Goal: Task Accomplishment & Management: Manage account settings

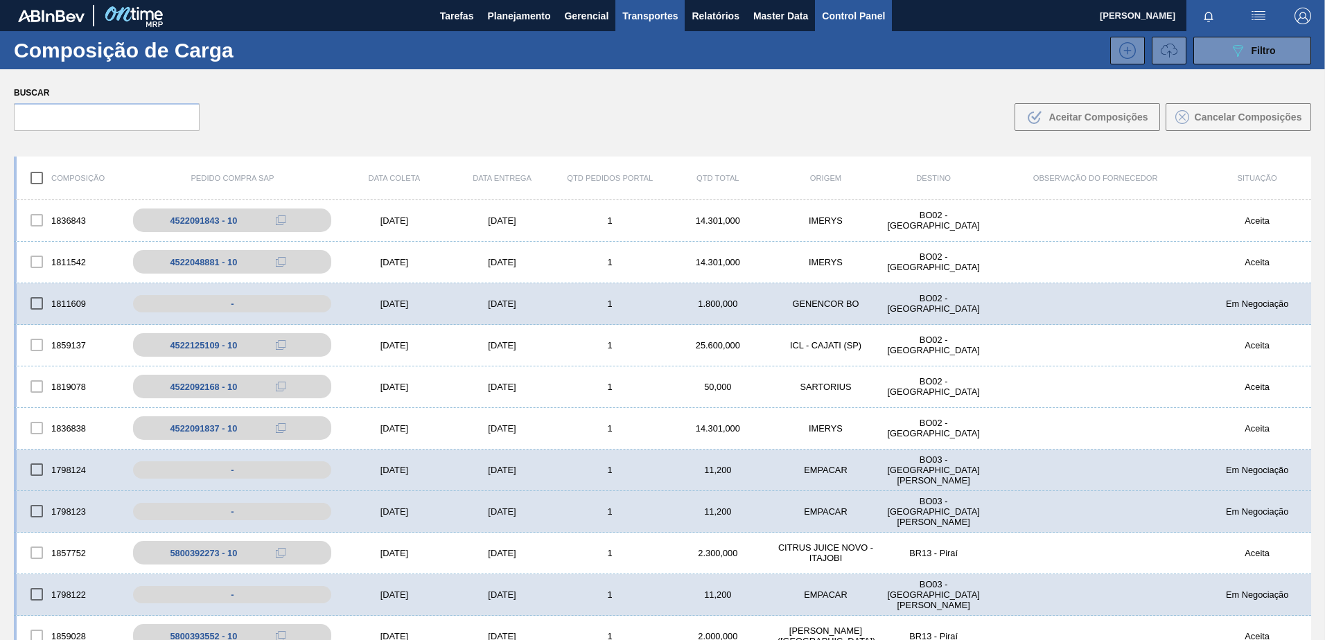
click at [866, 13] on span "Control Panel" at bounding box center [853, 16] width 63 height 17
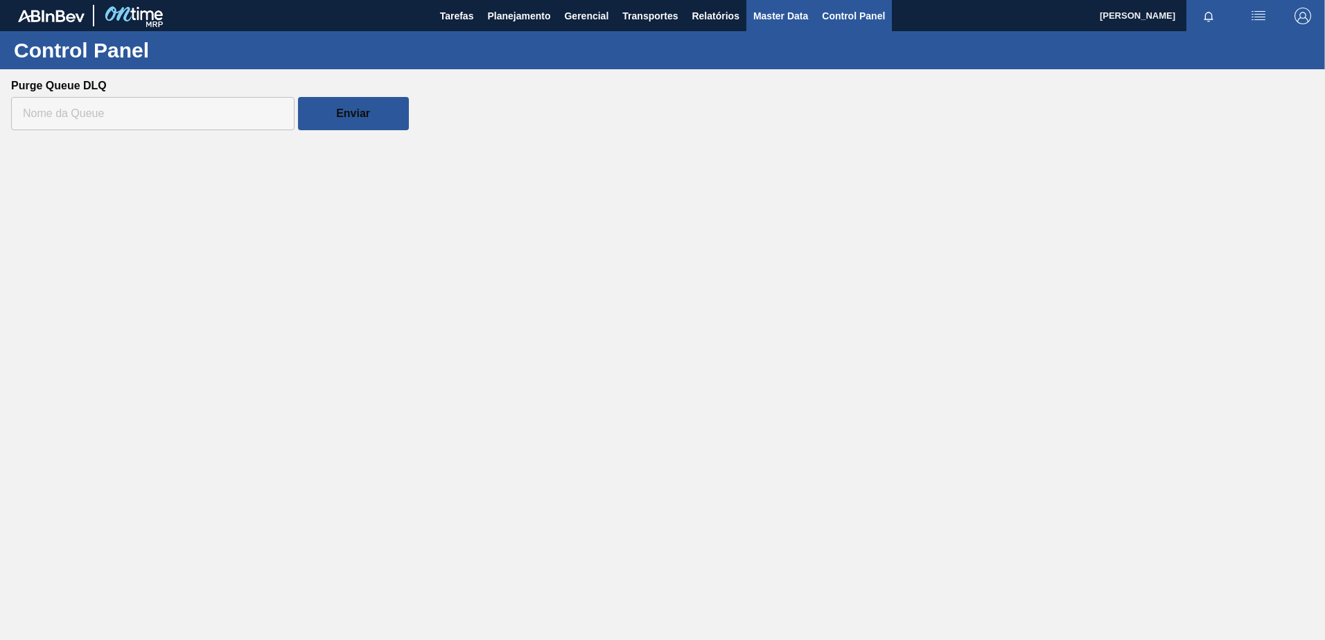
click at [789, 17] on span "Master Data" at bounding box center [780, 16] width 55 height 17
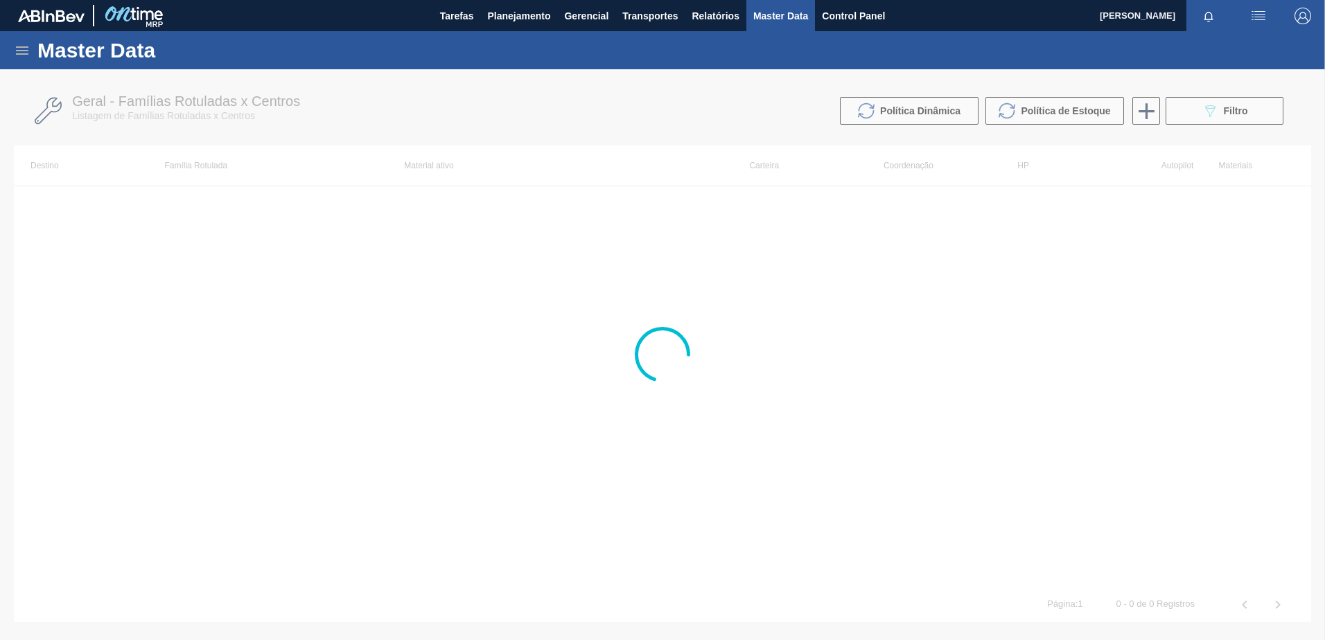
click at [25, 49] on icon at bounding box center [22, 50] width 17 height 17
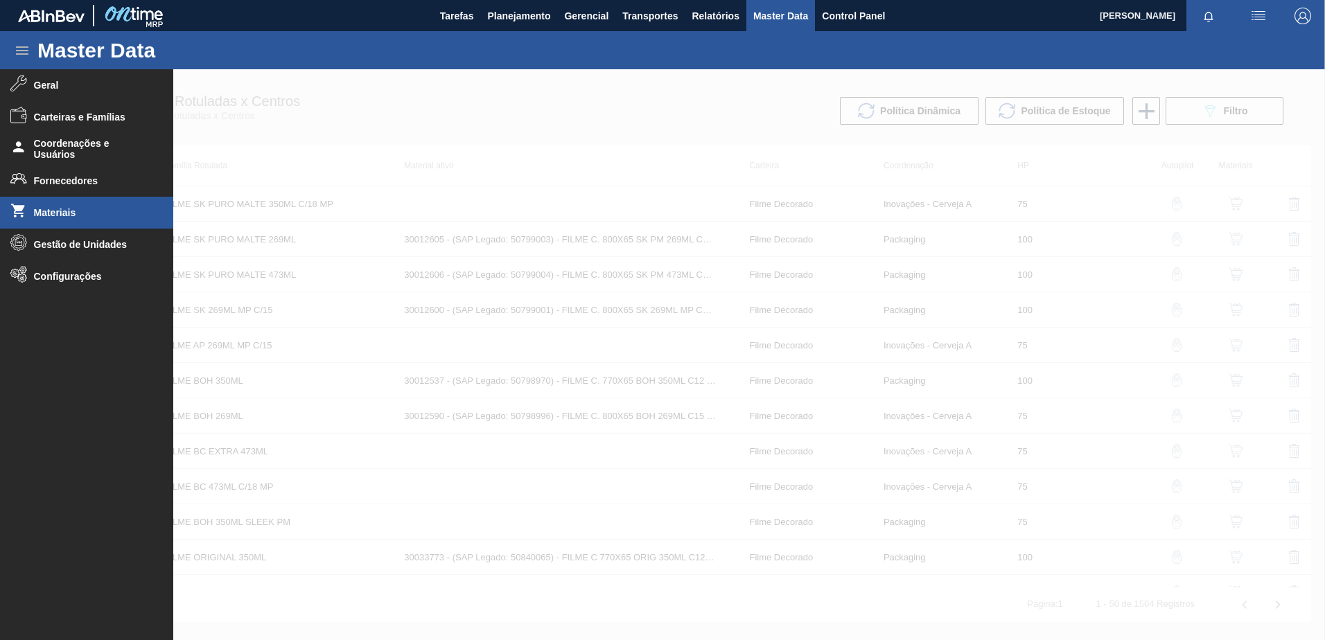
click at [80, 216] on span "Materiais" at bounding box center [91, 212] width 114 height 11
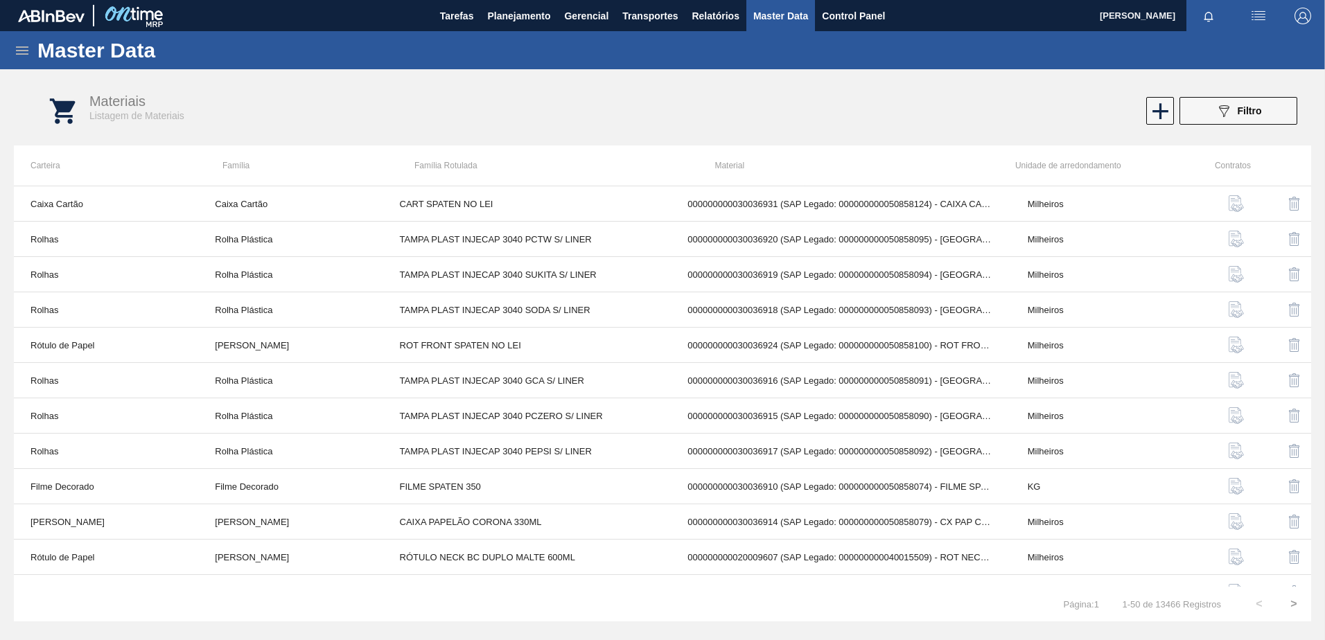
click at [42, 52] on h1 "Master Data" at bounding box center [160, 50] width 246 height 16
click at [24, 50] on icon at bounding box center [22, 50] width 12 height 8
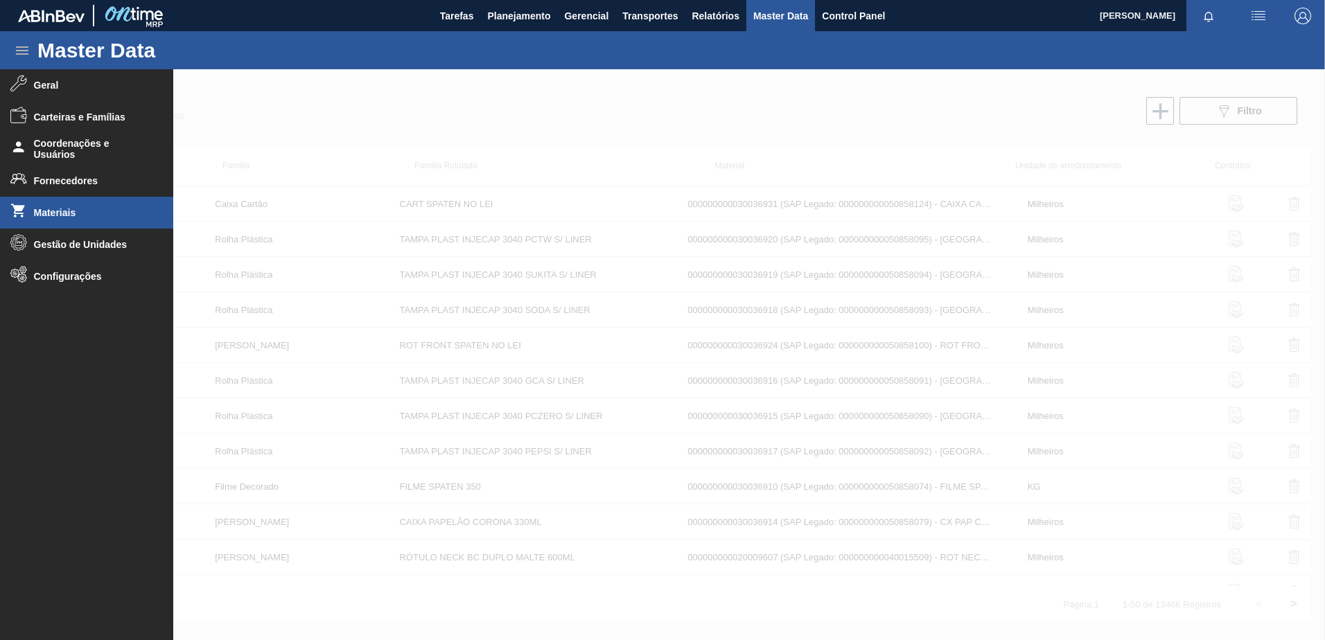
click at [301, 125] on div at bounding box center [662, 354] width 1325 height 571
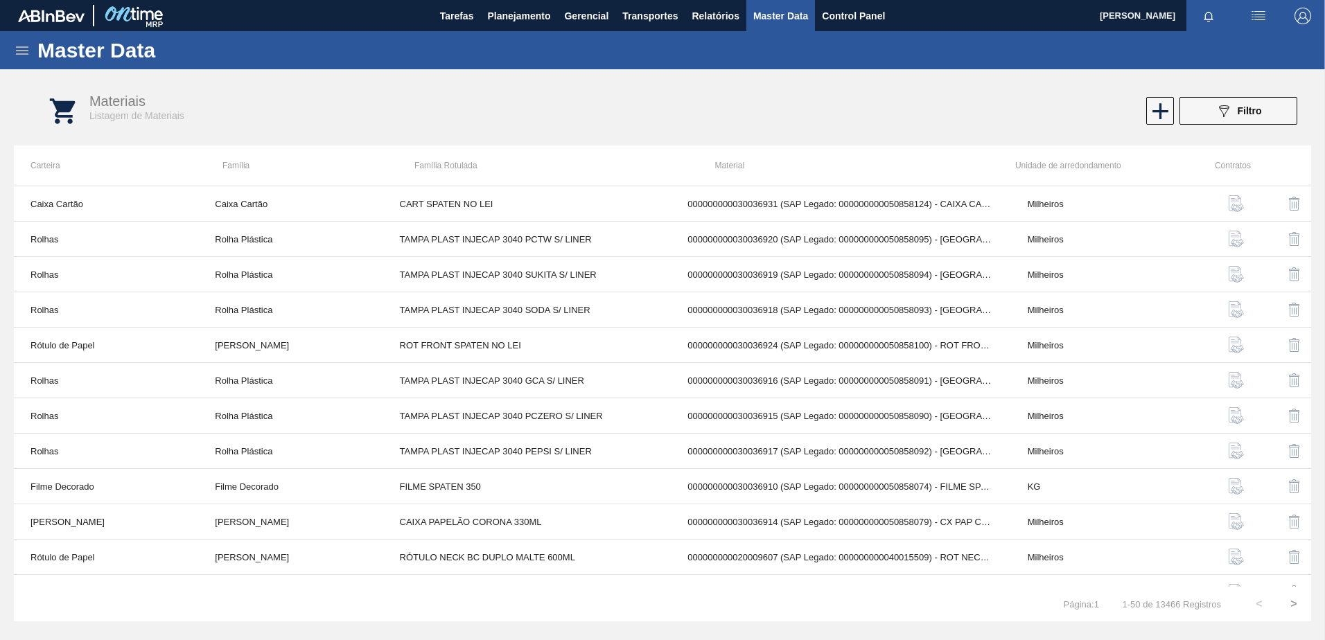
click at [17, 45] on icon at bounding box center [22, 50] width 17 height 17
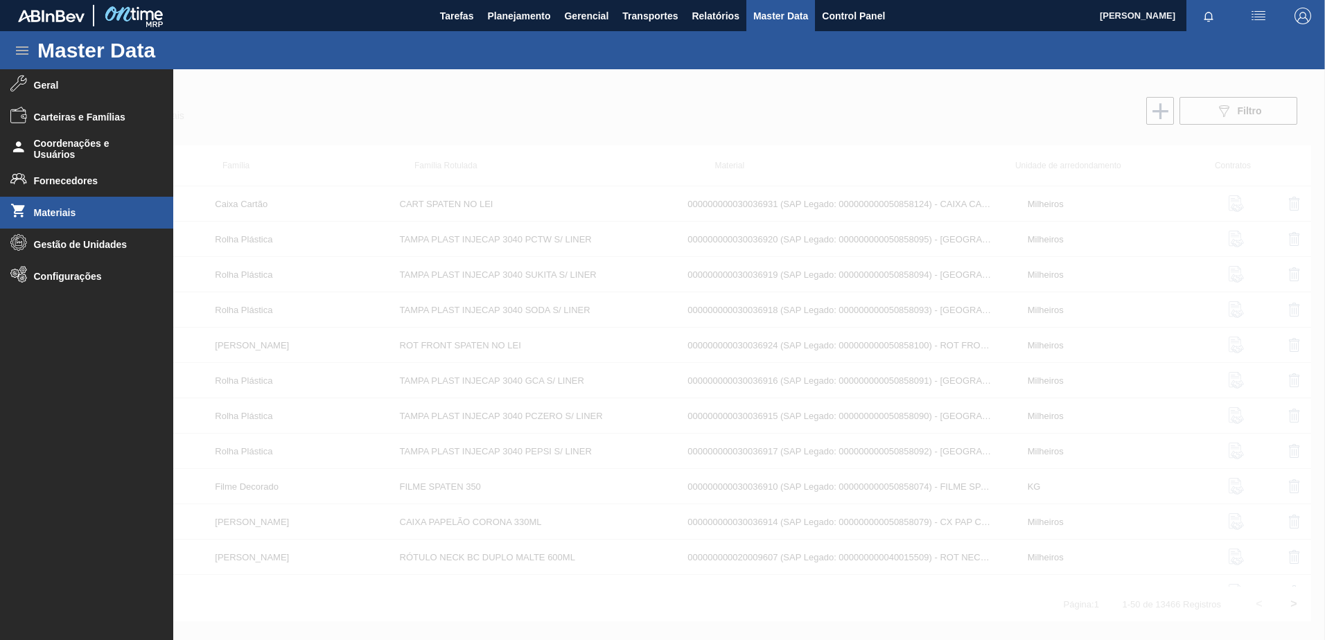
click at [479, 119] on div at bounding box center [662, 354] width 1325 height 571
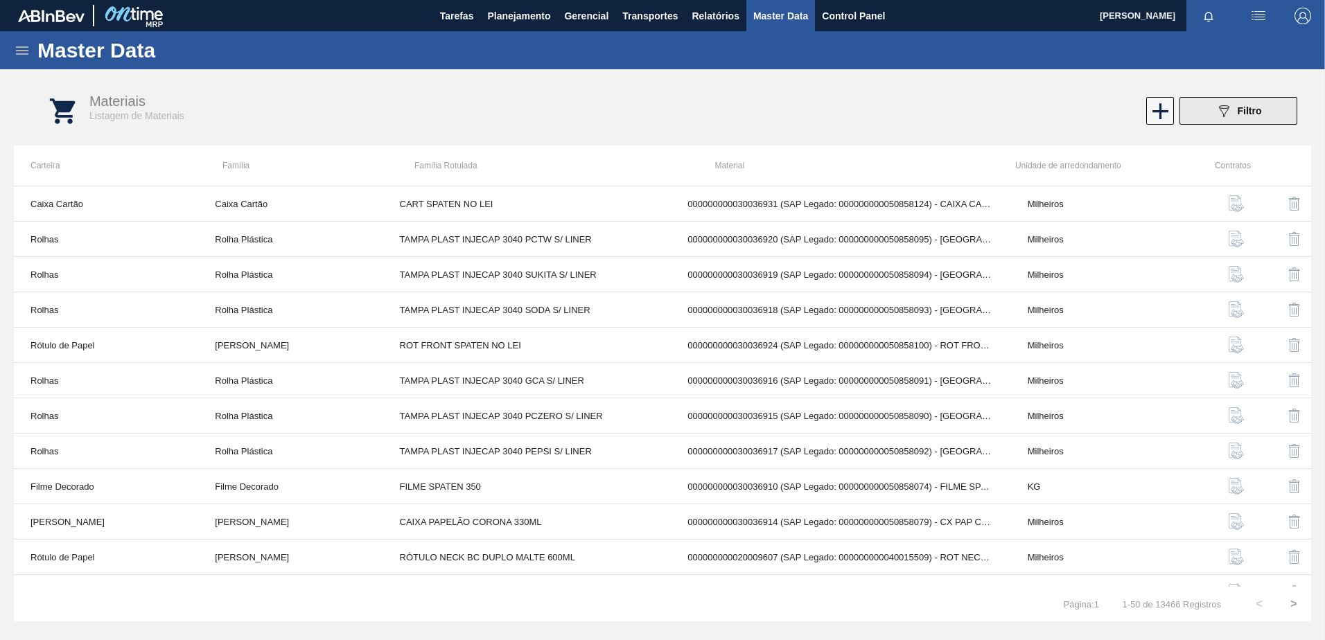
click at [1232, 112] on icon "089F7B8B-B2A5-4AFE-B5C0-19BA573D28AC" at bounding box center [1224, 111] width 17 height 17
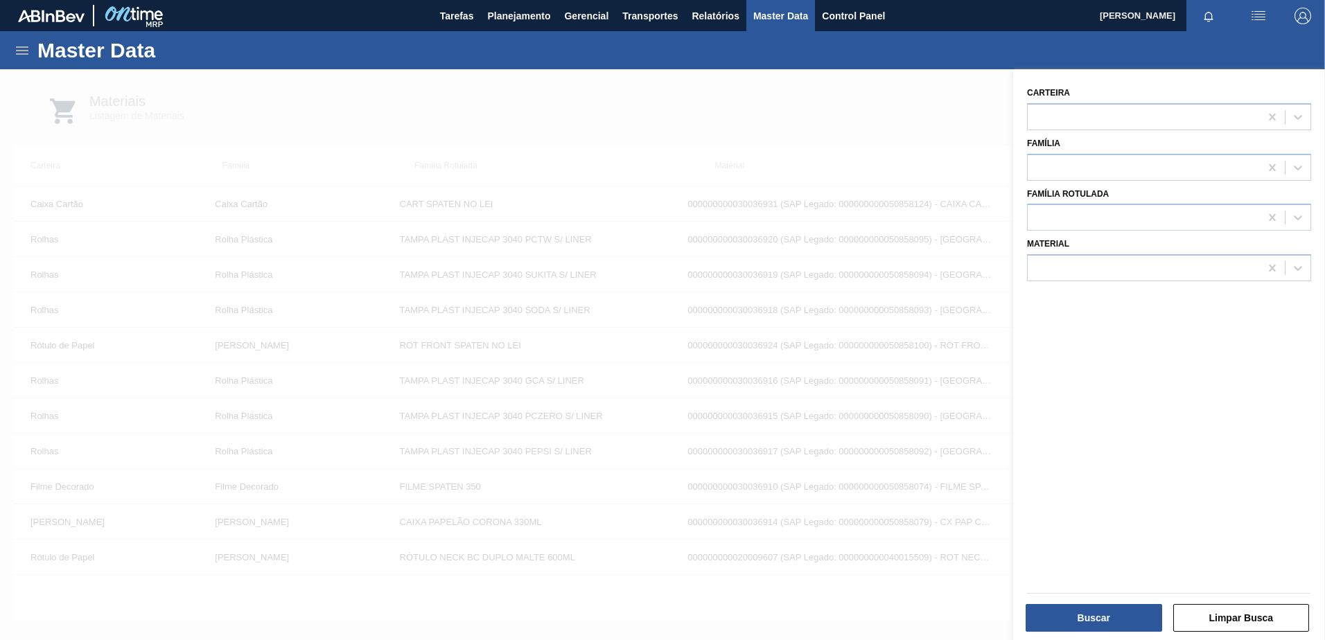
click at [1083, 200] on div "Família Rotulada" at bounding box center [1169, 207] width 284 height 47
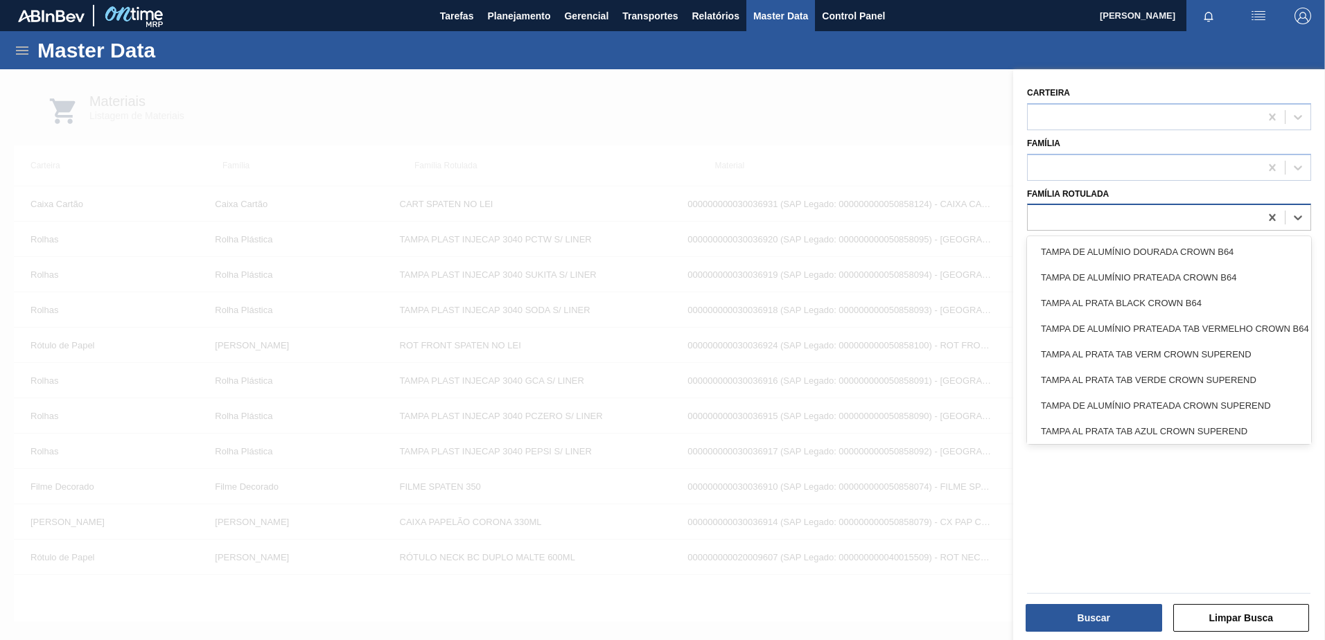
click at [1073, 215] on div at bounding box center [1144, 218] width 232 height 20
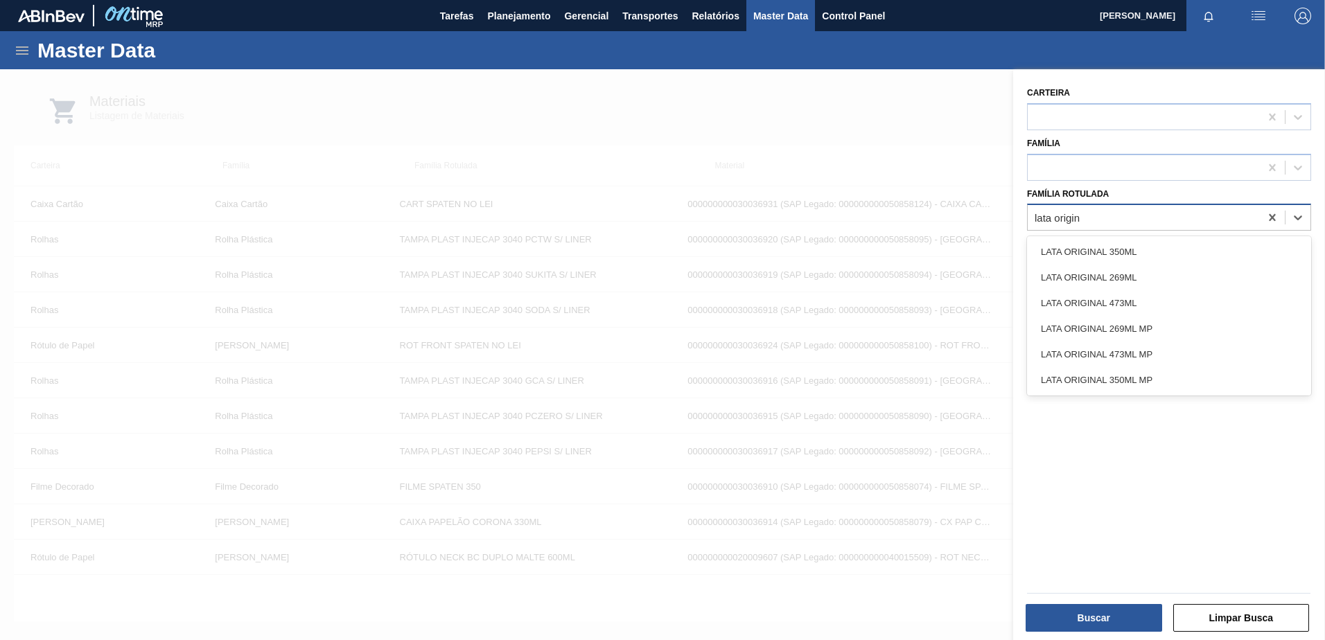
type Rotulada "lata origina"
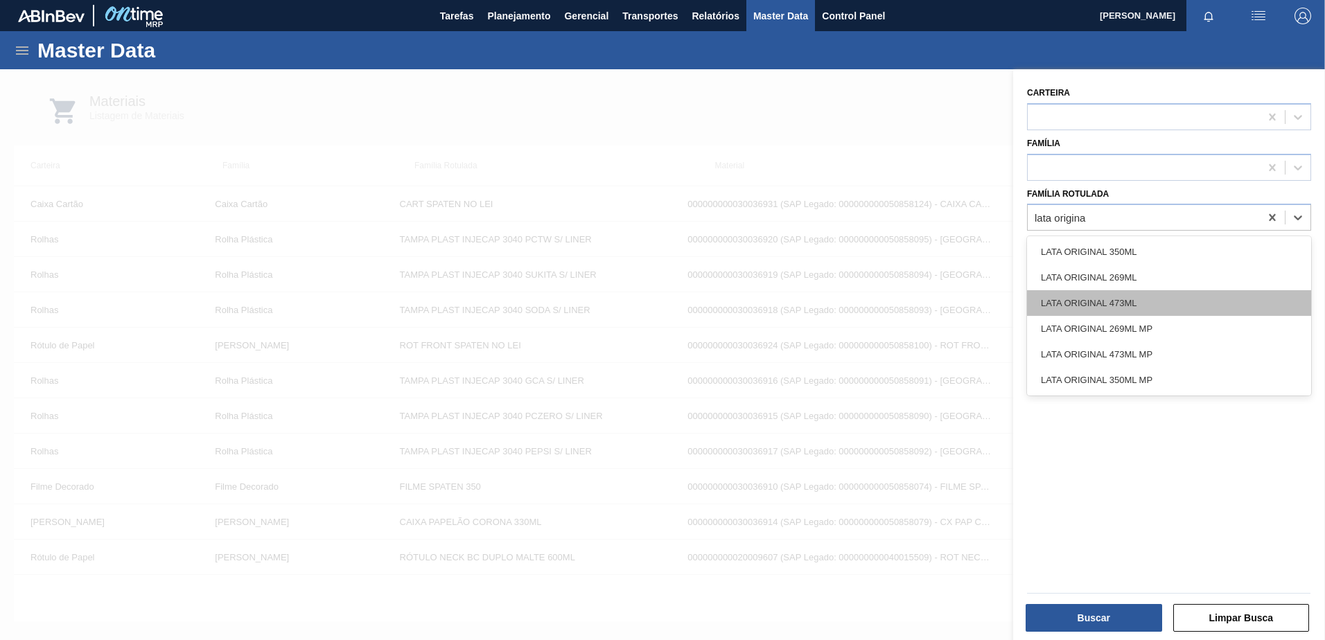
click at [1087, 305] on div "LATA ORIGINAL 473ML" at bounding box center [1169, 303] width 284 height 26
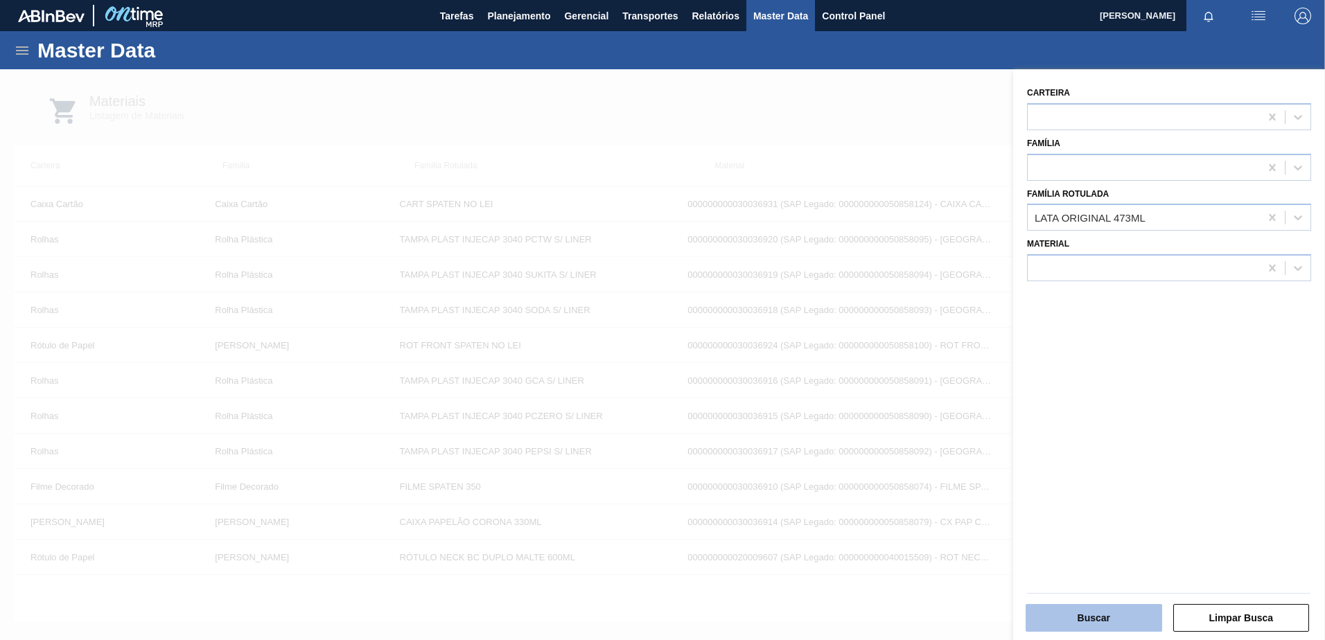
click at [1133, 628] on button "Buscar" at bounding box center [1094, 618] width 137 height 28
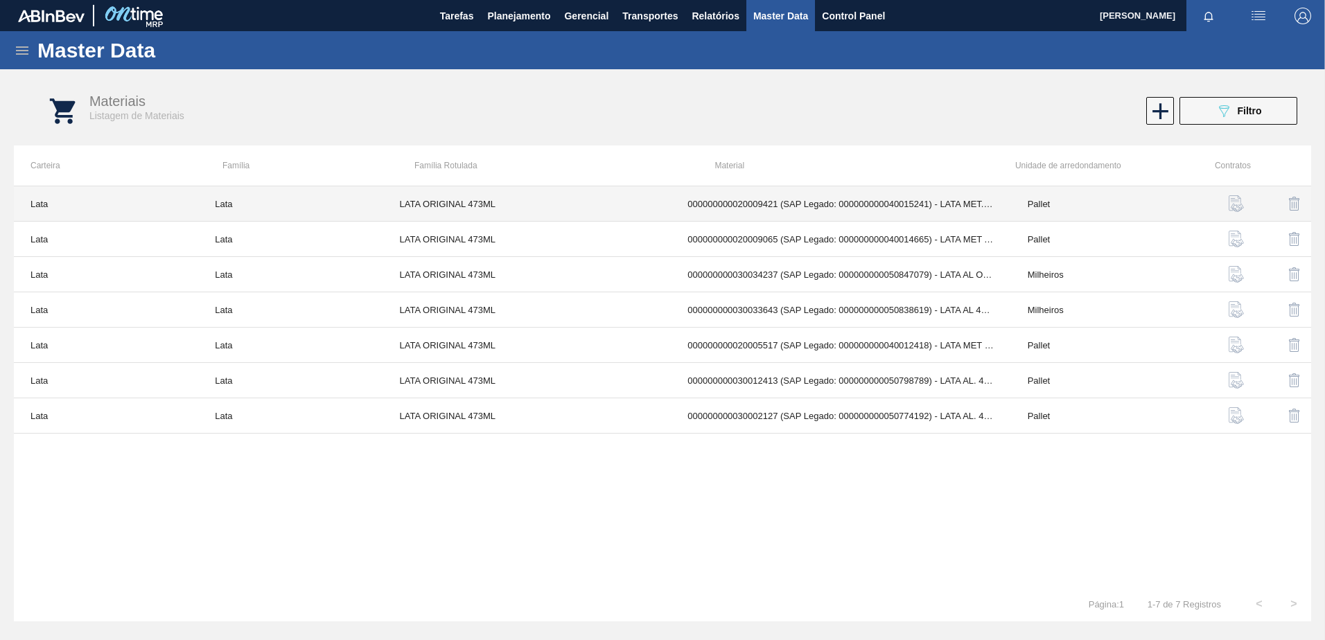
click at [1006, 198] on td "000000000020009421 (SAP Legado: 000000000040015241) - LATA MET. ORIGINAL 473ML" at bounding box center [841, 203] width 340 height 35
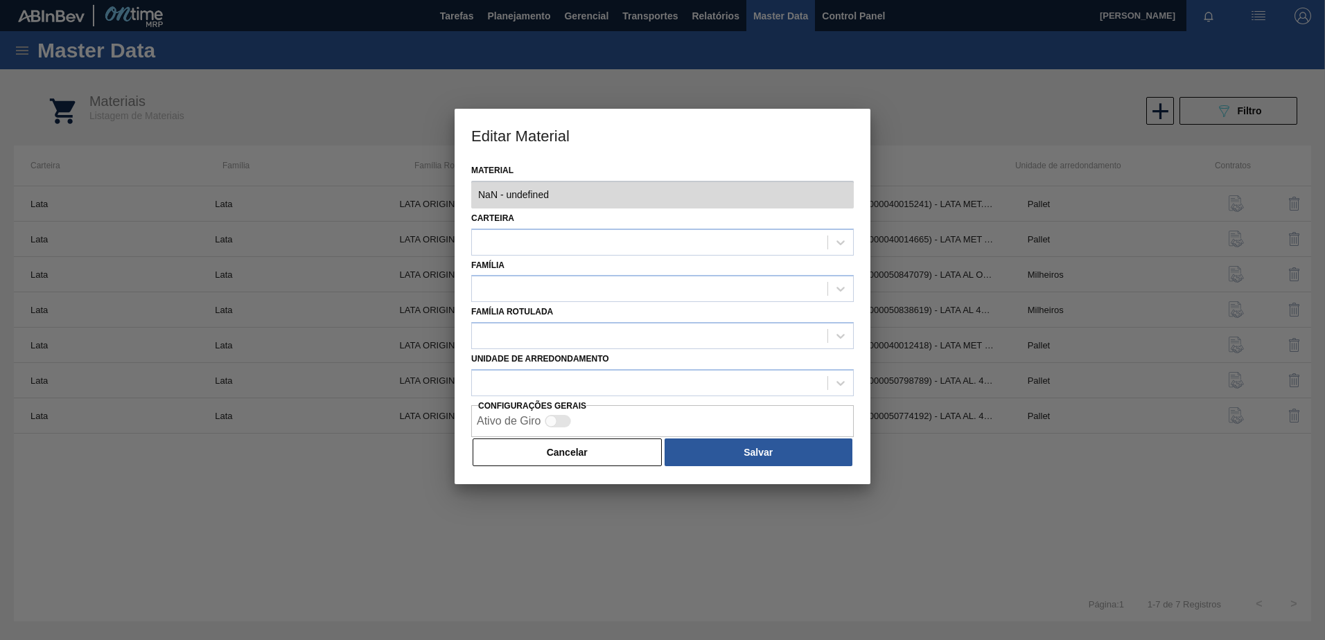
type input "20009421 - 000000000020009421 (SAP Legado: 000000000040015241) - LATA MET. ORIG…"
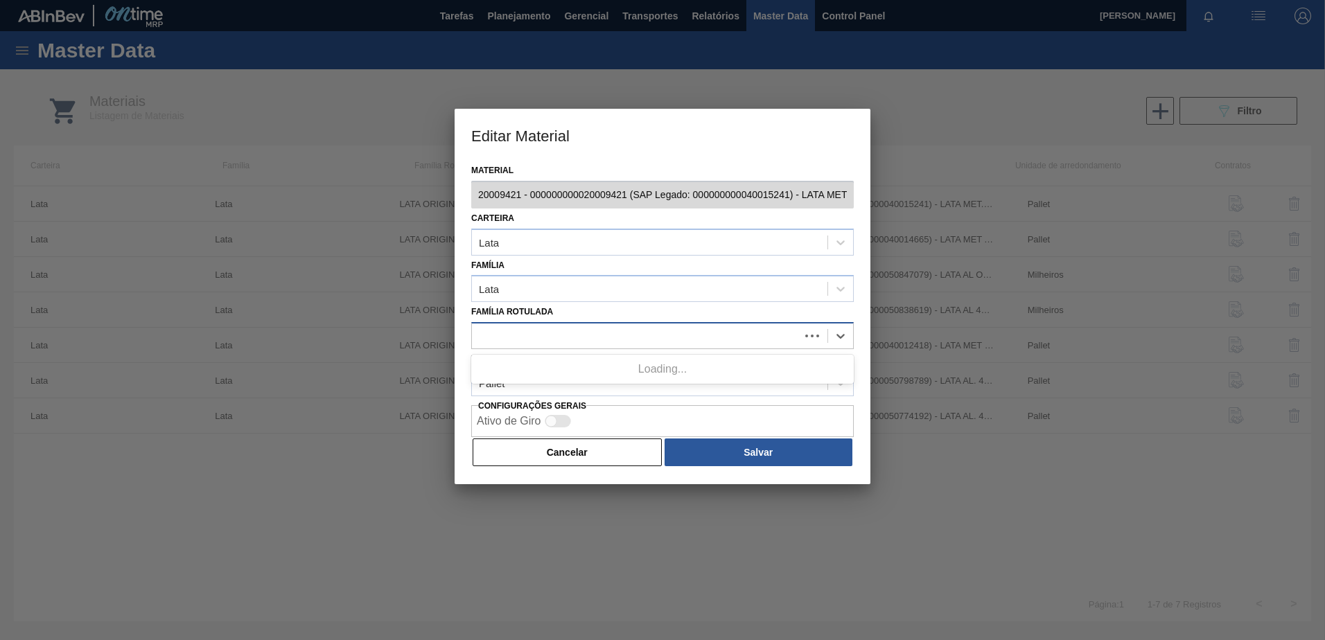
drag, startPoint x: 644, startPoint y: 328, endPoint x: 638, endPoint y: 340, distance: 13.0
click at [644, 328] on div at bounding box center [636, 336] width 328 height 20
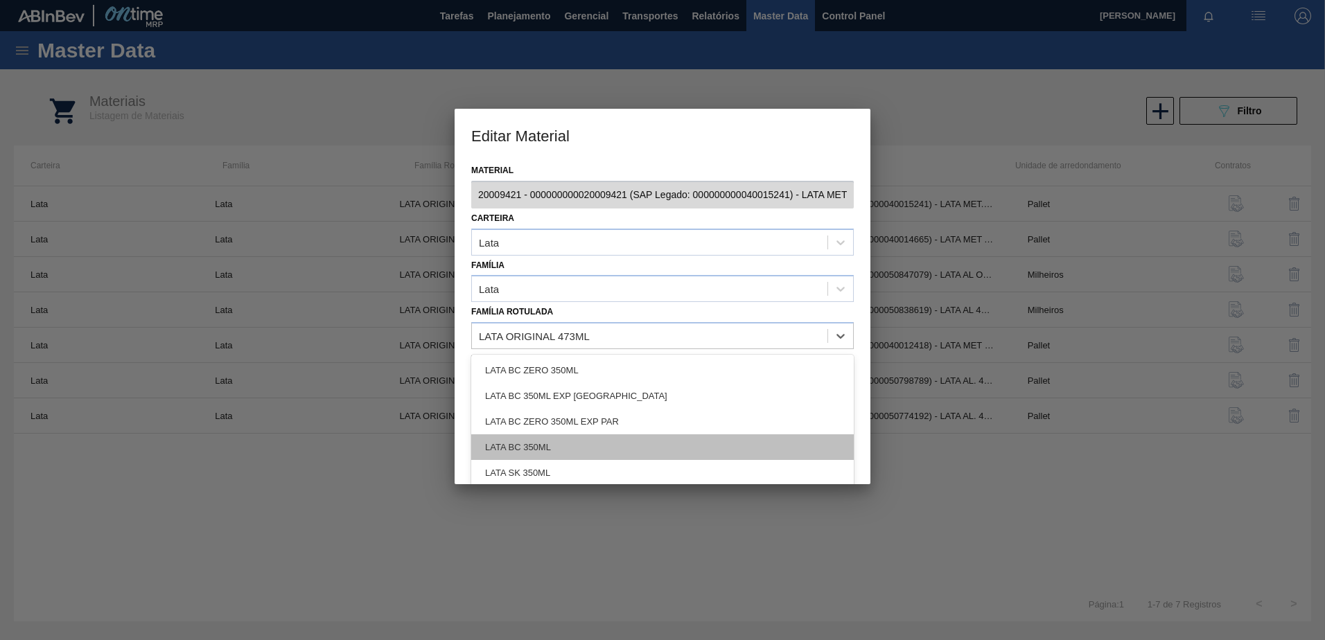
click at [587, 452] on div "LATA BC 350ML" at bounding box center [662, 448] width 383 height 26
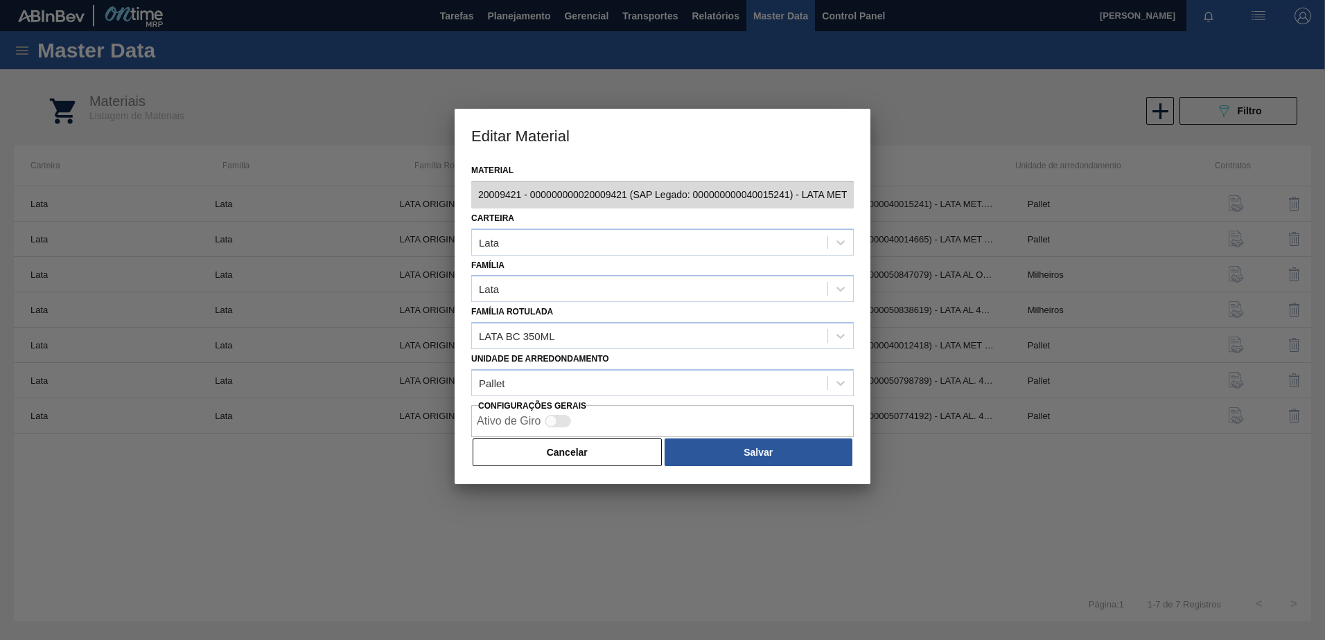
click at [587, 452] on button "Cancelar" at bounding box center [567, 453] width 189 height 28
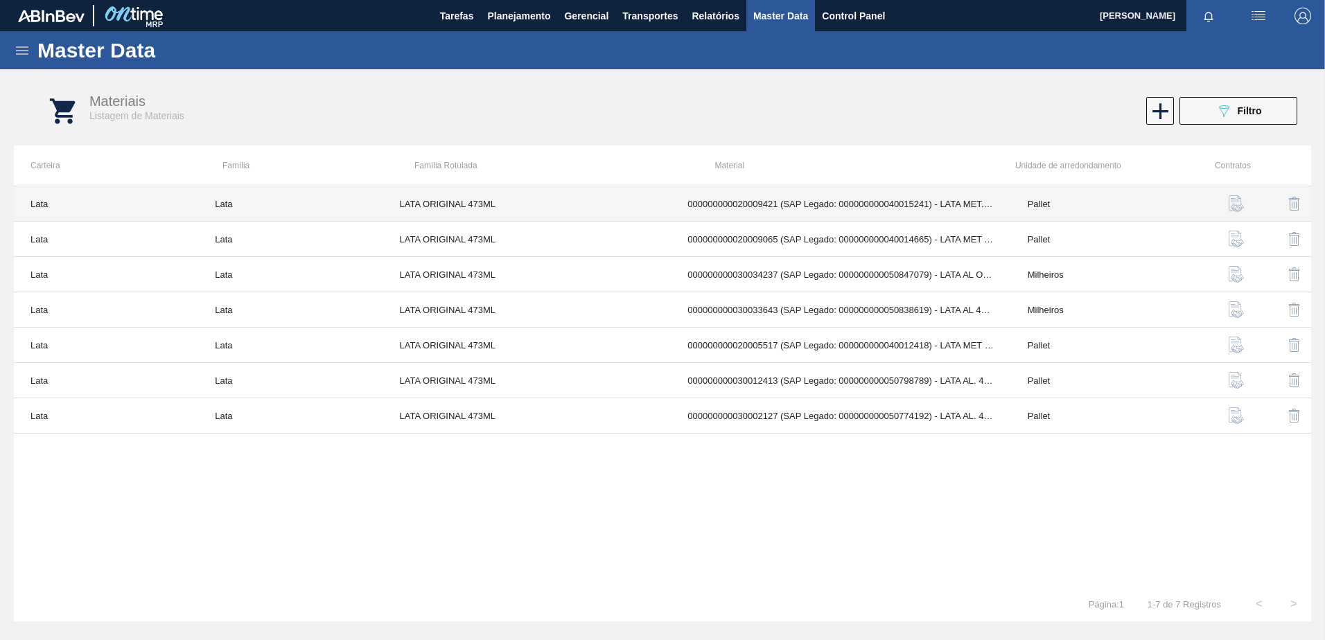
click at [739, 204] on td "000000000020009421 (SAP Legado: 000000000040015241) - LATA MET. ORIGINAL 473ML" at bounding box center [841, 203] width 340 height 35
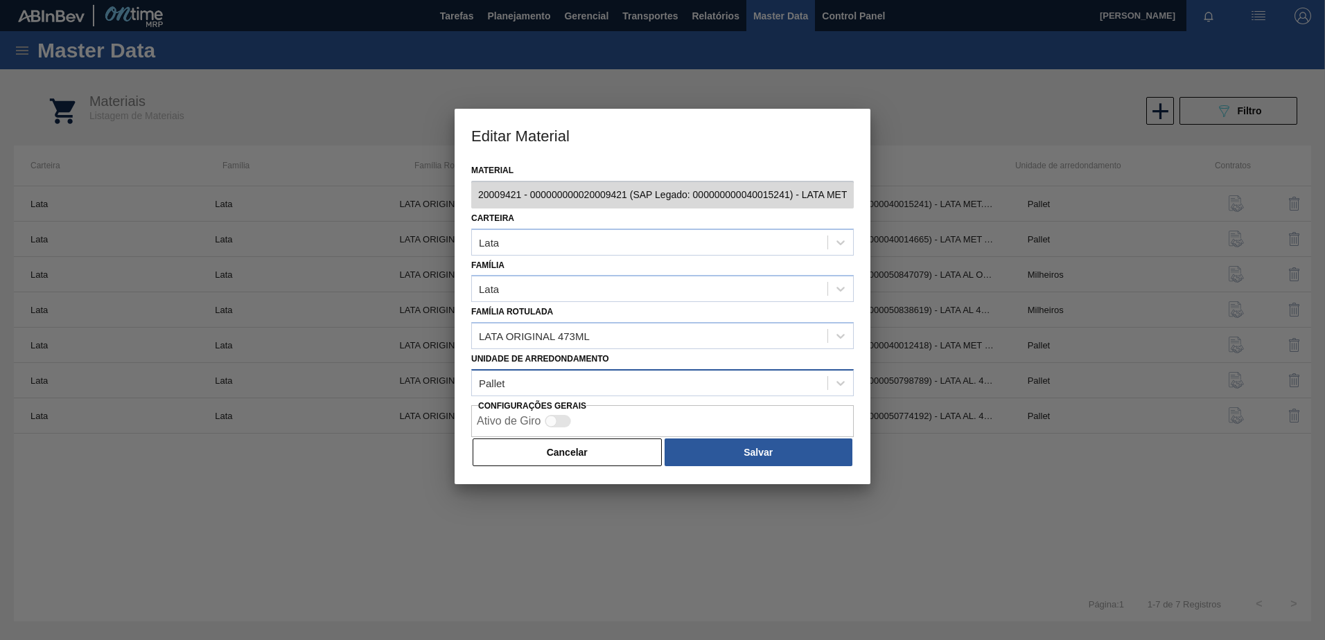
click at [596, 381] on div "Pallet" at bounding box center [650, 383] width 356 height 20
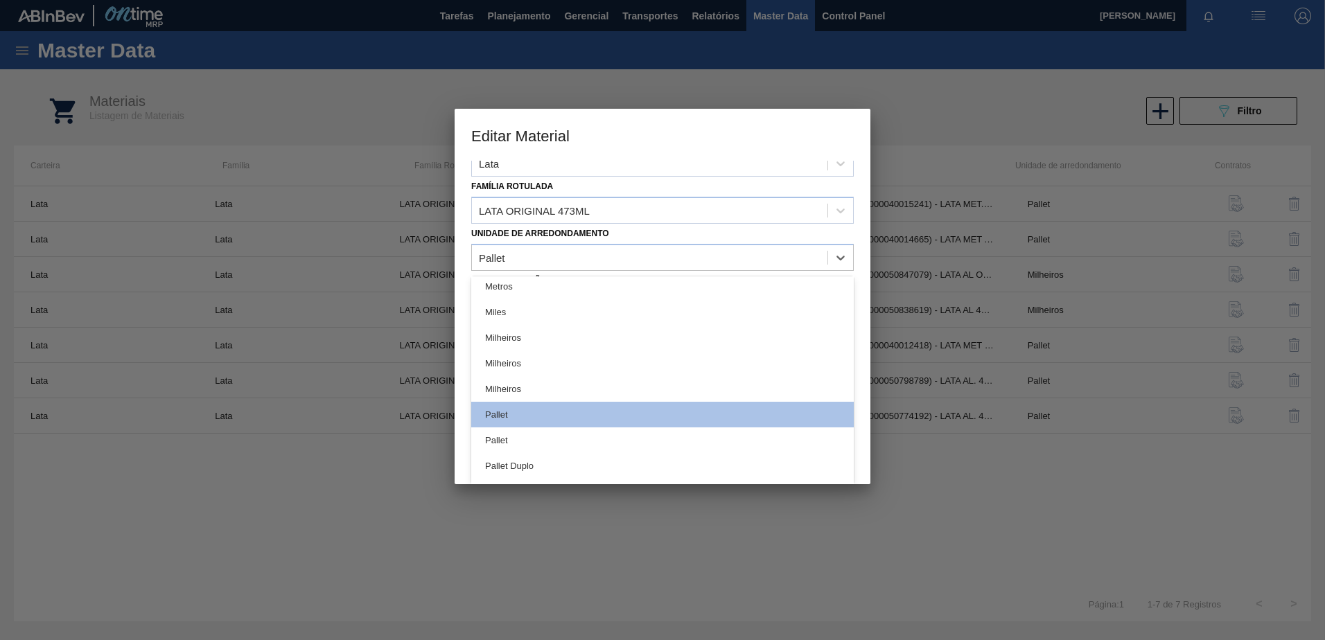
scroll to position [277, 0]
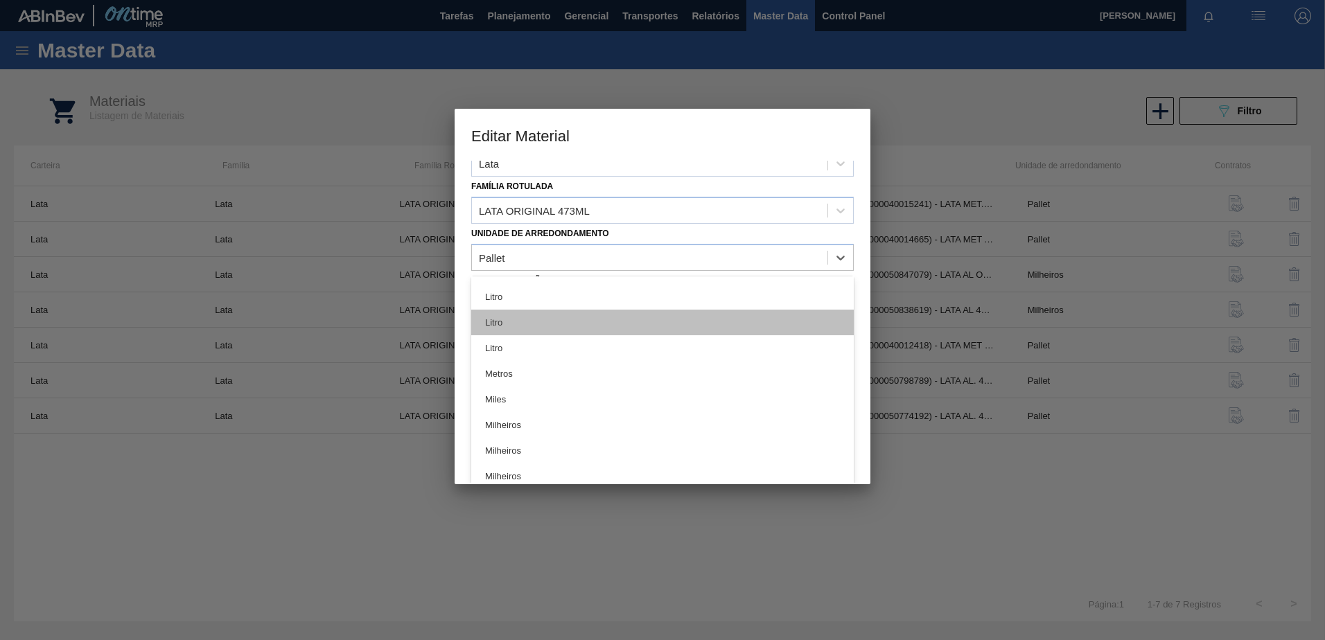
click at [505, 320] on div "Litro" at bounding box center [662, 323] width 383 height 26
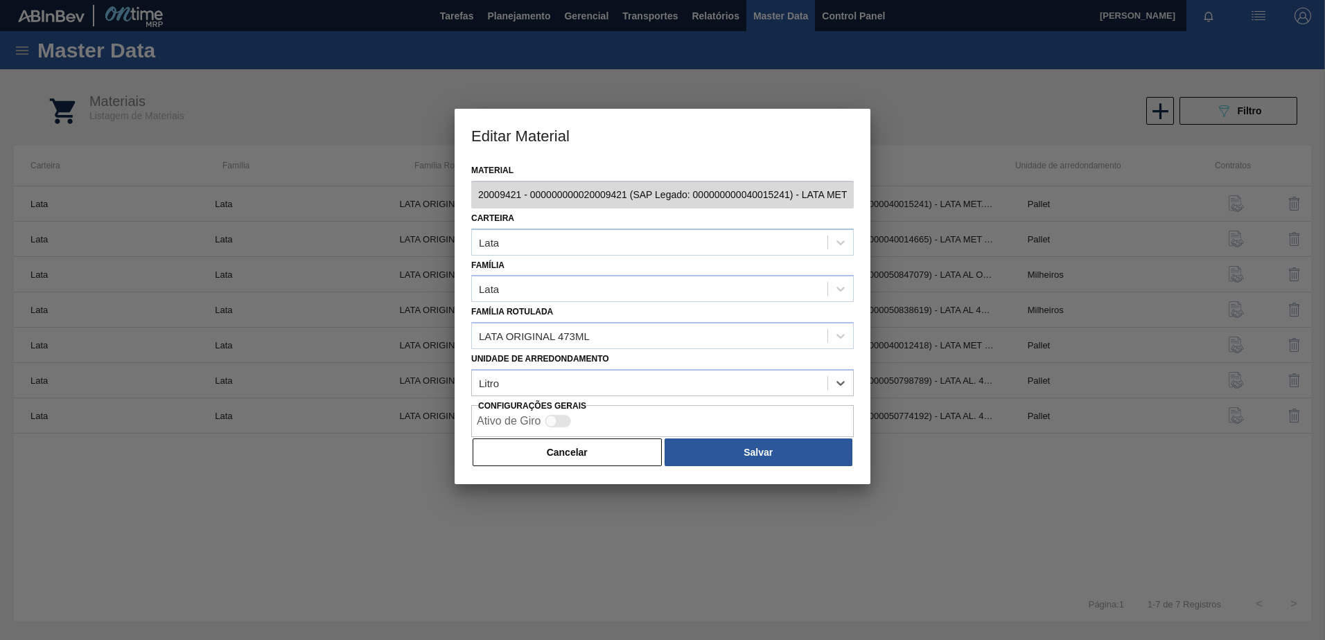
scroll to position [0, 0]
click at [728, 457] on button "Salvar" at bounding box center [759, 453] width 188 height 28
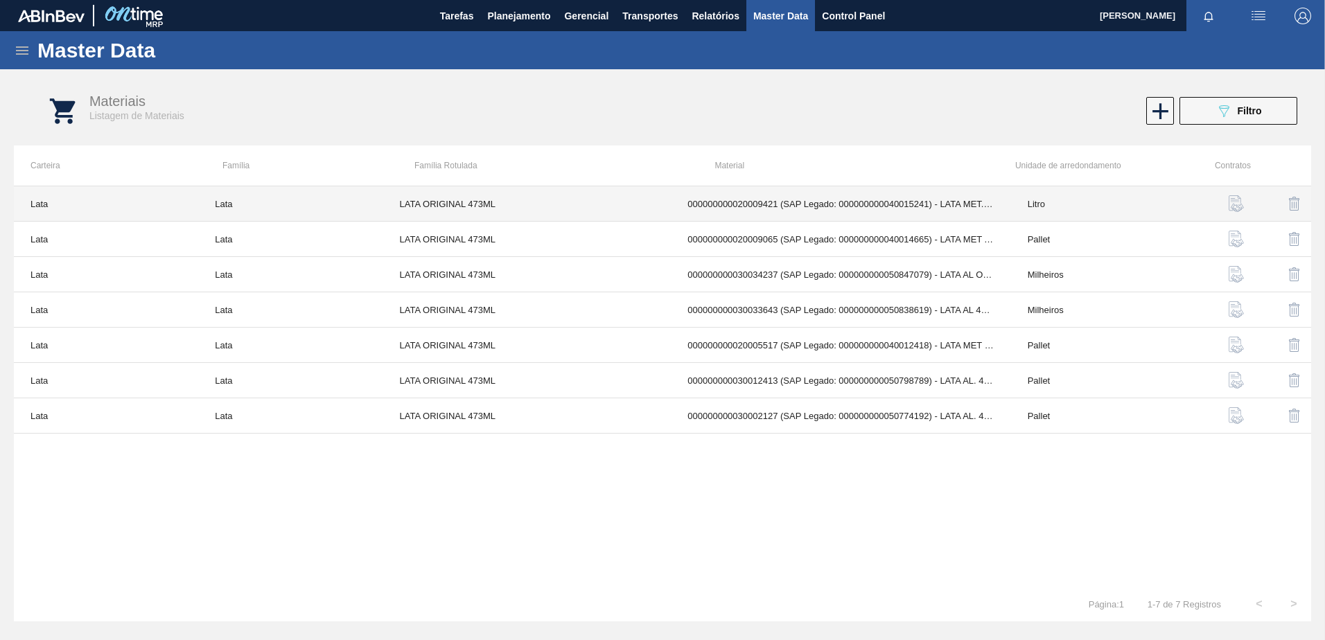
click at [892, 194] on td "000000000020009421 (SAP Legado: 000000000040015241) - LATA MET. ORIGINAL 473ML" at bounding box center [841, 203] width 340 height 35
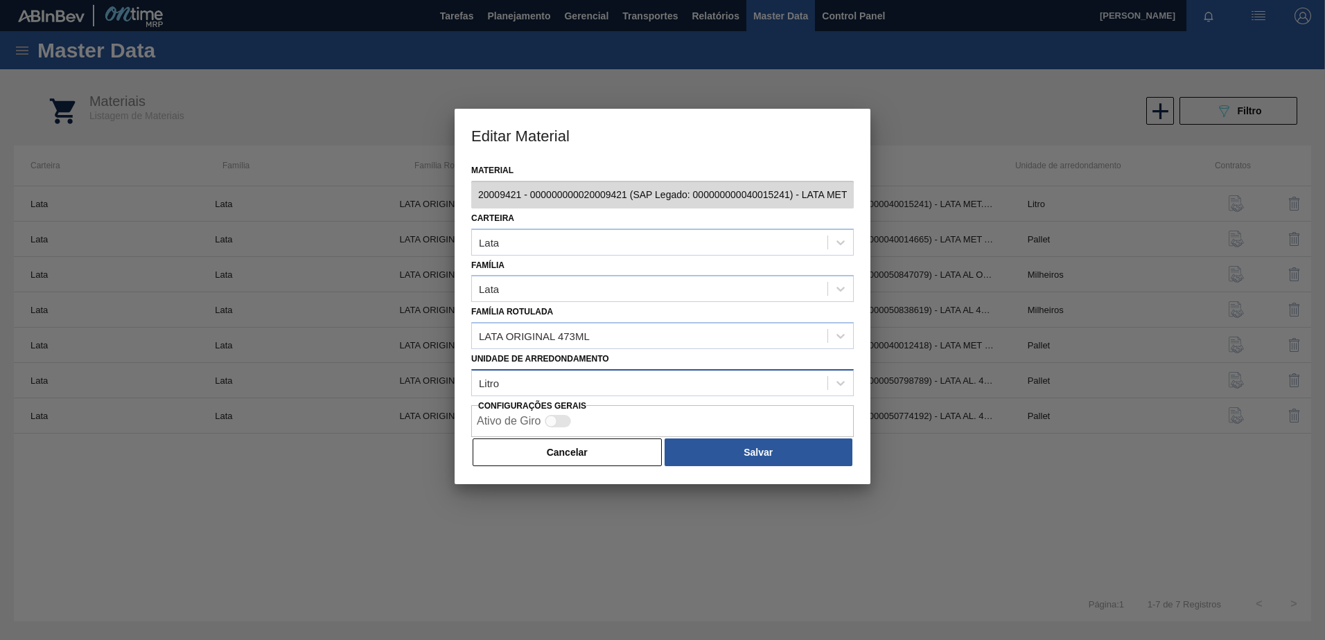
click at [548, 376] on div "Litro" at bounding box center [650, 383] width 356 height 20
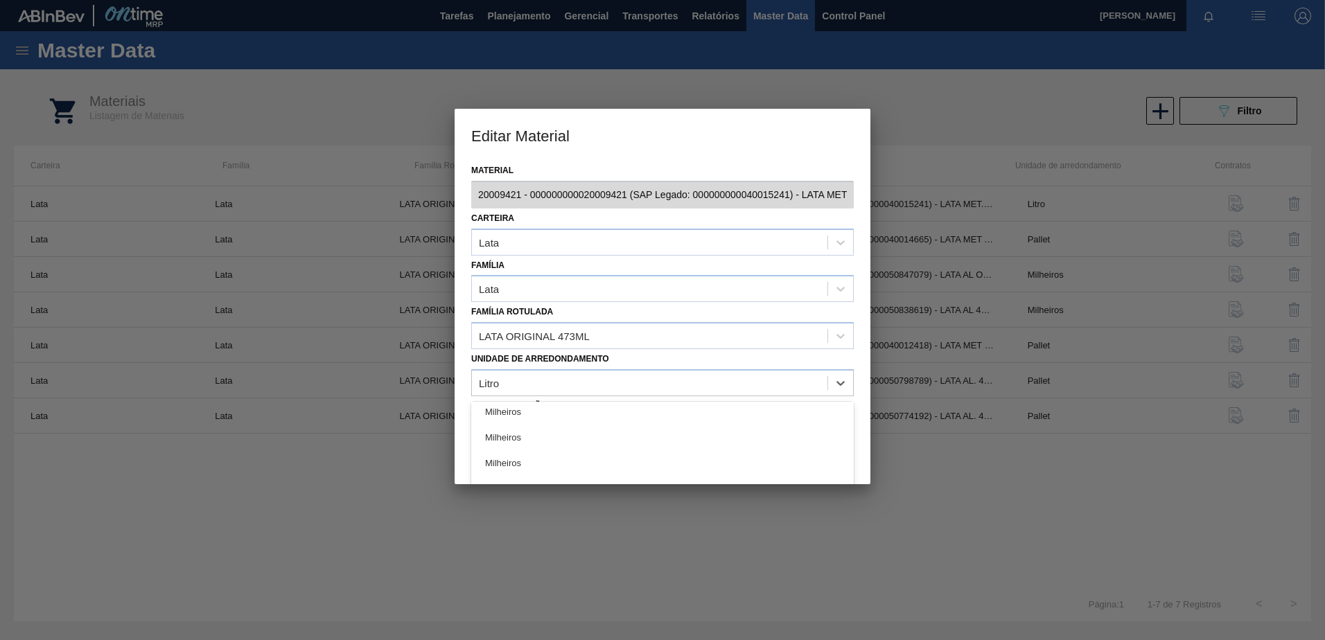
scroll to position [464, 0]
drag, startPoint x: 570, startPoint y: 444, endPoint x: 590, endPoint y: 444, distance: 19.4
click at [570, 444] on div "Pallet" at bounding box center [662, 441] width 383 height 26
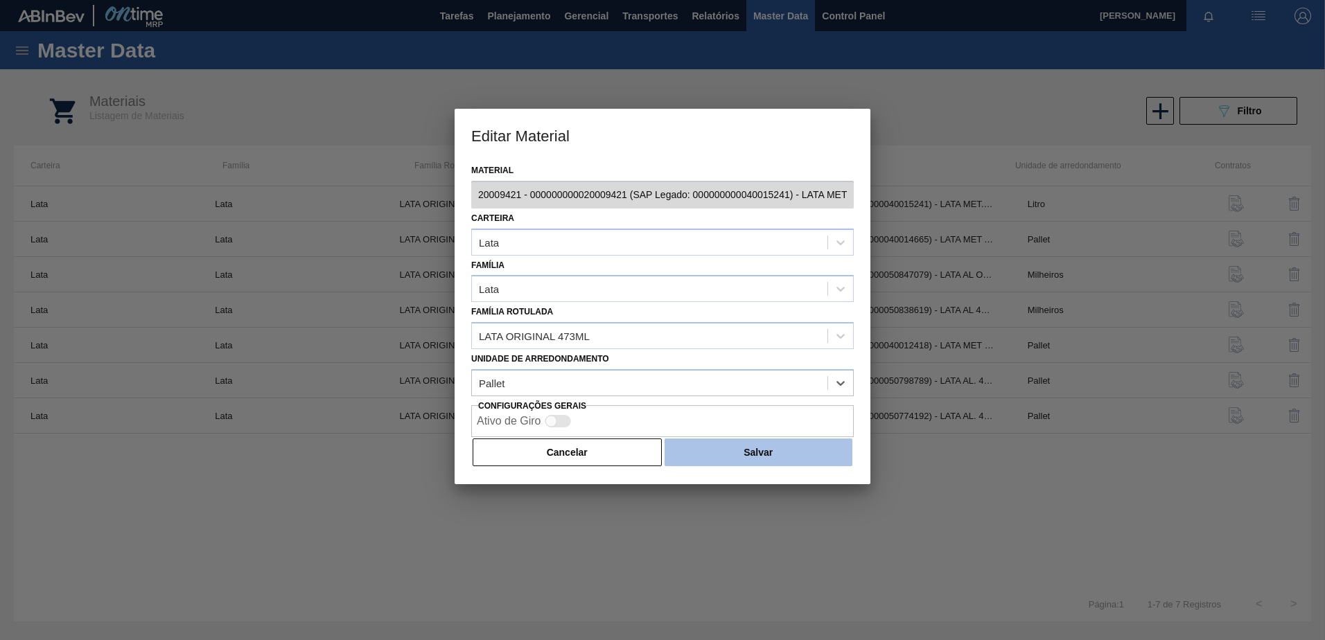
click at [759, 462] on button "Salvar" at bounding box center [759, 453] width 188 height 28
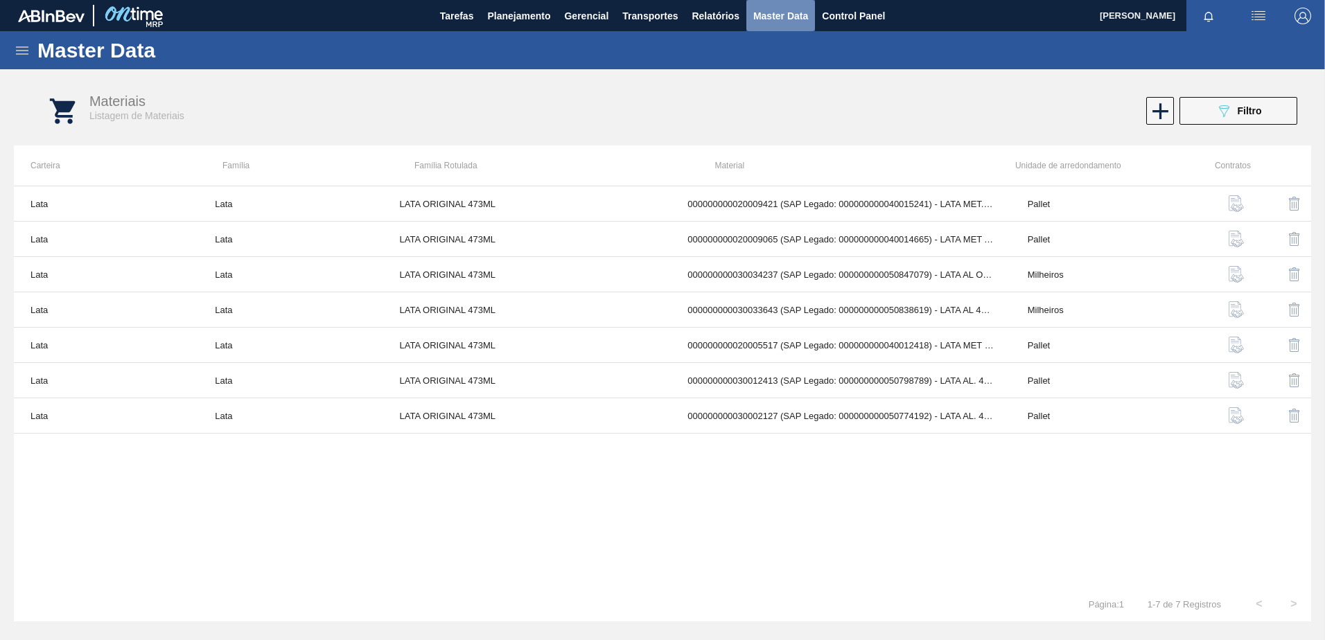
click at [794, 12] on span "Master Data" at bounding box center [780, 16] width 55 height 17
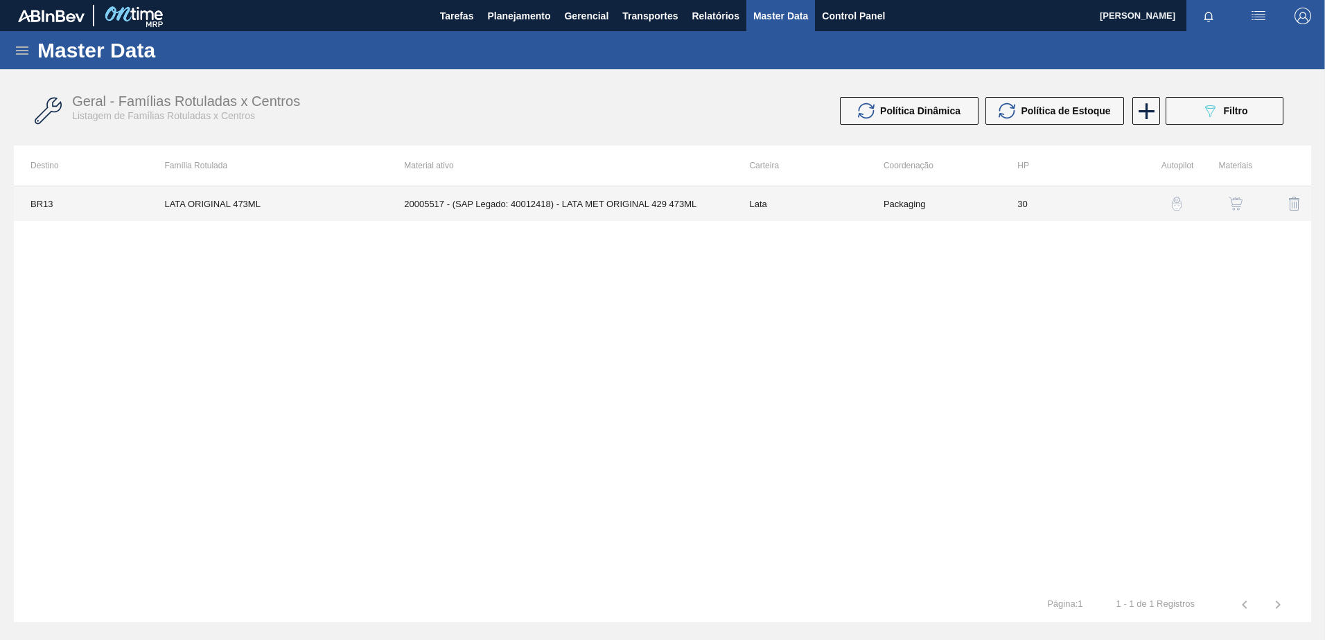
click at [903, 198] on td "Packaging" at bounding box center [934, 203] width 134 height 35
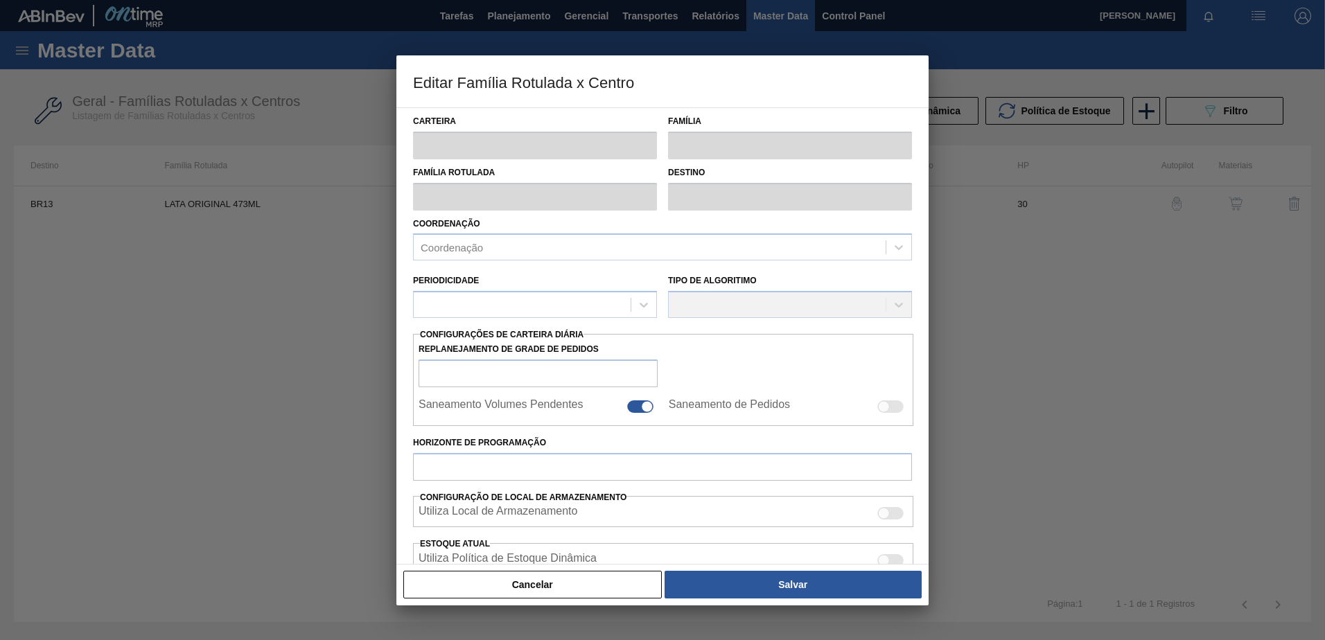
type input "Lata"
type input "LATA ORIGINAL 473ML"
type input "BR13 - Piraí"
type input "0"
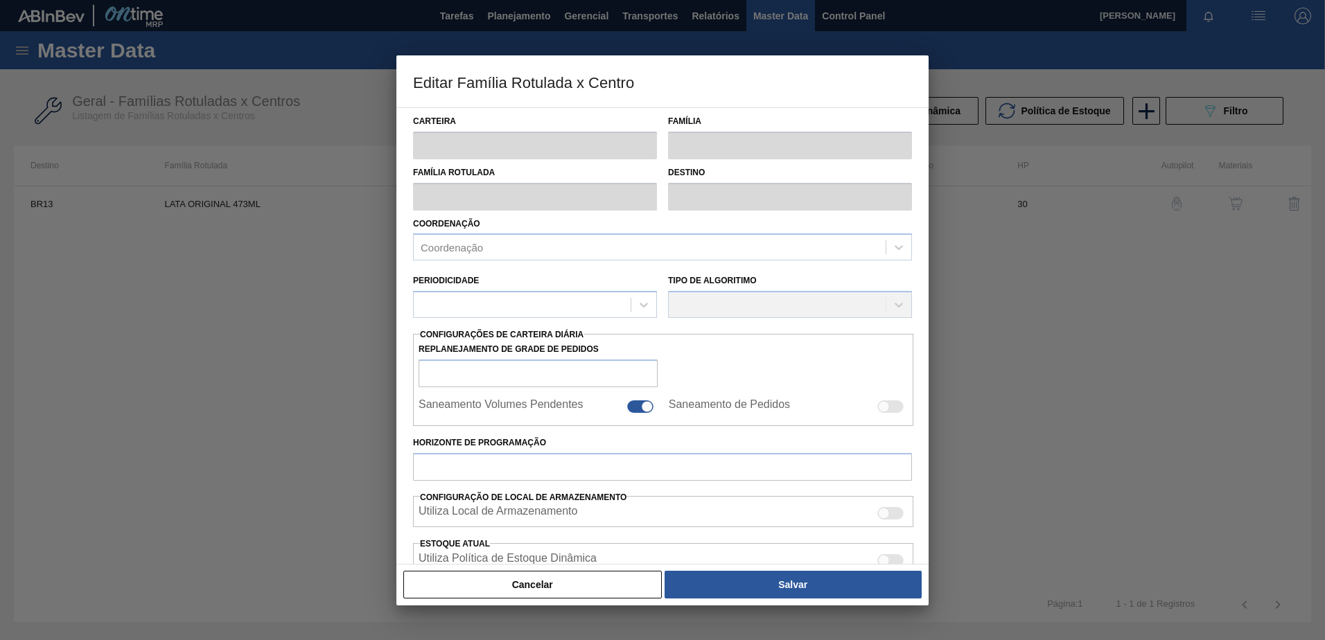
checkbox input "false"
type input "30"
type input "129,931"
type input "389,795"
type input "40"
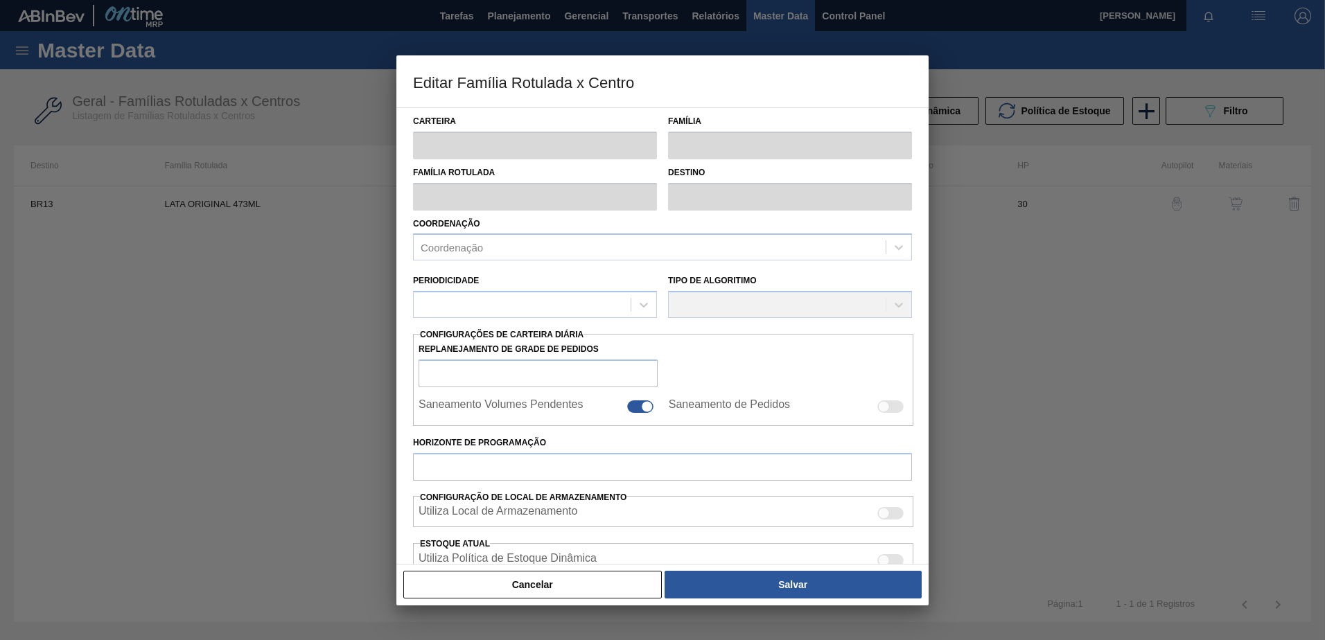
type input "233,877"
checkbox input "true"
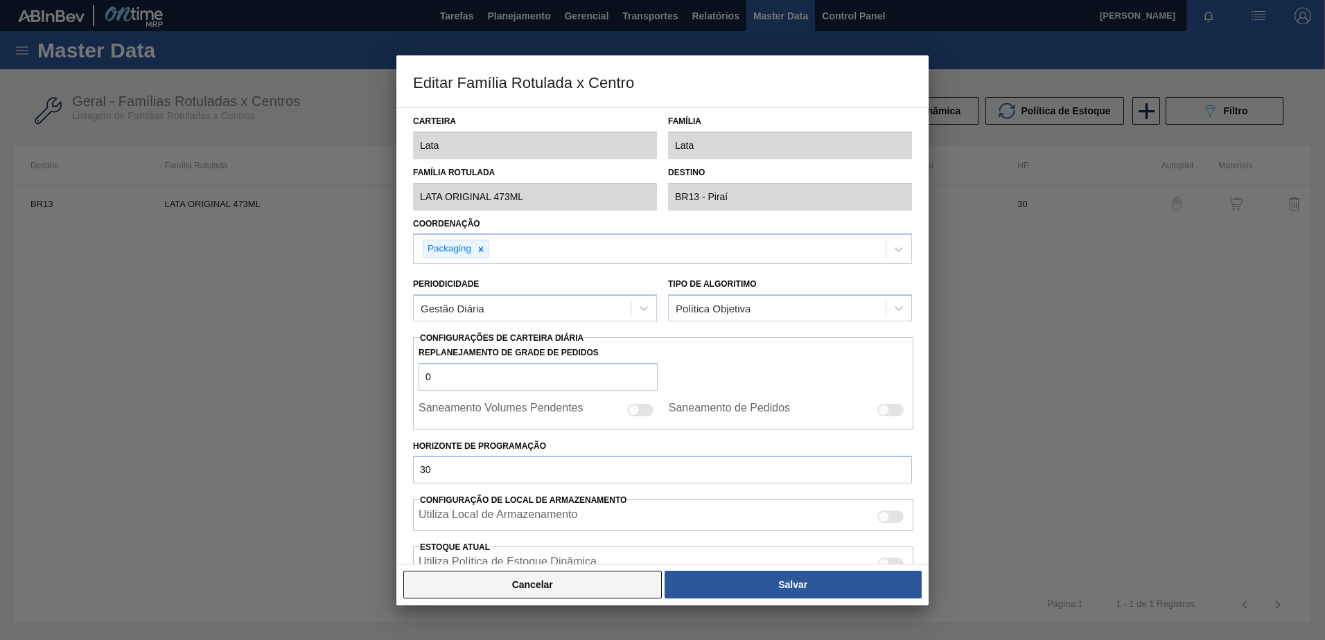
click at [561, 596] on button "Cancelar" at bounding box center [532, 585] width 259 height 28
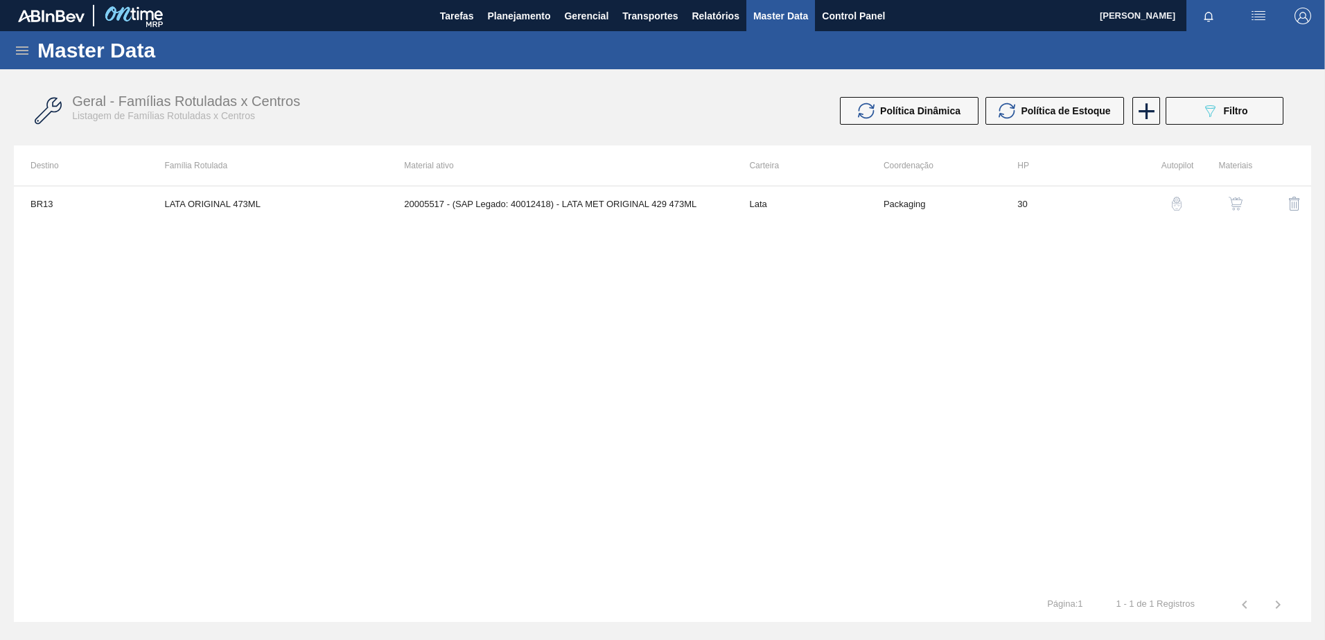
click at [1242, 210] on img "button" at bounding box center [1236, 204] width 14 height 14
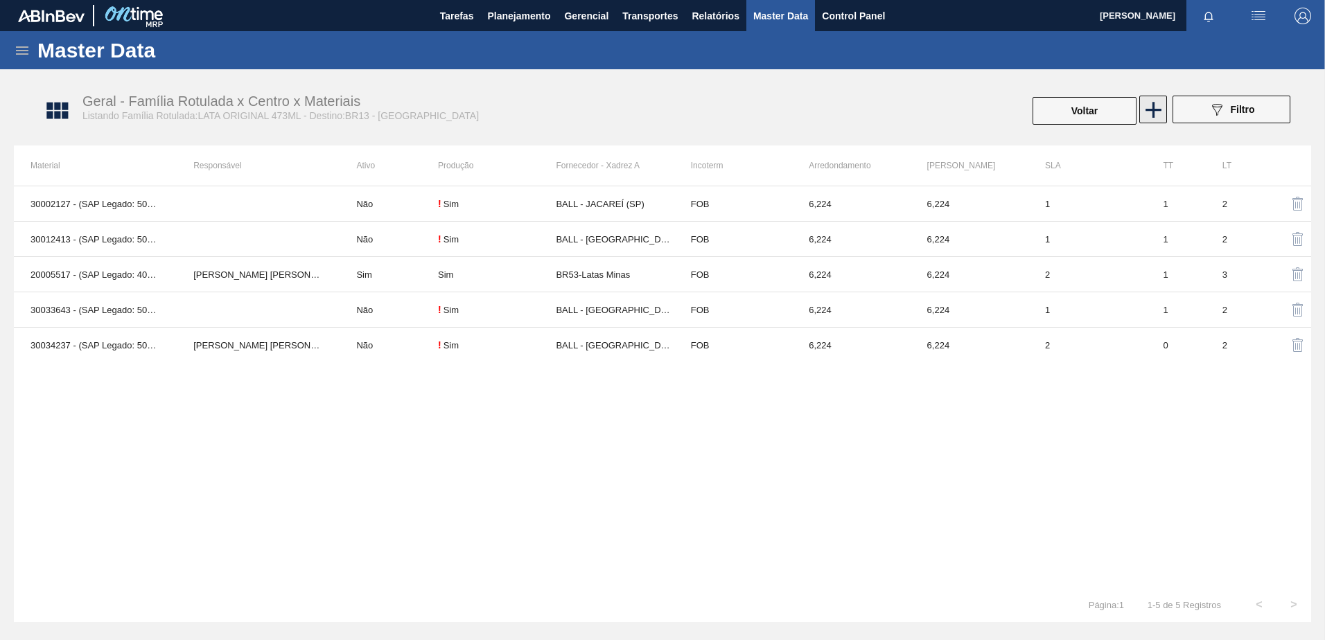
click at [1155, 108] on icon at bounding box center [1153, 109] width 27 height 27
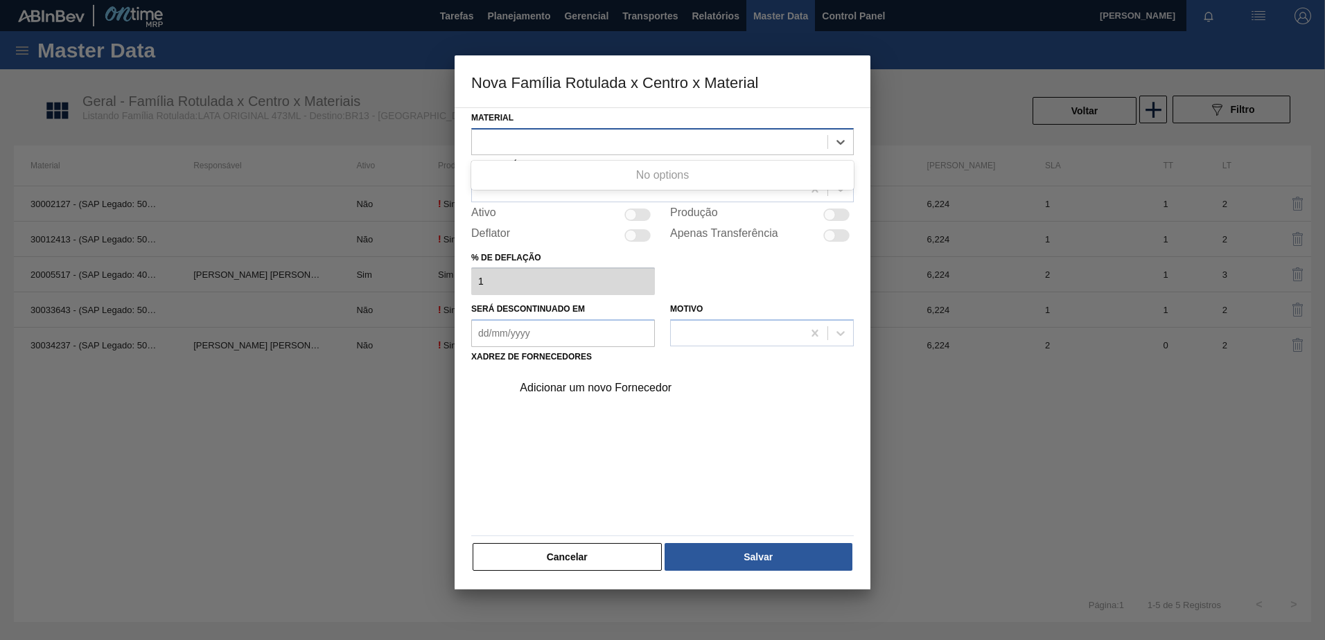
click at [690, 146] on div at bounding box center [650, 142] width 356 height 20
click at [340, 92] on div at bounding box center [662, 320] width 1325 height 640
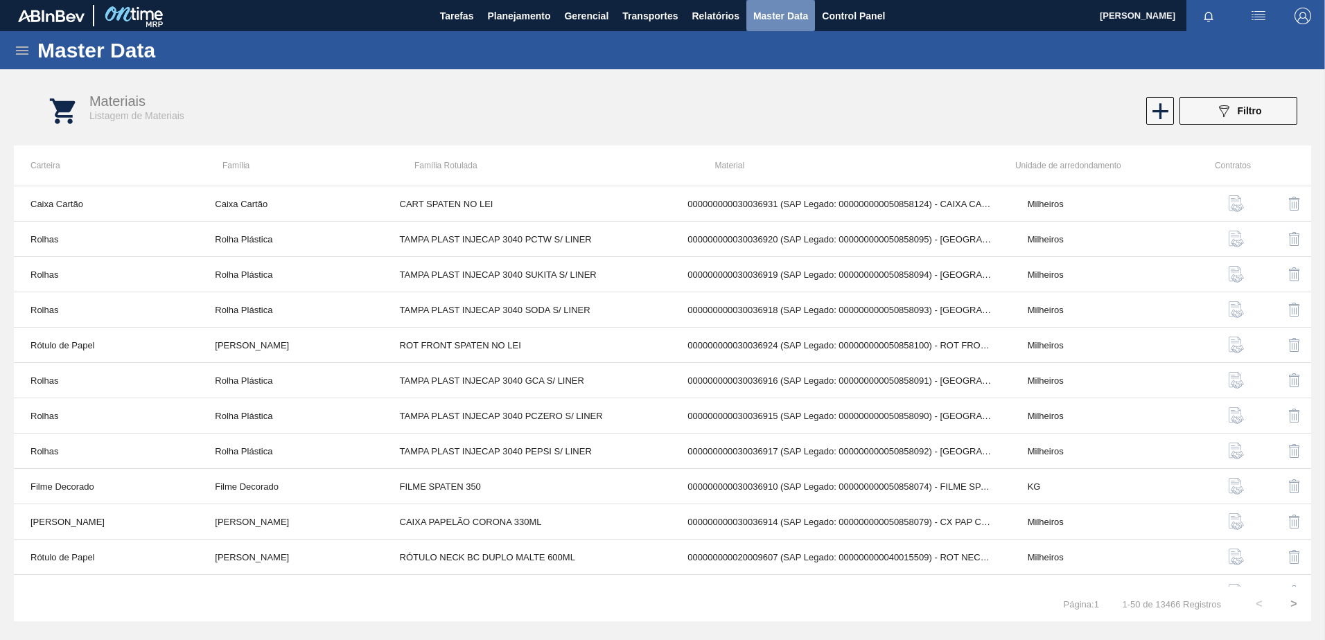
click at [776, 20] on span "Master Data" at bounding box center [780, 16] width 55 height 17
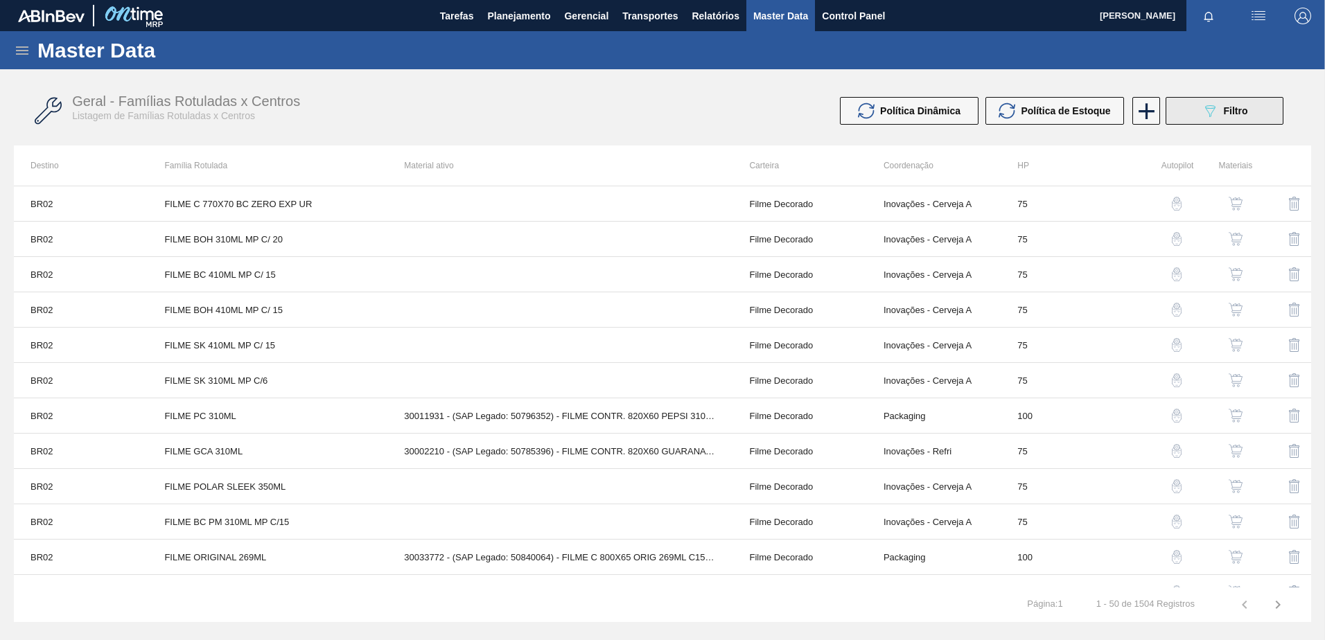
click at [1243, 119] on div "089F7B8B-B2A5-4AFE-B5C0-19BA573D28AC Filtro" at bounding box center [1225, 111] width 46 height 17
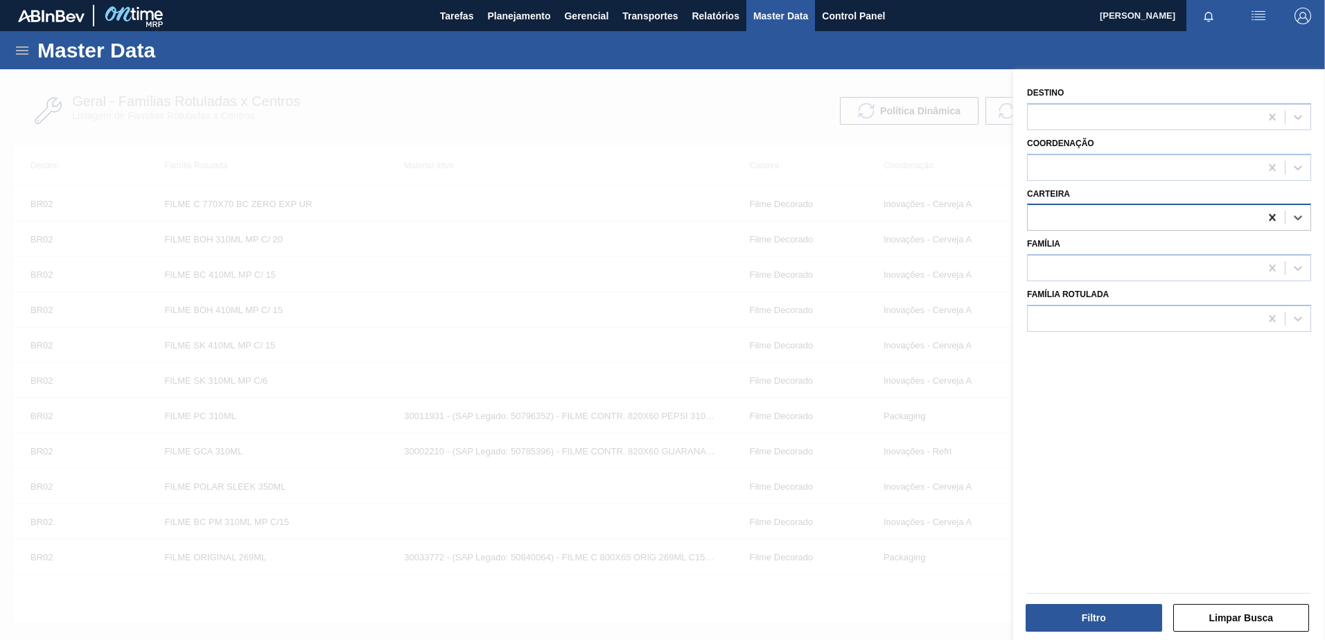
click at [1268, 216] on icon at bounding box center [1272, 218] width 14 height 14
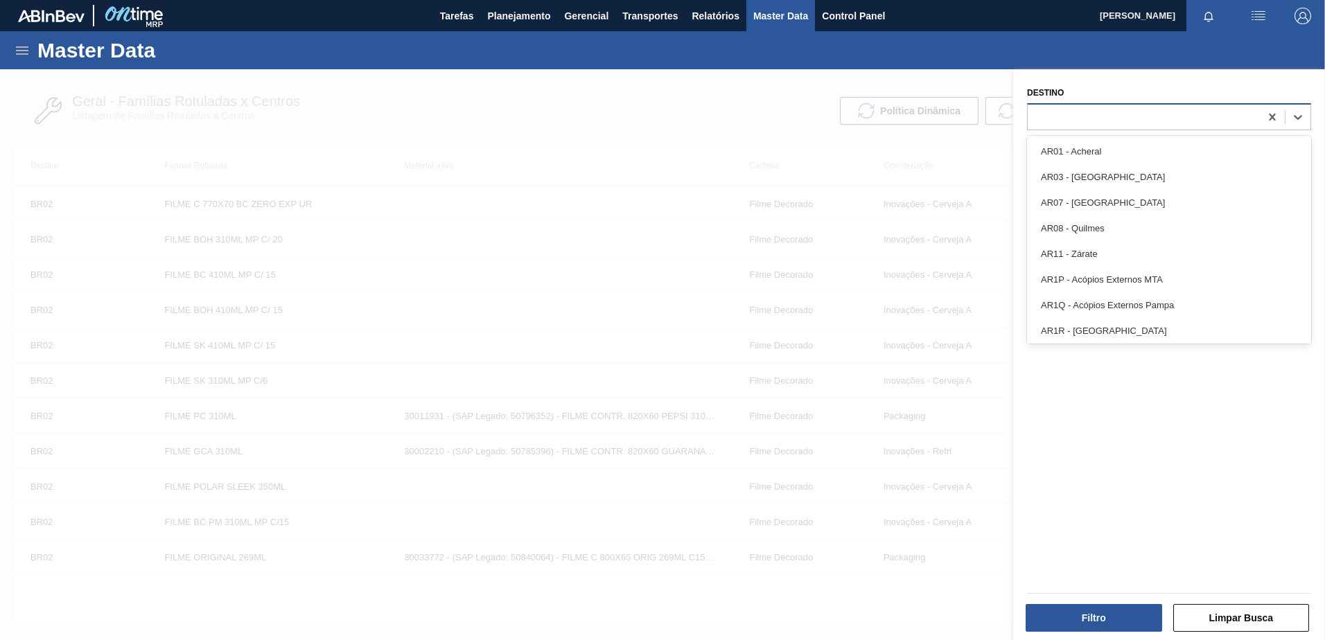
click at [1085, 116] on div at bounding box center [1144, 117] width 232 height 20
type input "br13"
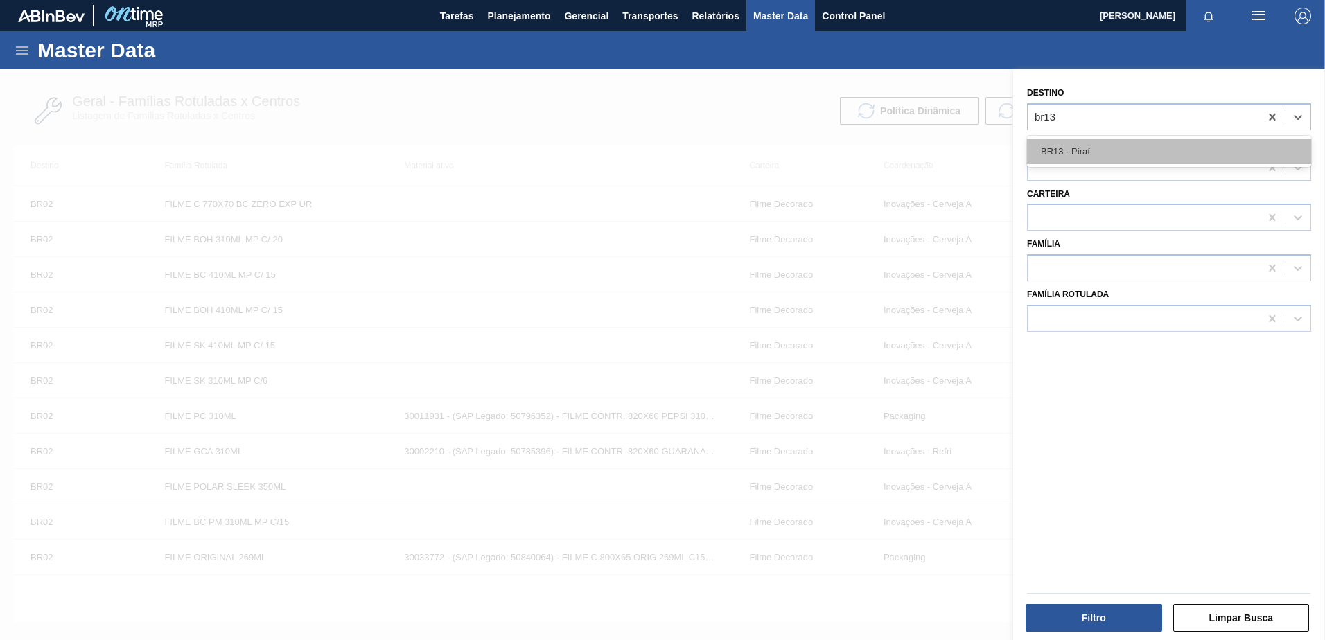
click at [1064, 151] on div "BR13 - Piraí" at bounding box center [1169, 152] width 284 height 26
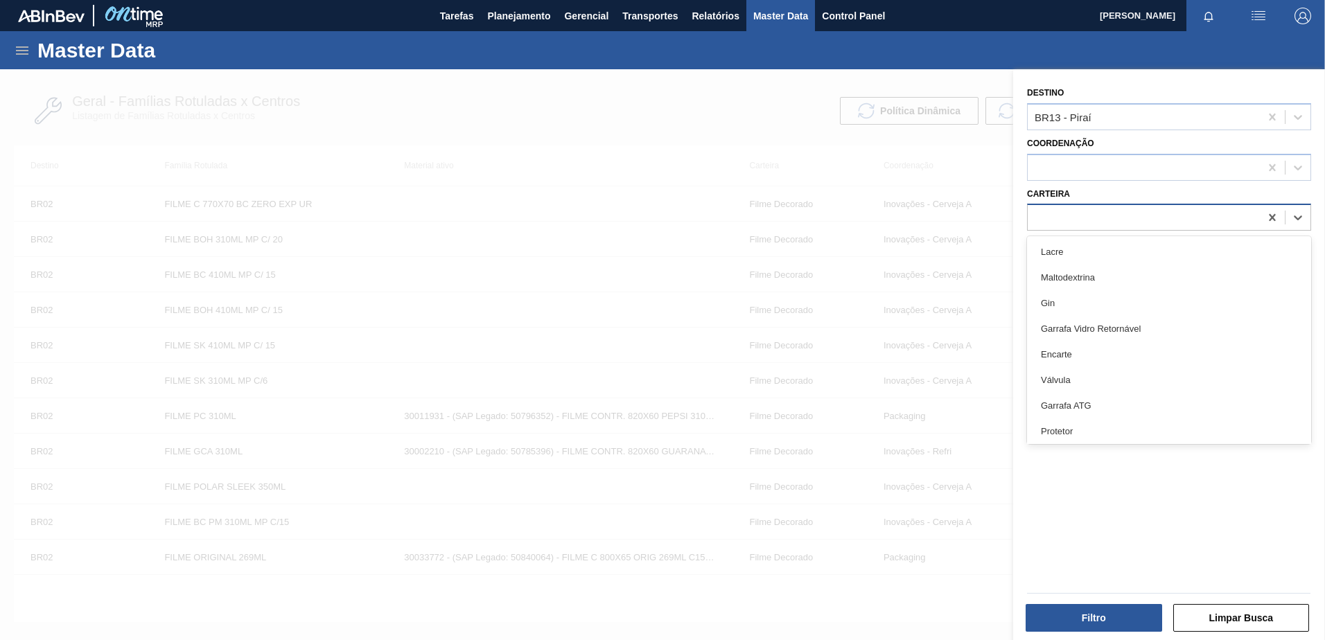
click at [1092, 227] on div at bounding box center [1144, 218] width 232 height 20
click at [1087, 193] on div "Carteira" at bounding box center [1169, 207] width 284 height 47
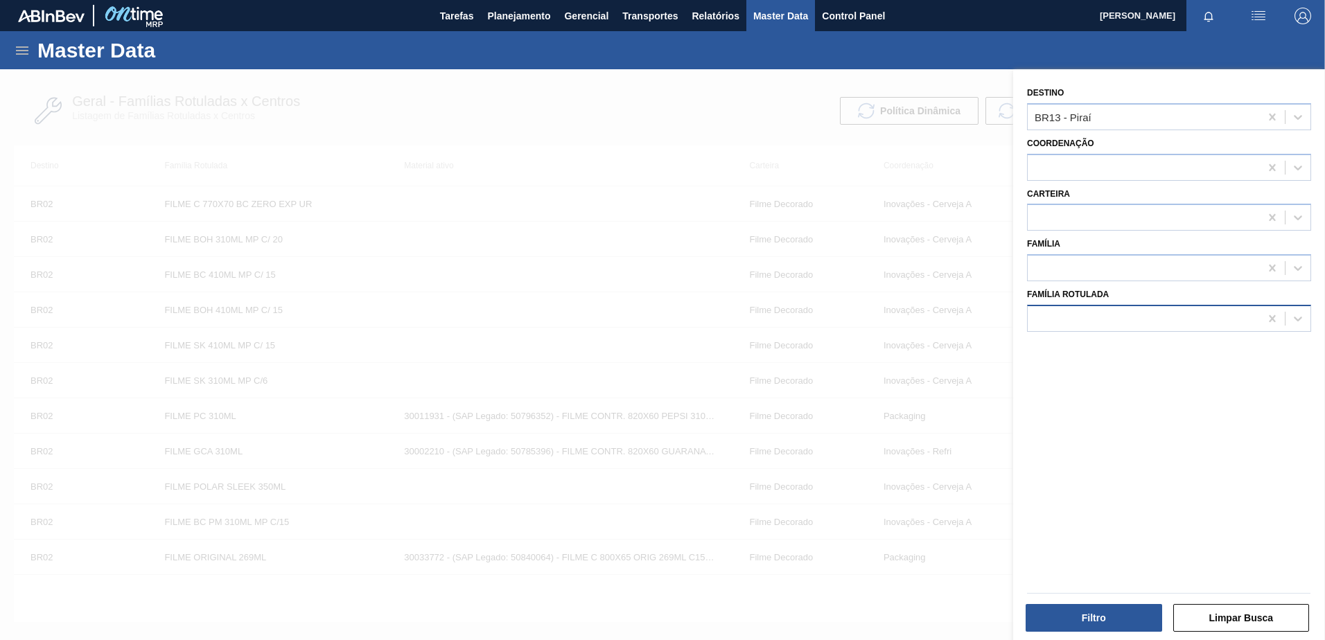
click at [1080, 313] on div at bounding box center [1144, 318] width 232 height 20
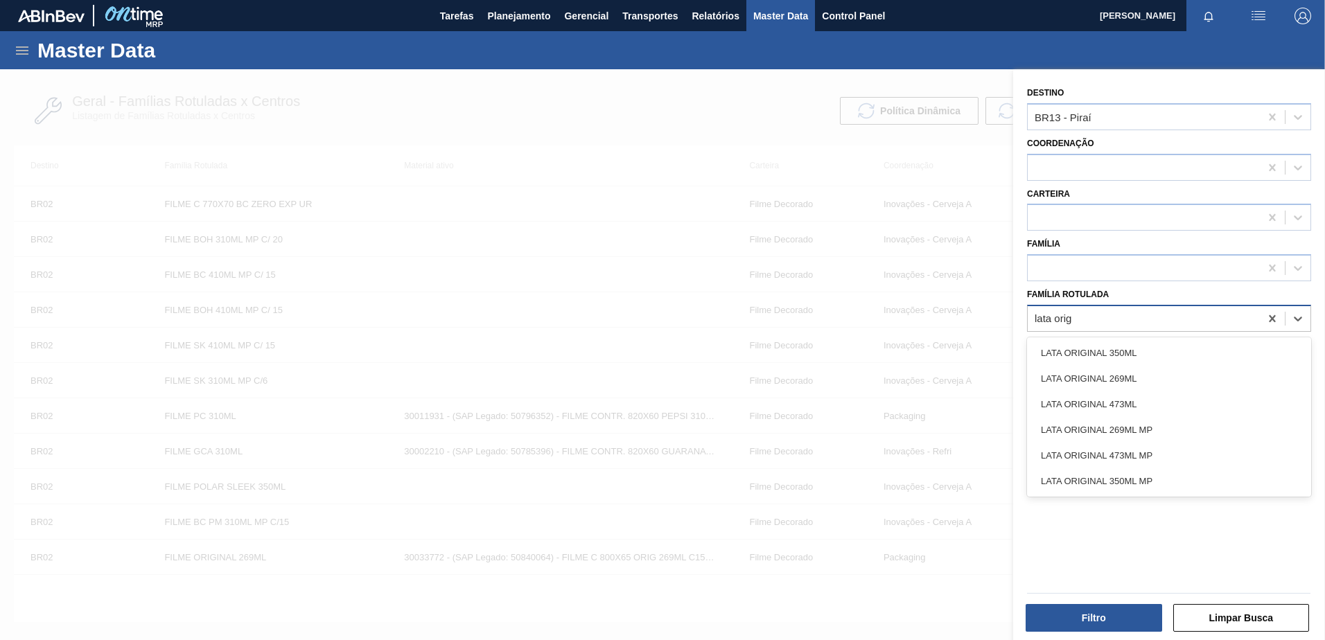
type Rotulada "lata origi"
click at [1132, 411] on div "LATA ORIGINAL 473ML" at bounding box center [1169, 405] width 284 height 26
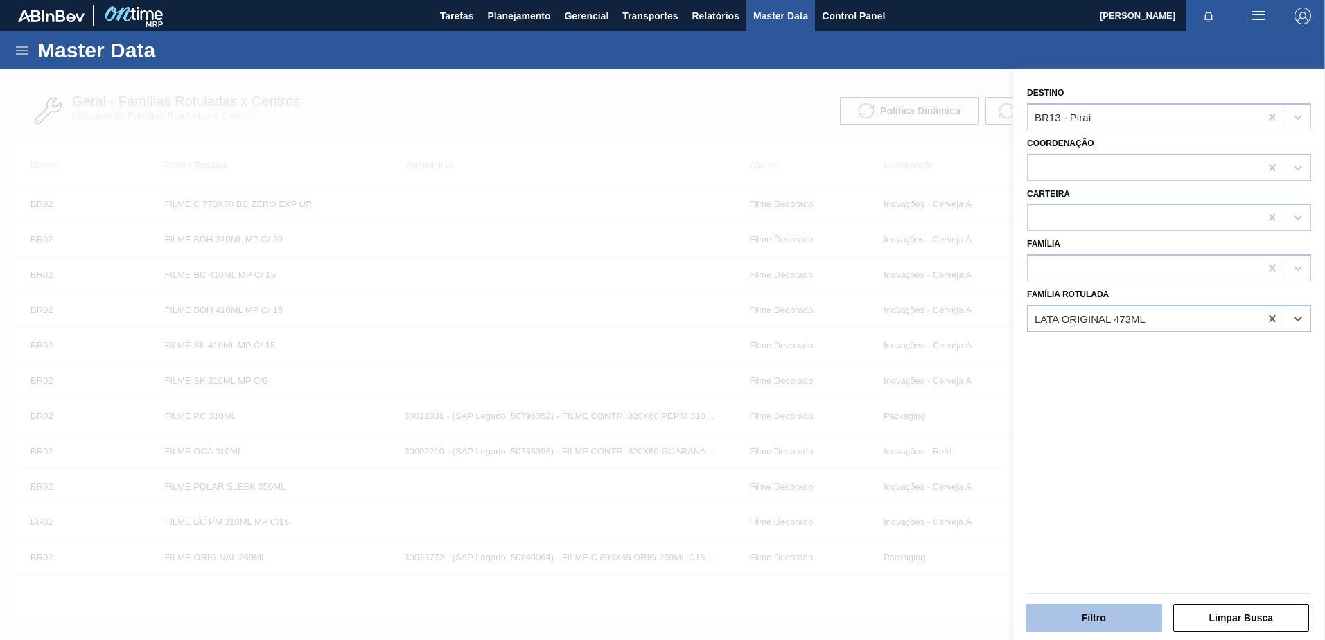
click at [1111, 624] on button "Filtro" at bounding box center [1094, 618] width 137 height 28
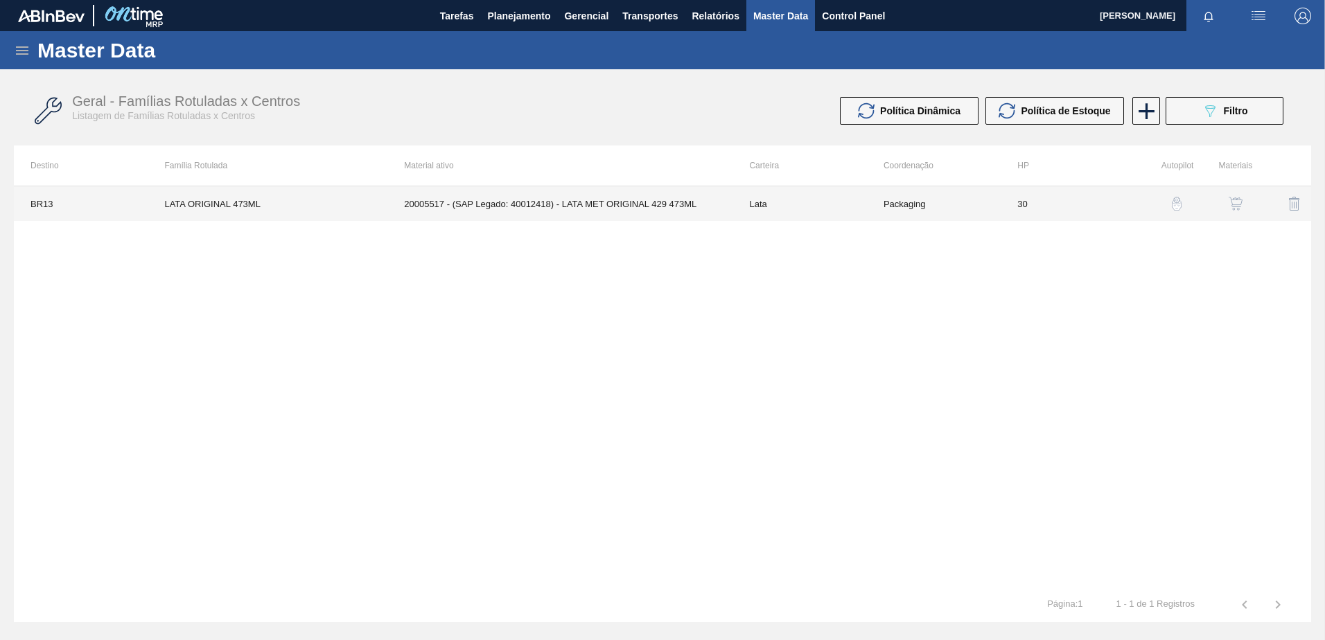
click at [526, 214] on td "20005517 - (SAP Legado: 40012418) - LATA MET ORIGINAL 429 473ML" at bounding box center [559, 203] width 345 height 35
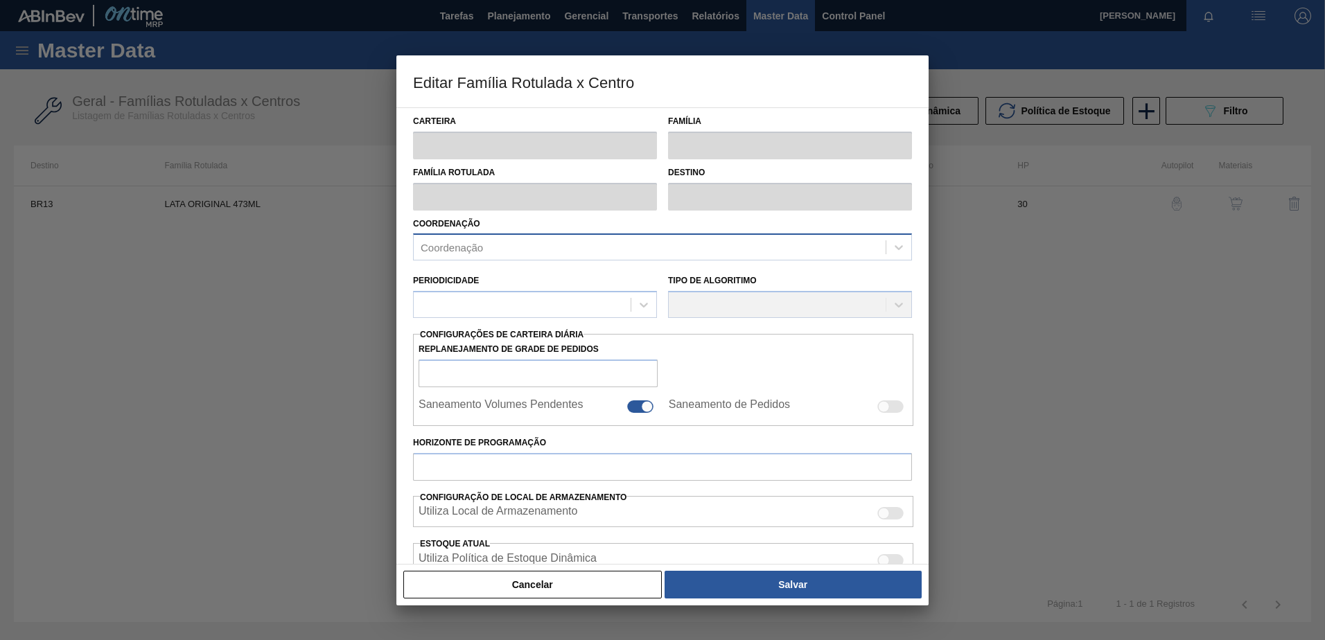
type input "Lata"
type input "LATA ORIGINAL 473ML"
type input "BR13 - Piraí"
type input "0"
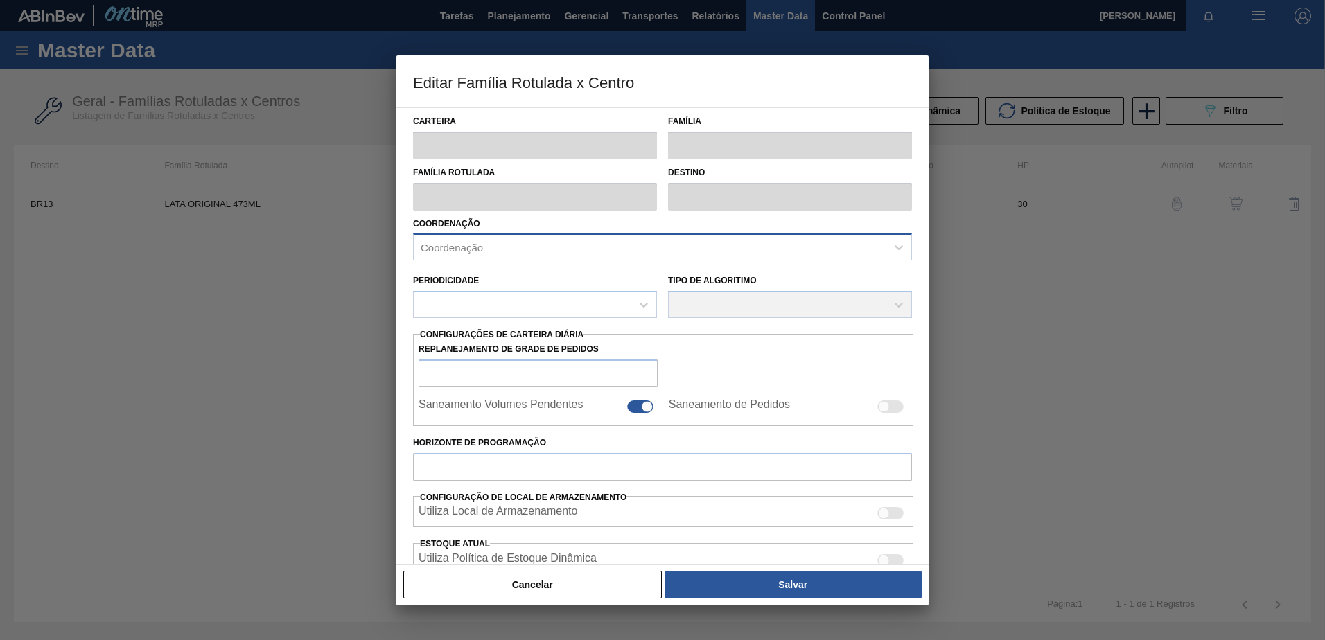
checkbox input "false"
type input "30"
type input "129,931"
type input "389,795"
type input "40"
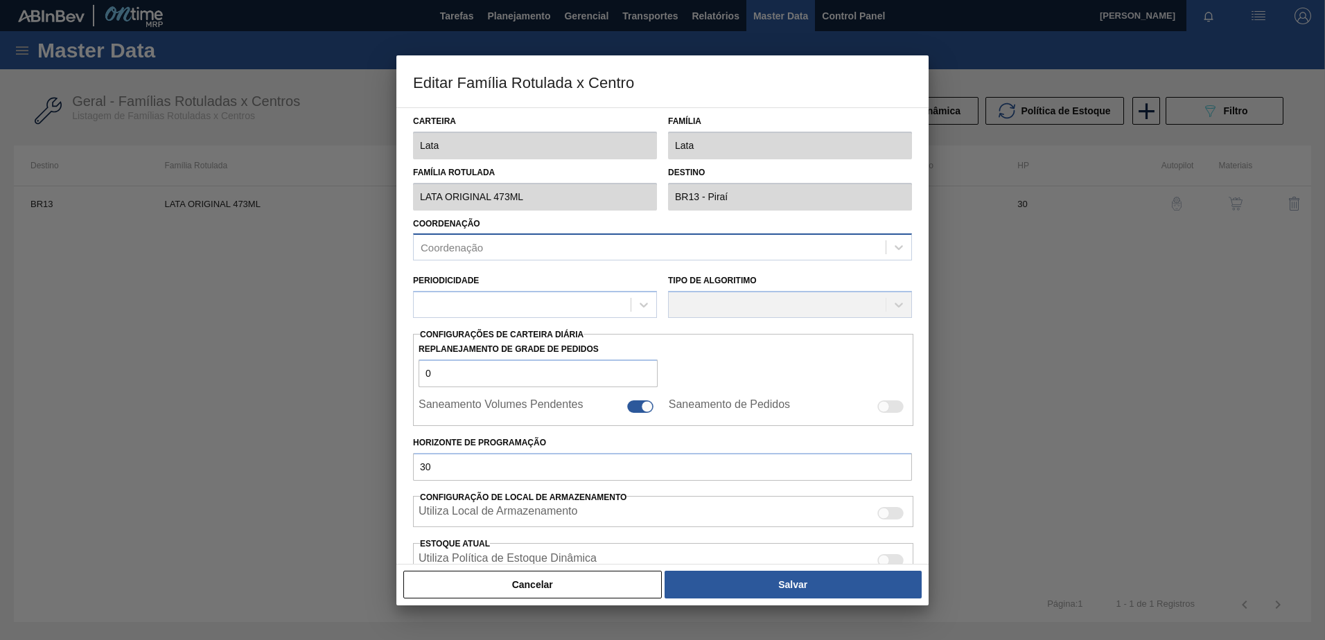
type input "233,877"
checkbox input "true"
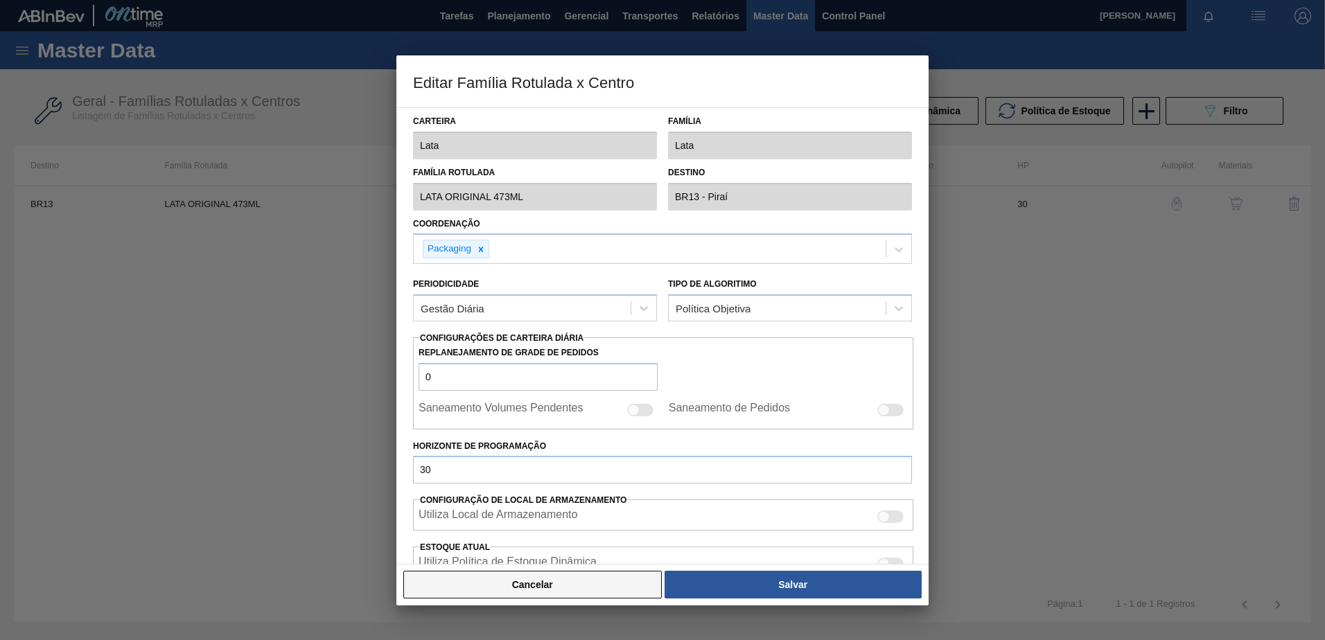
click at [532, 587] on button "Cancelar" at bounding box center [532, 585] width 259 height 28
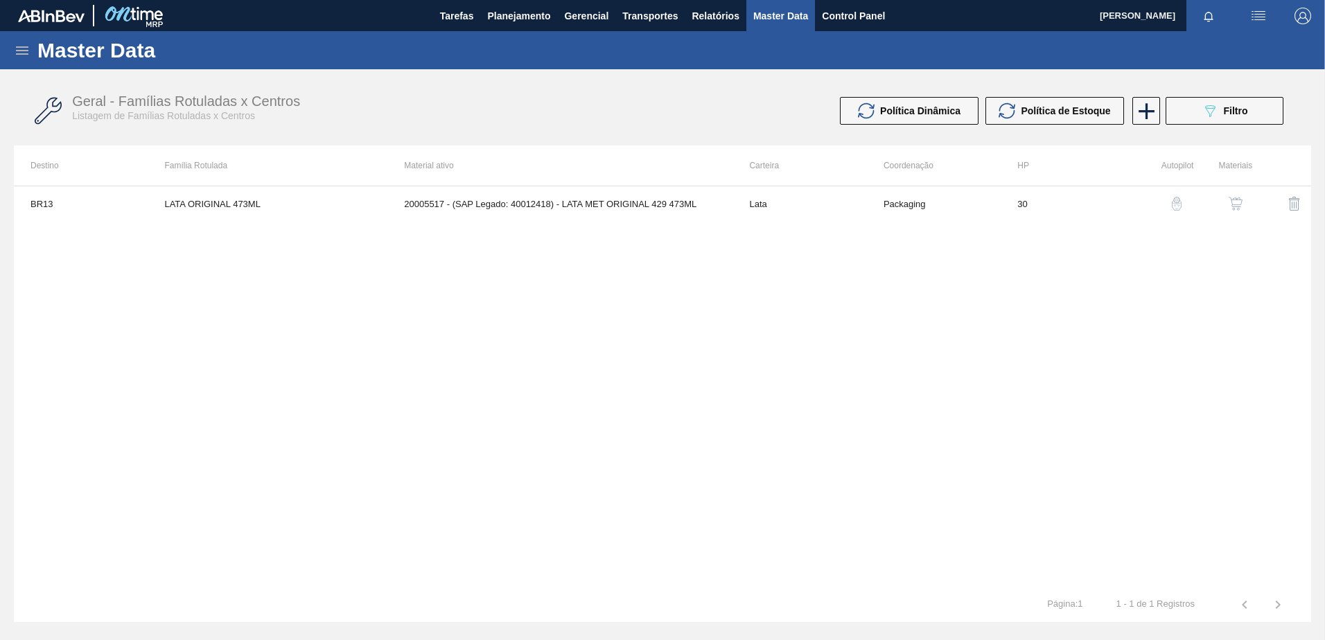
click at [1232, 204] on img "button" at bounding box center [1236, 204] width 14 height 14
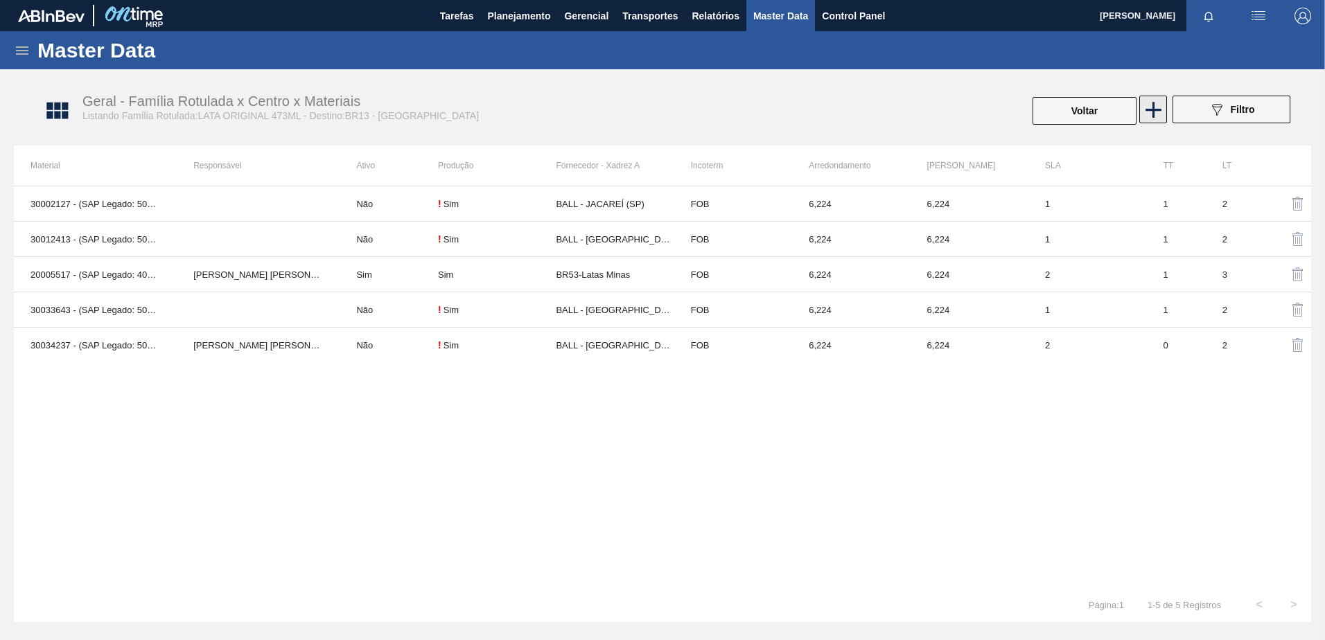
click at [1154, 109] on icon at bounding box center [1154, 110] width 16 height 16
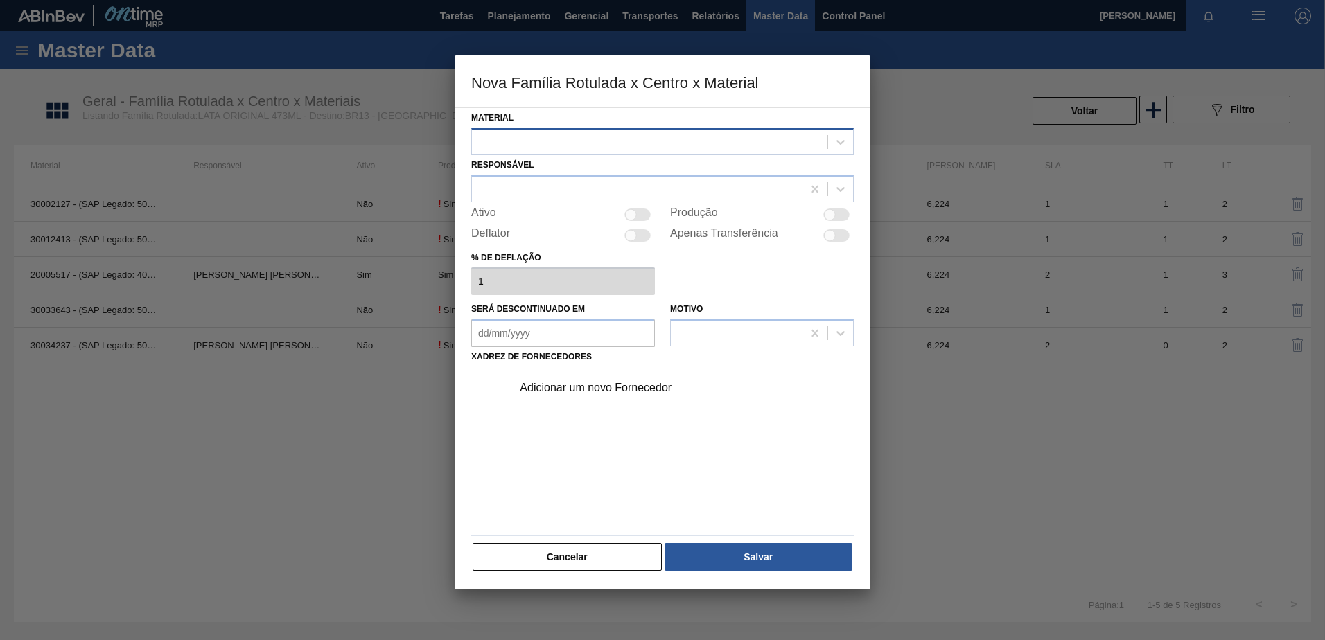
click at [636, 145] on div at bounding box center [650, 142] width 356 height 20
click at [531, 222] on div "Ativo" at bounding box center [563, 215] width 184 height 17
click at [538, 192] on div at bounding box center [637, 189] width 331 height 20
click at [467, 186] on div "Material Responsável Ativo Produção Deflator Apenas Transferência % de deflação…" at bounding box center [663, 348] width 416 height 482
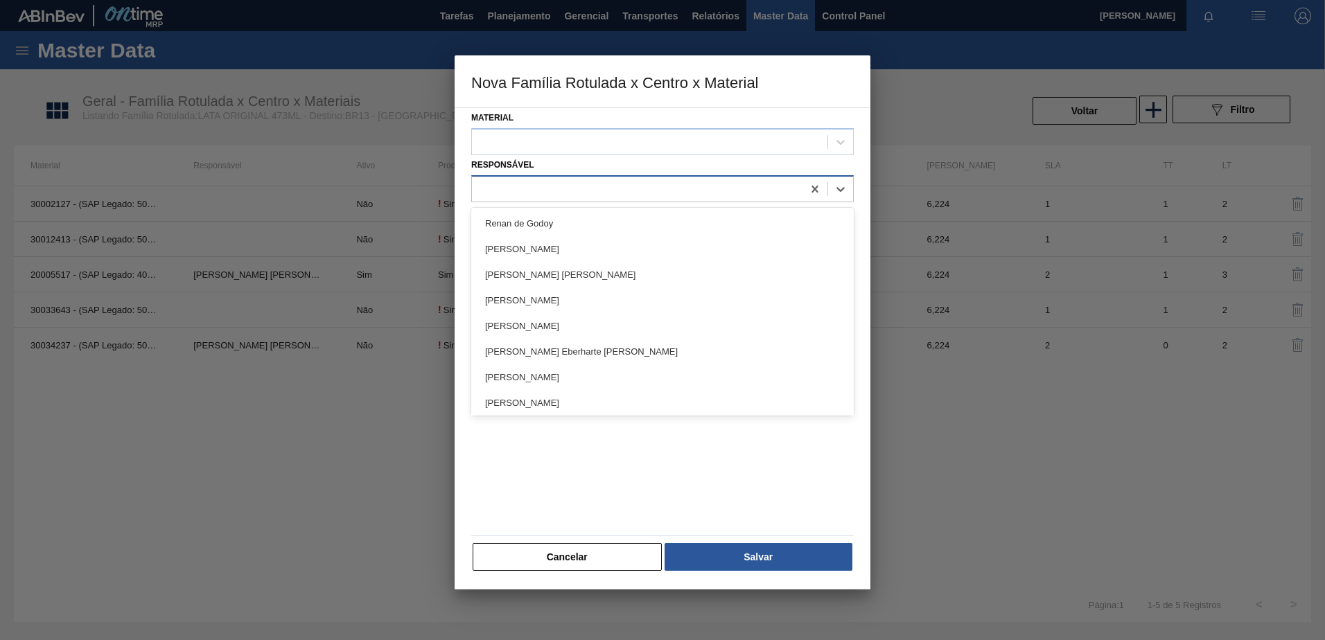
click at [565, 188] on div at bounding box center [637, 189] width 331 height 20
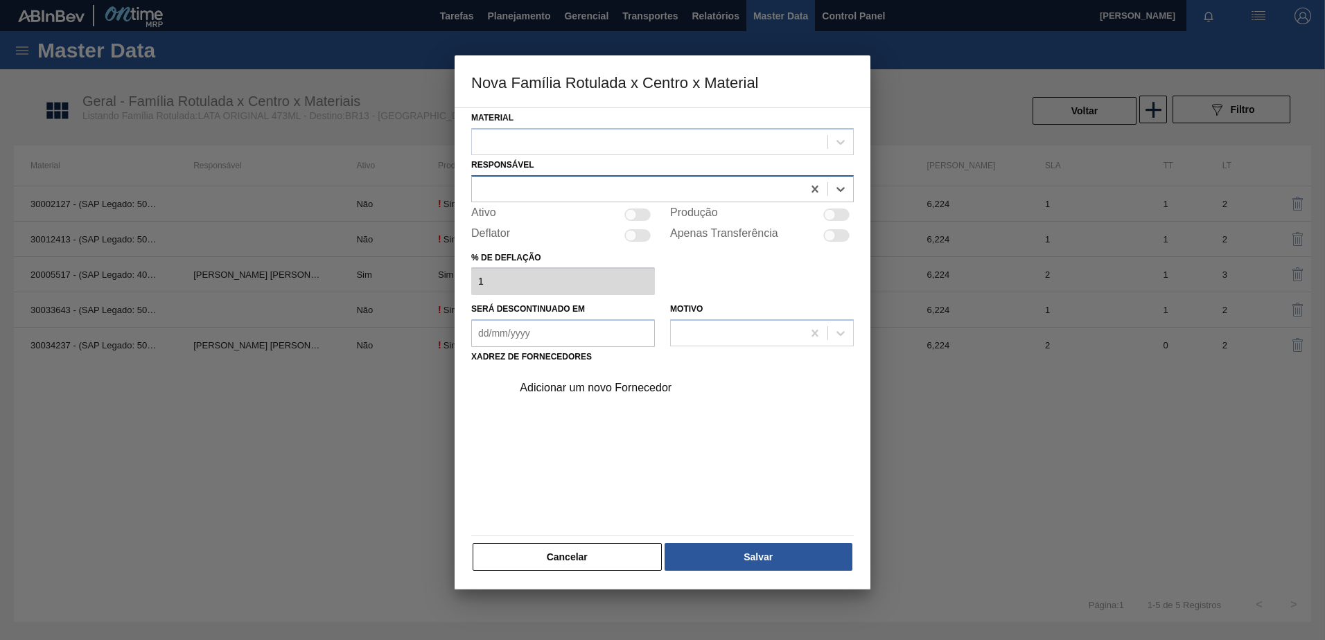
click at [496, 175] on div at bounding box center [662, 188] width 383 height 27
click at [521, 144] on div at bounding box center [650, 142] width 356 height 20
click at [455, 147] on div "Material Use Up and Down to choose options, press Enter to select the currently…" at bounding box center [663, 348] width 416 height 482
click at [588, 556] on button "Cancelar" at bounding box center [567, 557] width 189 height 28
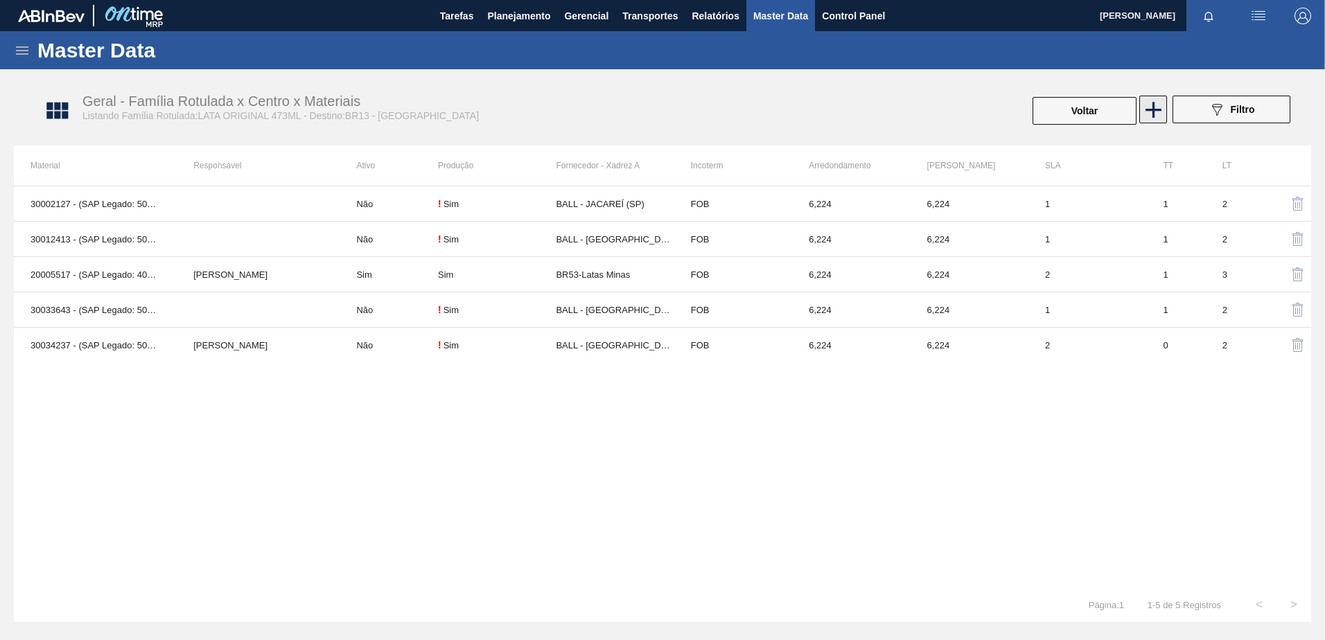
click at [1156, 108] on icon at bounding box center [1153, 109] width 27 height 27
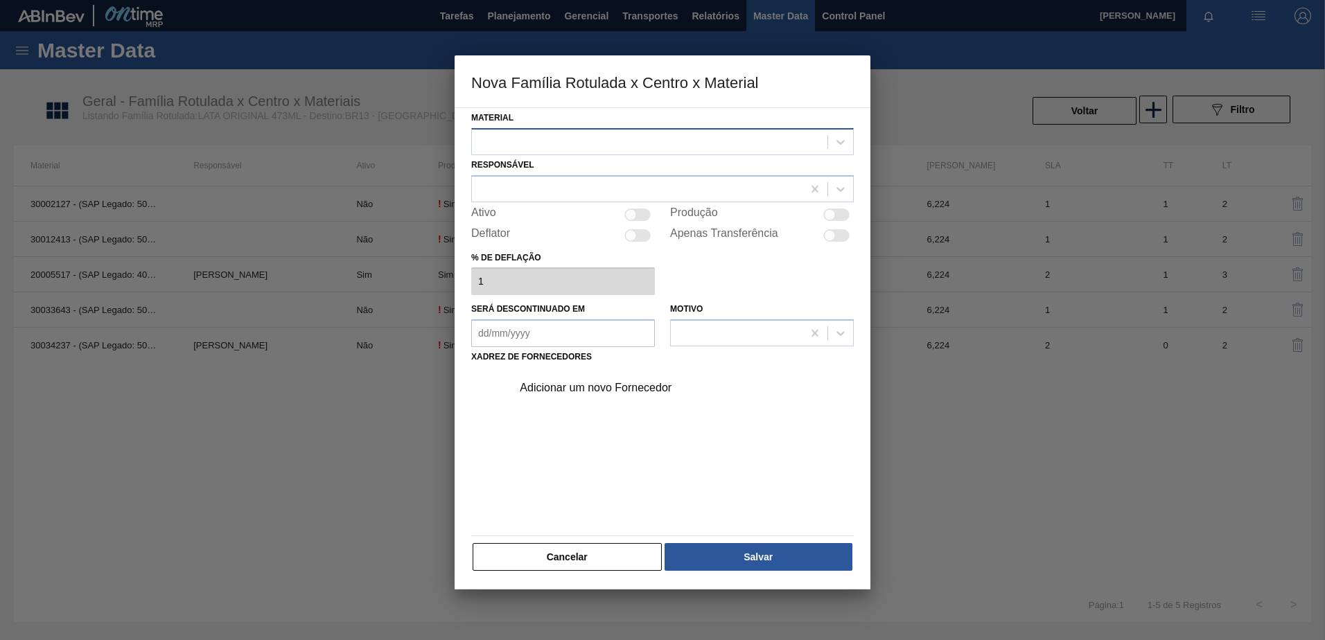
click at [644, 143] on div at bounding box center [650, 142] width 356 height 20
click at [578, 125] on div "Material Use Up and Down to choose options, press Enter to select the currently…" at bounding box center [662, 131] width 383 height 47
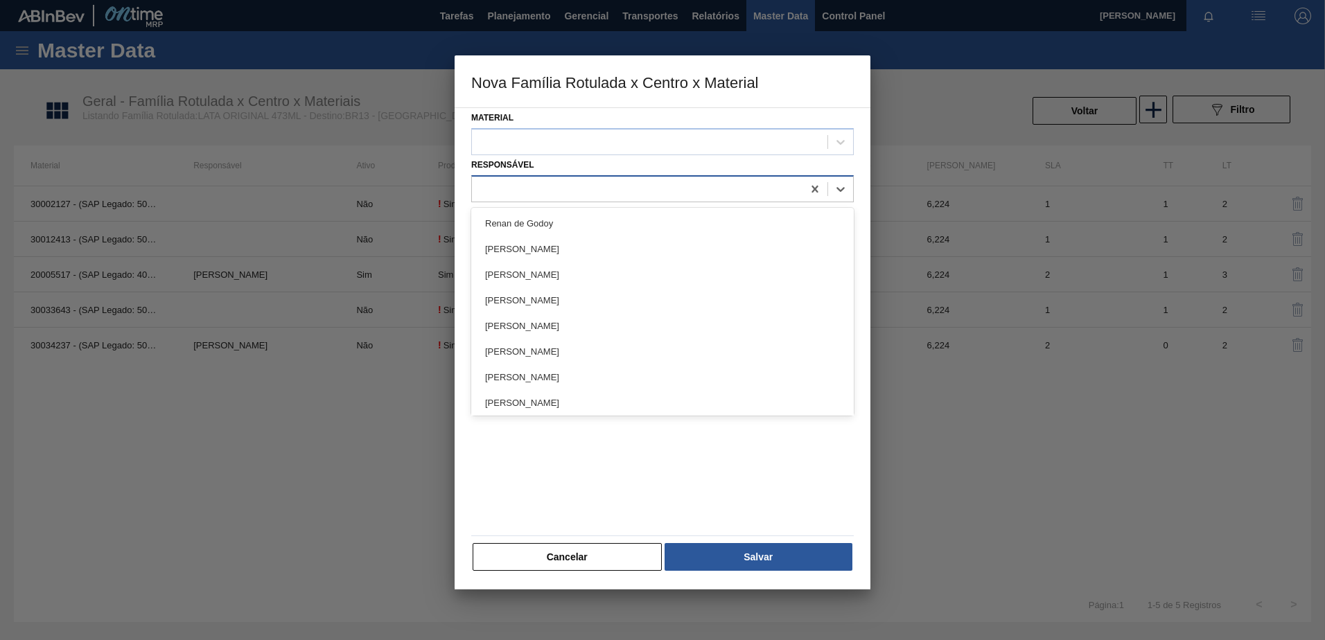
click at [541, 191] on div at bounding box center [637, 189] width 331 height 20
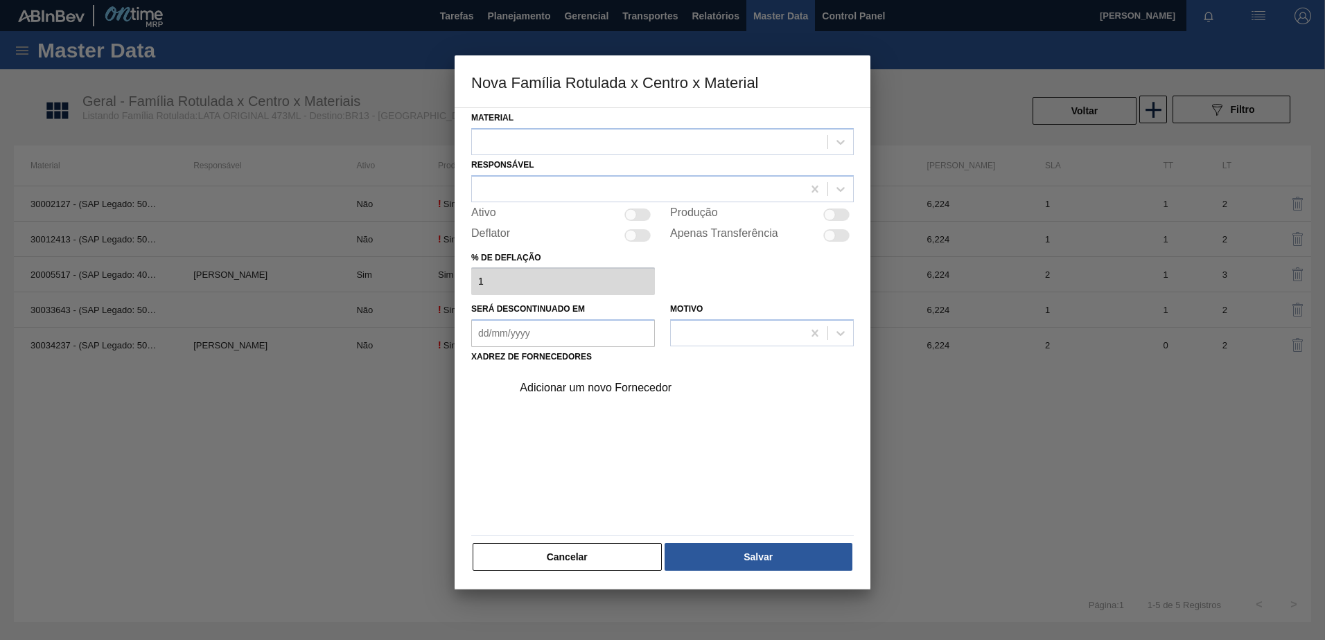
click at [558, 159] on div "Responsável" at bounding box center [662, 178] width 383 height 47
click at [569, 131] on div at bounding box center [662, 141] width 383 height 27
click at [563, 551] on button "Cancelar" at bounding box center [567, 557] width 189 height 28
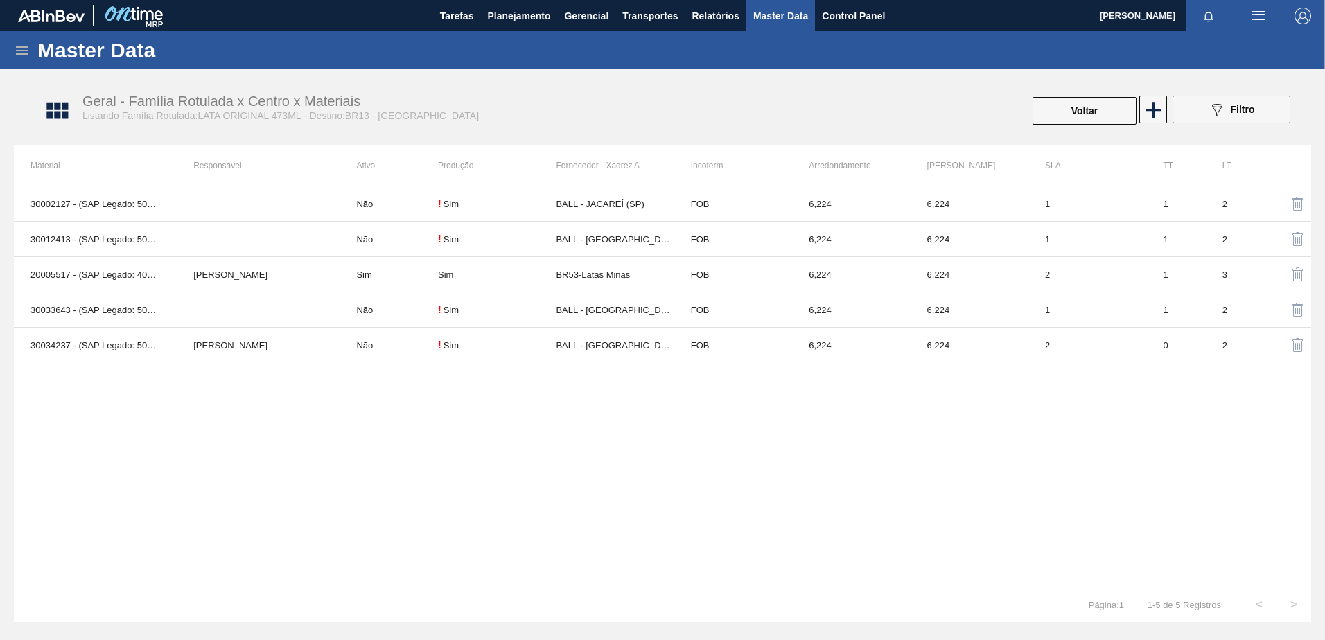
click at [16, 45] on icon at bounding box center [22, 50] width 17 height 17
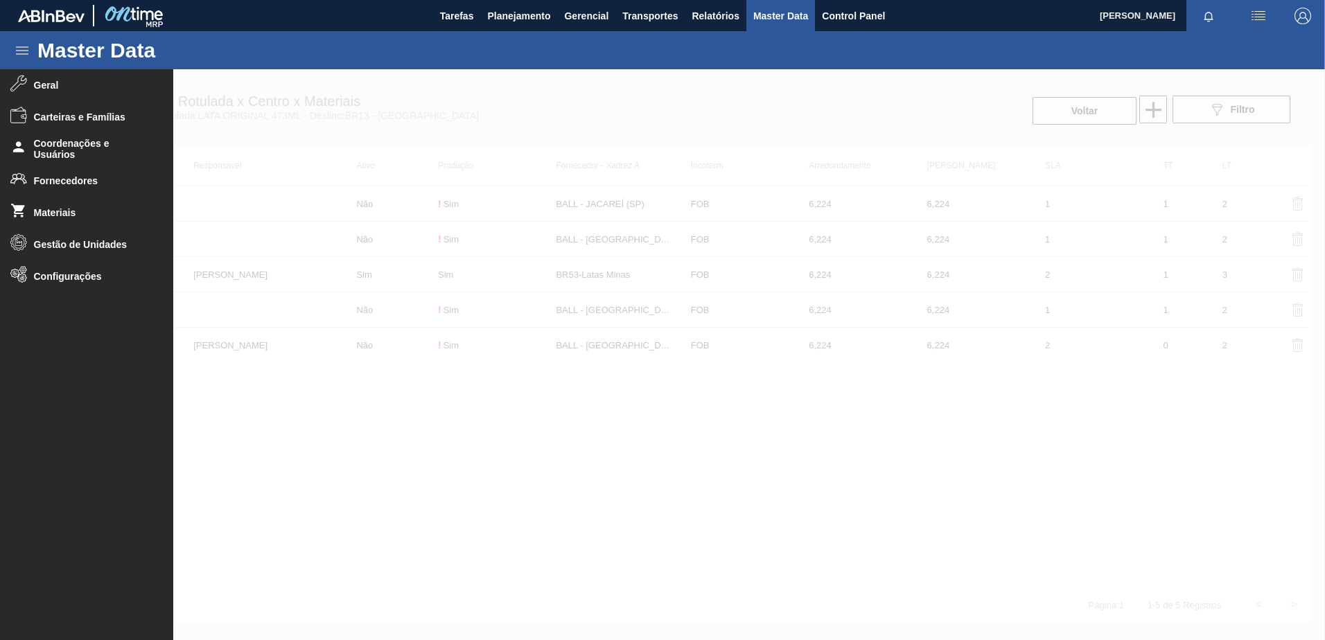
click at [429, 126] on div at bounding box center [662, 354] width 1325 height 571
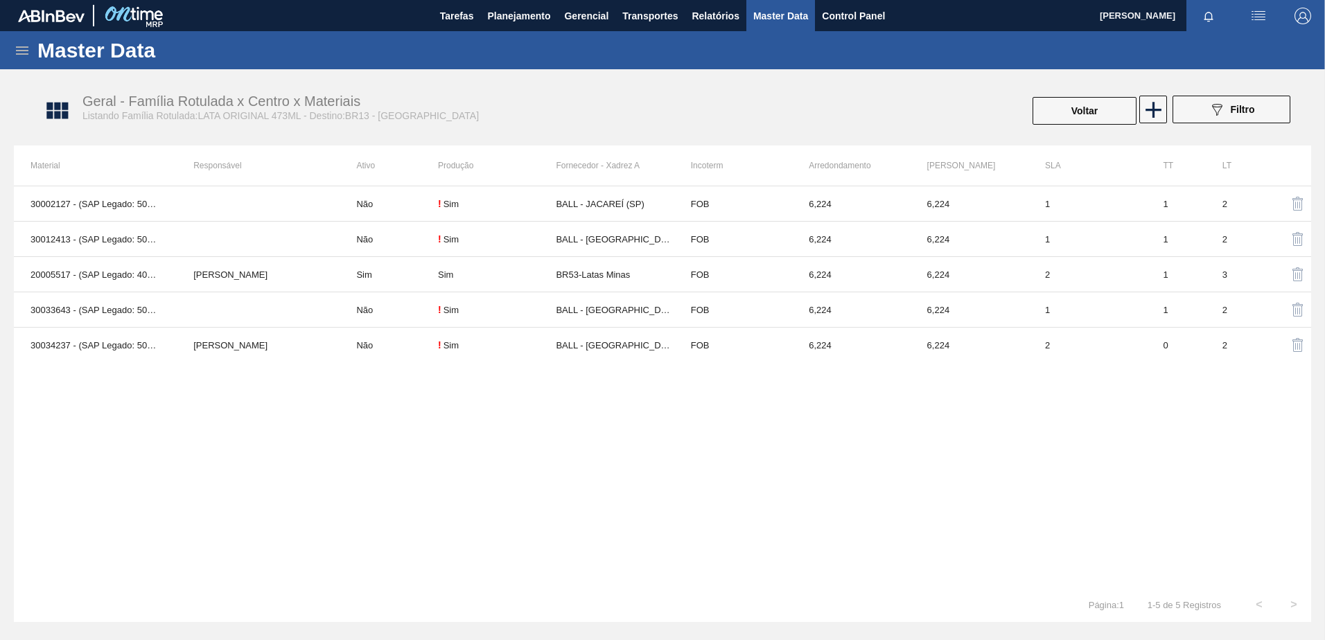
click at [32, 53] on div "Master Data" at bounding box center [662, 50] width 1325 height 38
click at [27, 53] on icon at bounding box center [22, 50] width 17 height 17
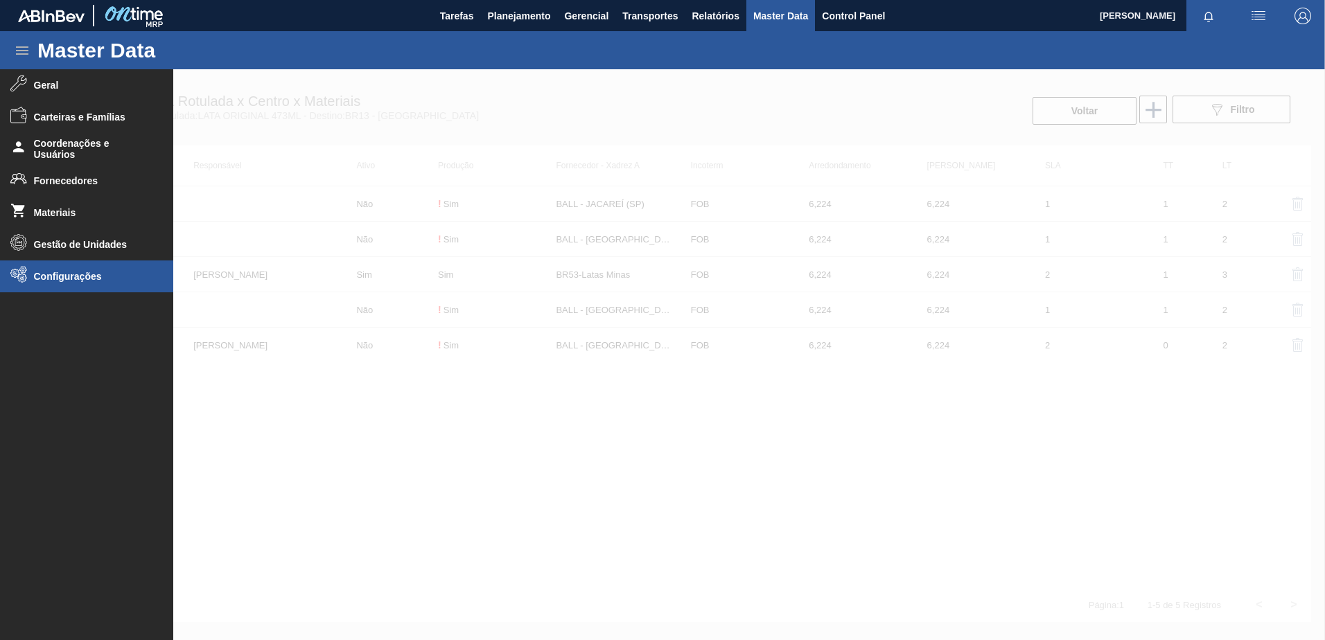
click at [76, 284] on li "Configurações" at bounding box center [86, 277] width 173 height 32
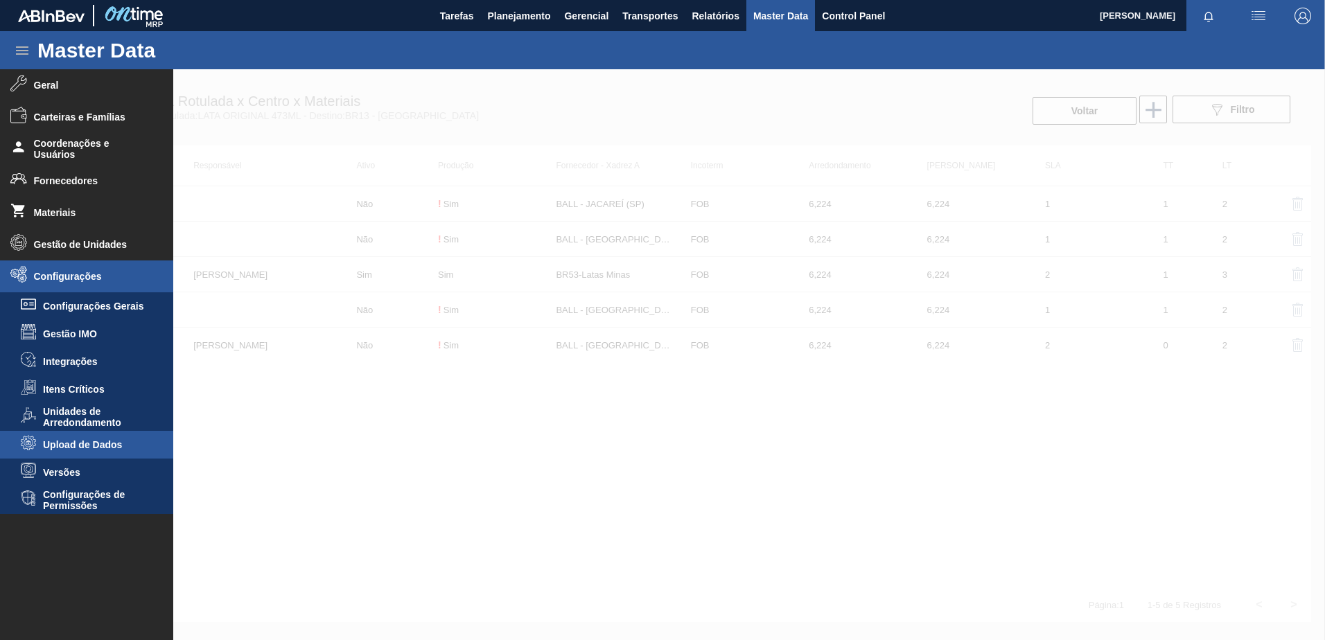
click at [96, 450] on li "Upload de Dados" at bounding box center [86, 445] width 173 height 28
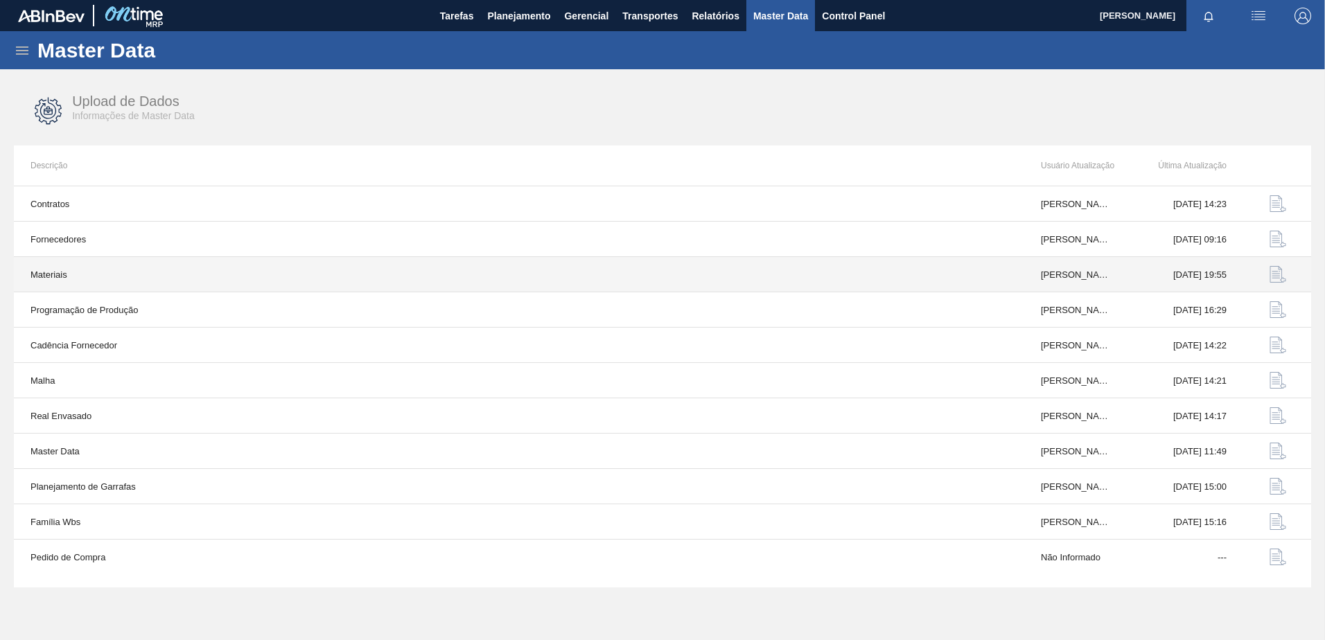
click at [1230, 265] on td "09/10/2025 19:55" at bounding box center [1185, 274] width 116 height 35
drag, startPoint x: 1230, startPoint y: 266, endPoint x: 1141, endPoint y: 279, distance: 89.6
click at [1141, 279] on td "09/10/2025 19:55" at bounding box center [1185, 274] width 116 height 35
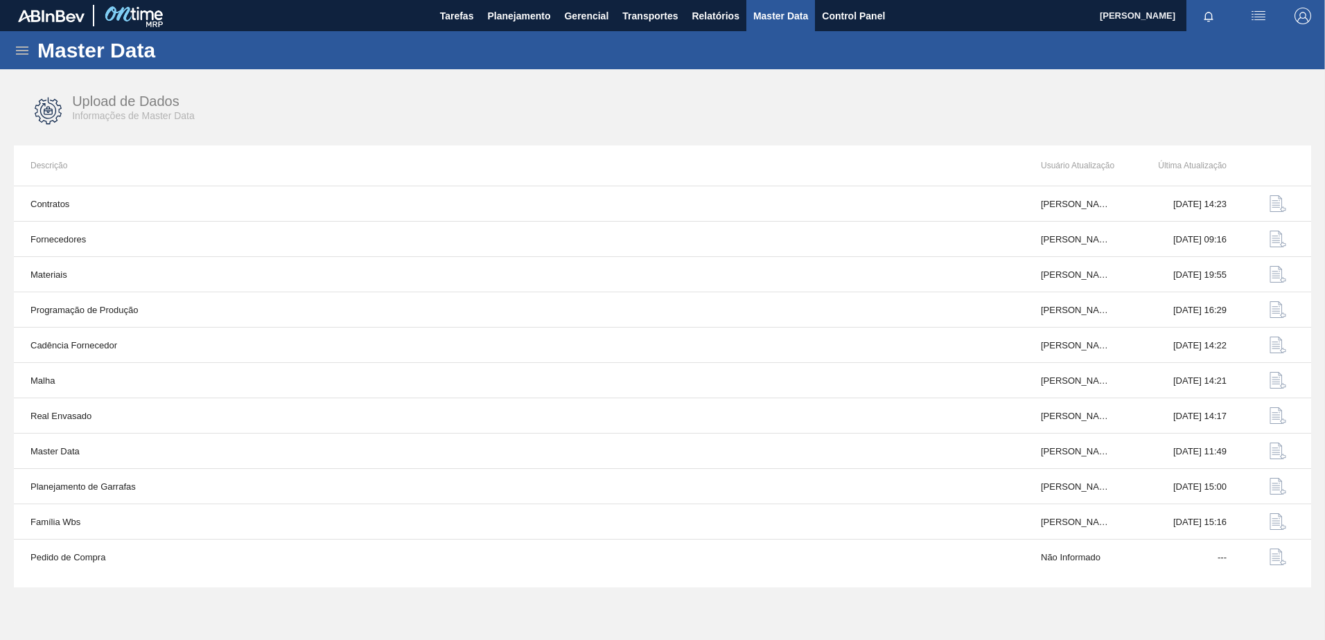
drag, startPoint x: 1141, startPoint y: 279, endPoint x: 1291, endPoint y: 274, distance: 149.8
click at [1291, 274] on button "button" at bounding box center [1277, 274] width 33 height 33
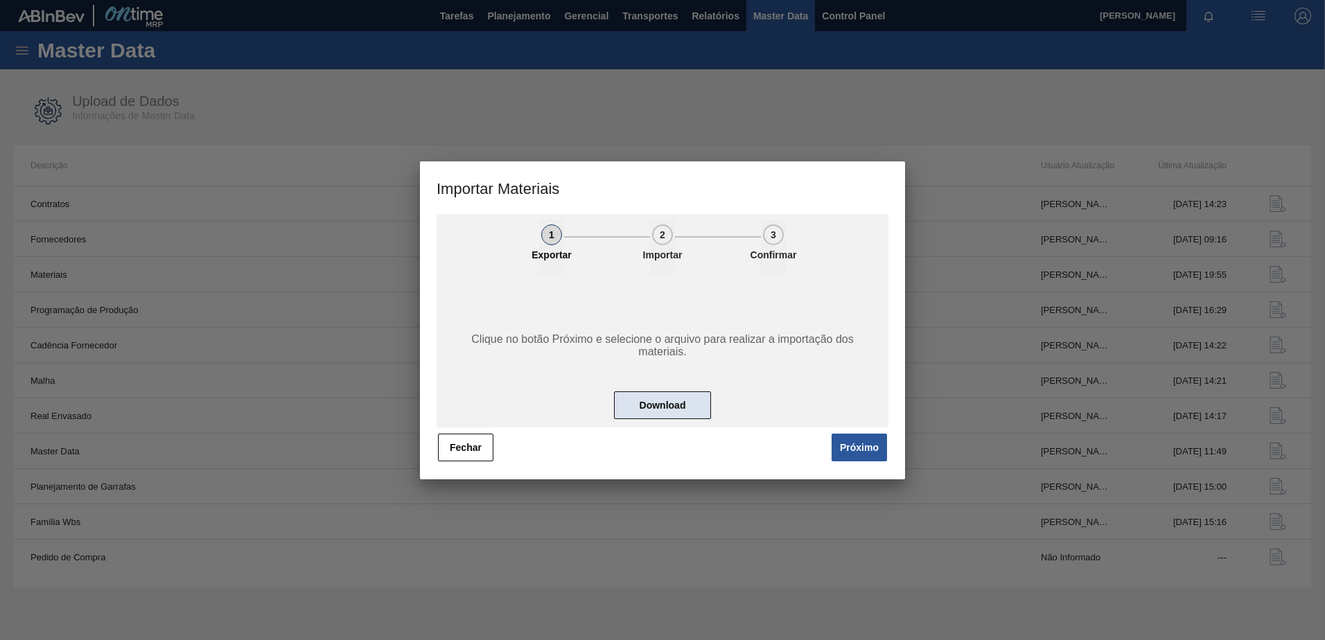
click at [680, 412] on button "Download" at bounding box center [662, 406] width 97 height 28
click at [866, 447] on button "Próximo" at bounding box center [859, 448] width 55 height 28
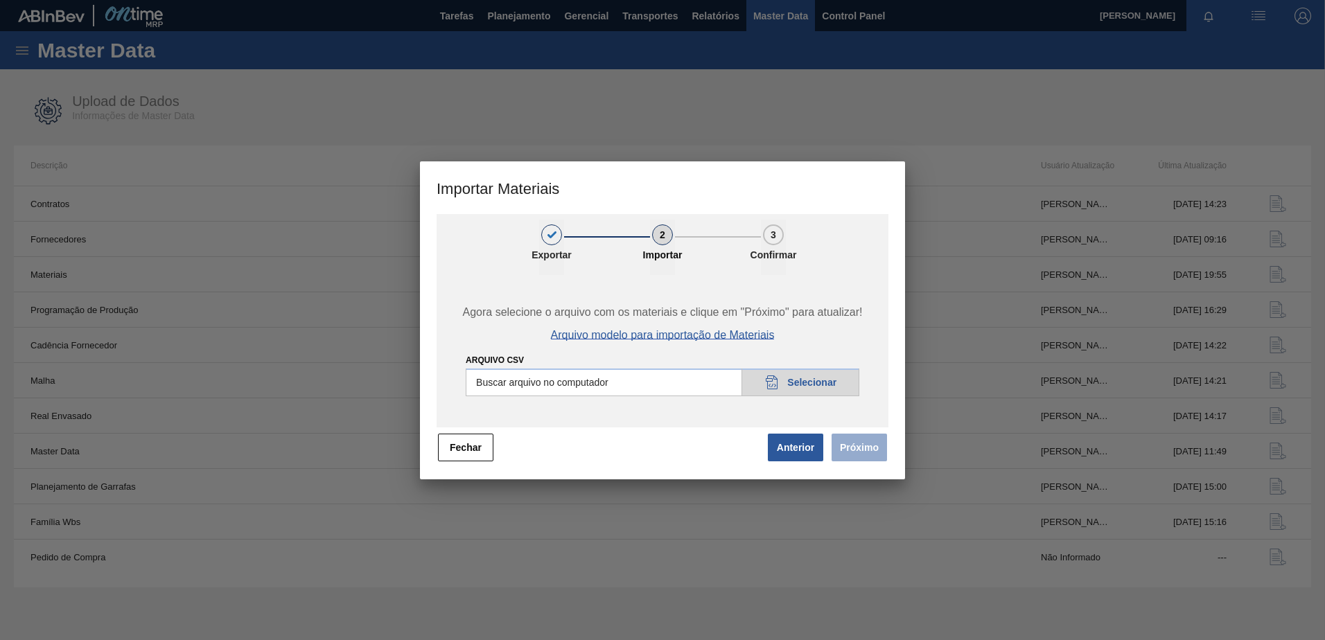
click at [660, 336] on span "Arquivo modelo para importação de Materiais" at bounding box center [663, 335] width 224 height 12
click at [777, 384] on input "Arquivo CSV" at bounding box center [663, 383] width 394 height 28
type input "C:\fakepath\20251015_115214_materials.csv"
click at [862, 447] on button "Próximo" at bounding box center [859, 448] width 55 height 28
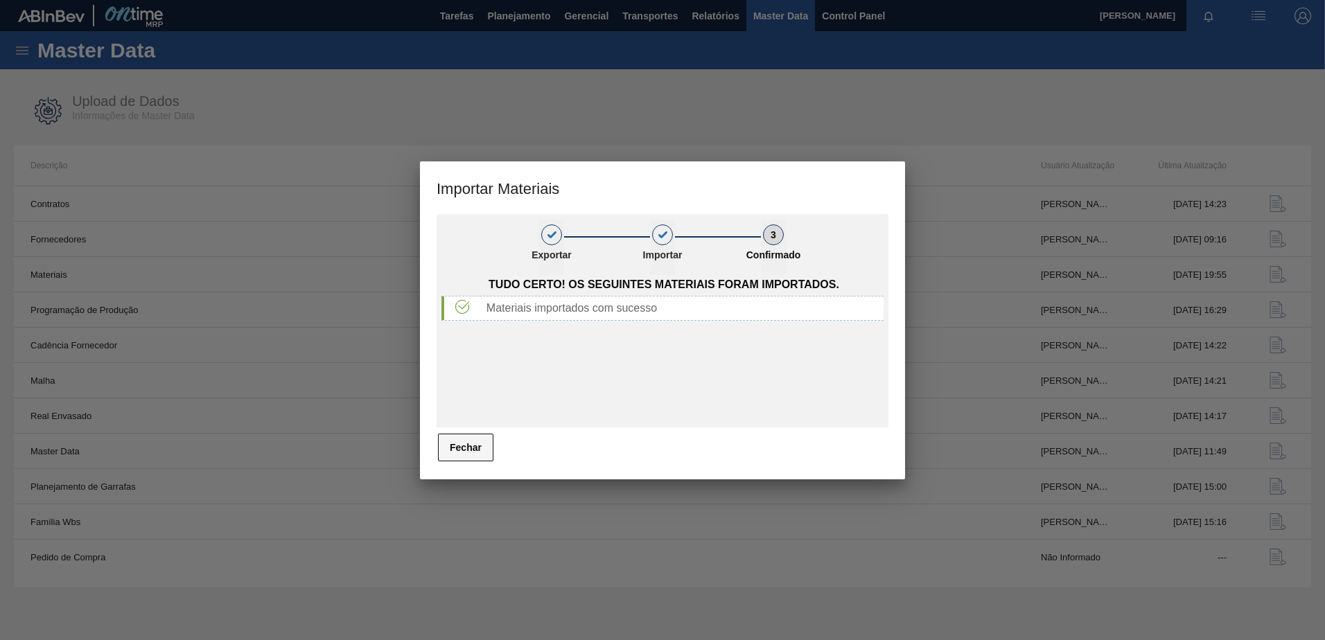
click at [467, 452] on button "Fechar" at bounding box center [465, 448] width 55 height 28
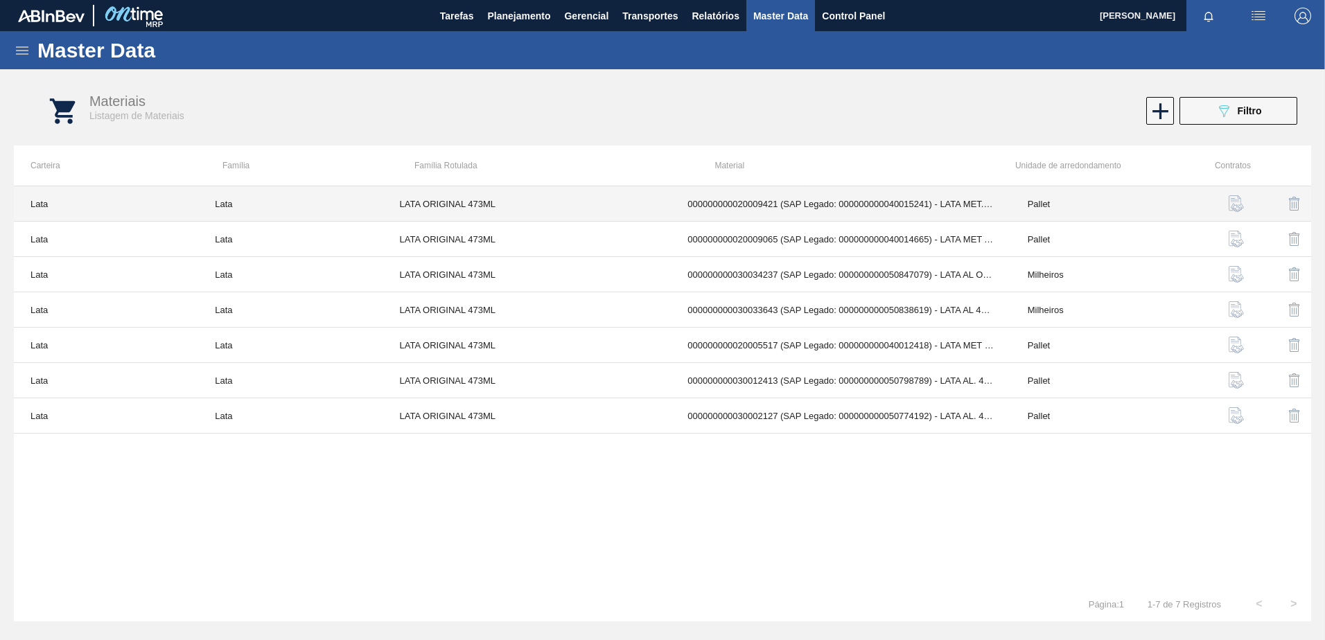
click at [758, 210] on td "000000000020009421 (SAP Legado: 000000000040015241) - LATA MET. ORIGINAL 473ML" at bounding box center [841, 203] width 340 height 35
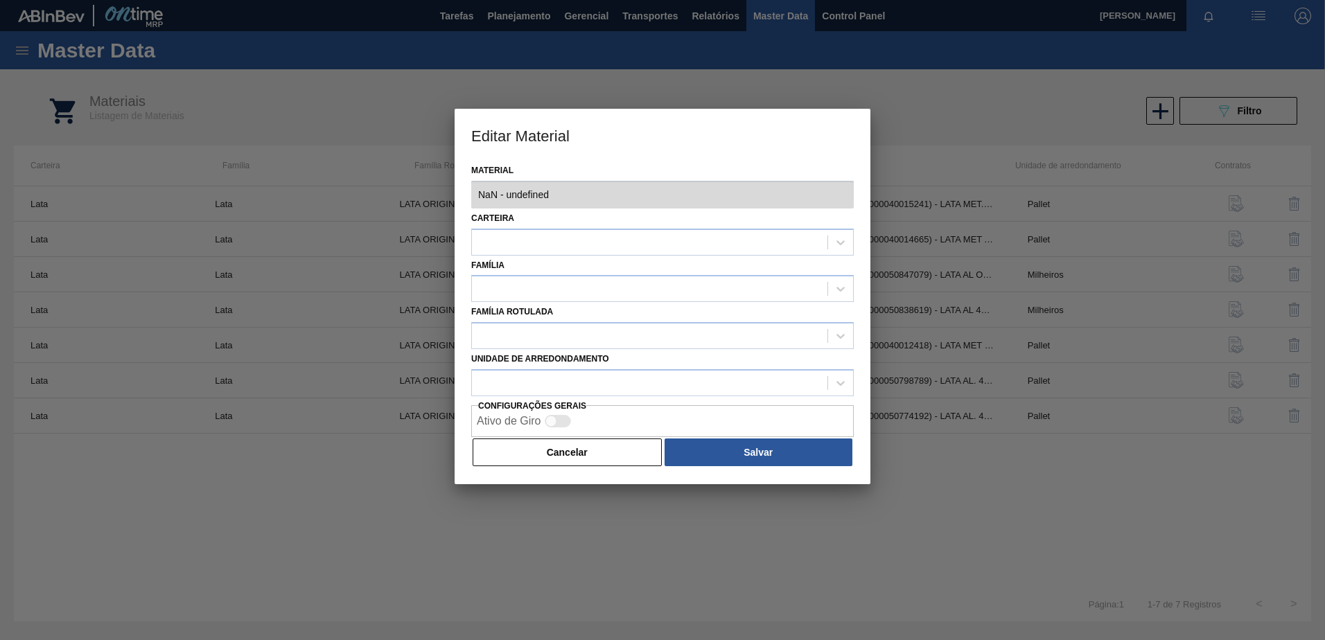
type input "20009421 - 000000000020009421 (SAP Legado: 000000000040015241) - LATA MET. ORIG…"
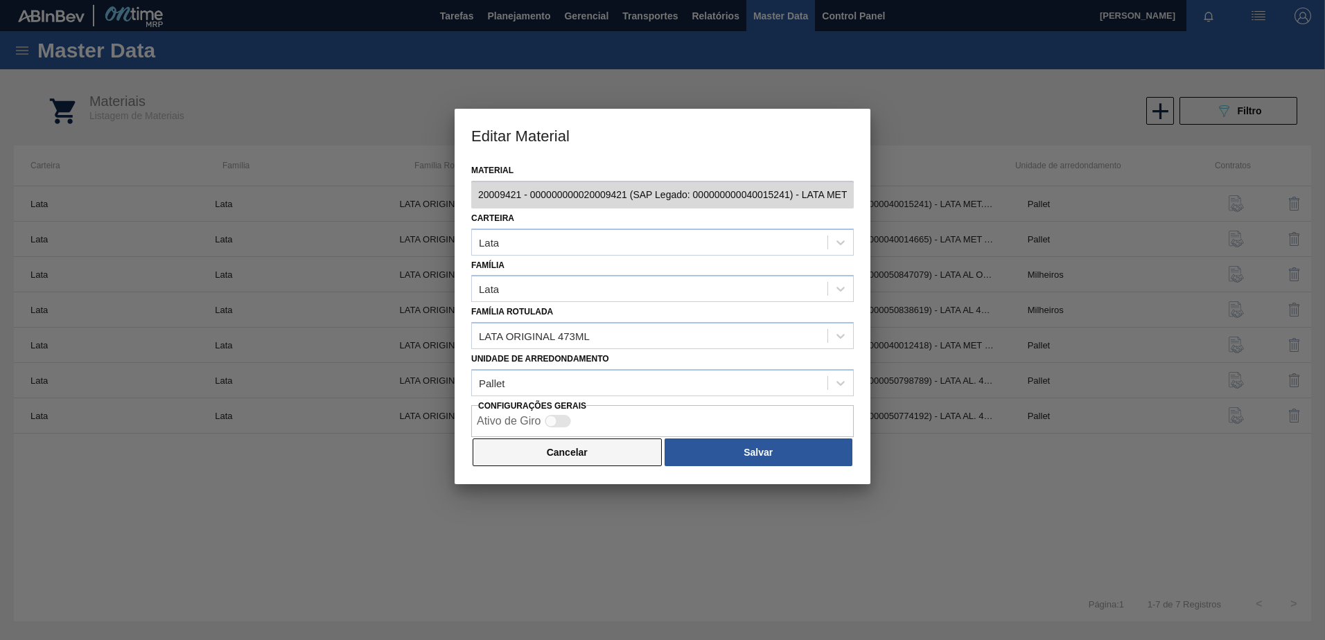
click at [527, 453] on button "Cancelar" at bounding box center [567, 453] width 189 height 28
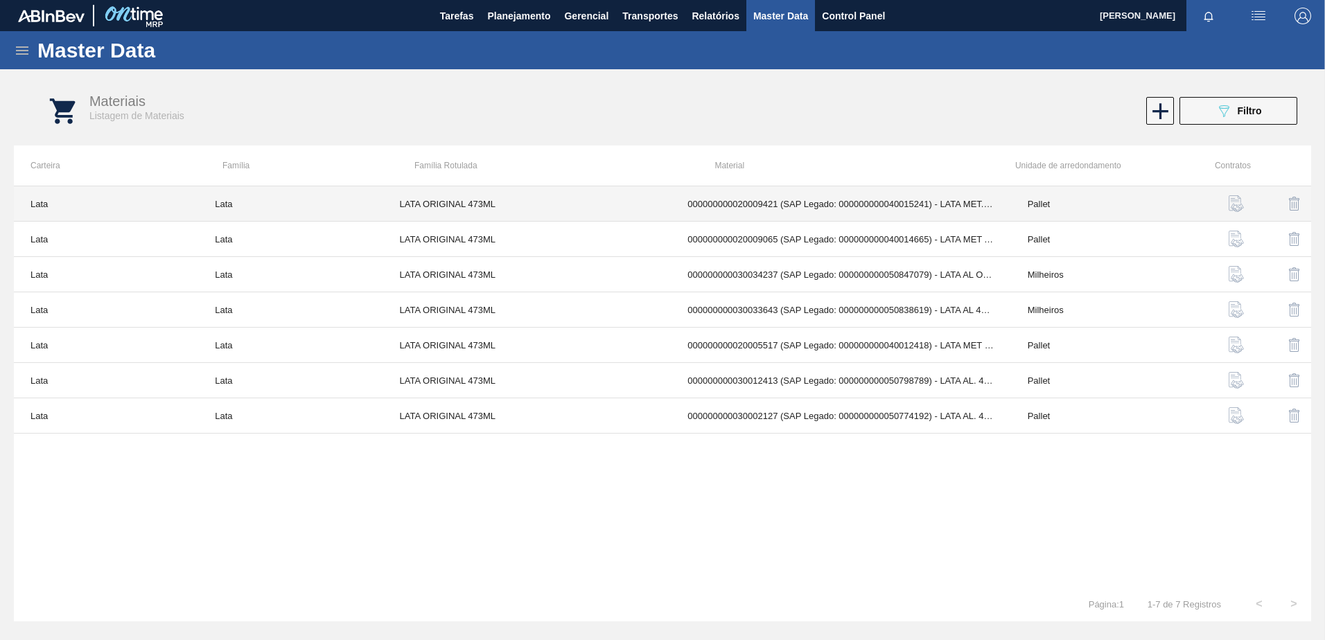
click at [888, 205] on td "000000000020009421 (SAP Legado: 000000000040015241) - LATA MET. ORIGINAL 473ML" at bounding box center [841, 203] width 340 height 35
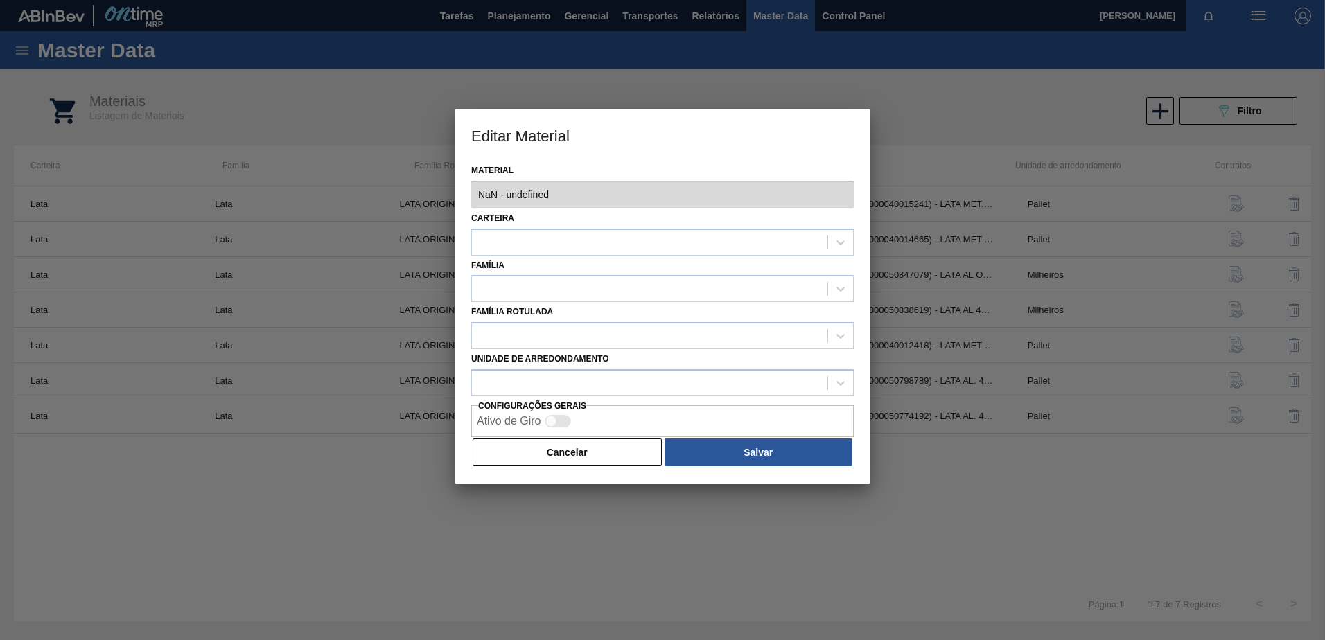
type input "20009421 - 000000000020009421 (SAP Legado: 000000000040015241) - LATA MET. ORIG…"
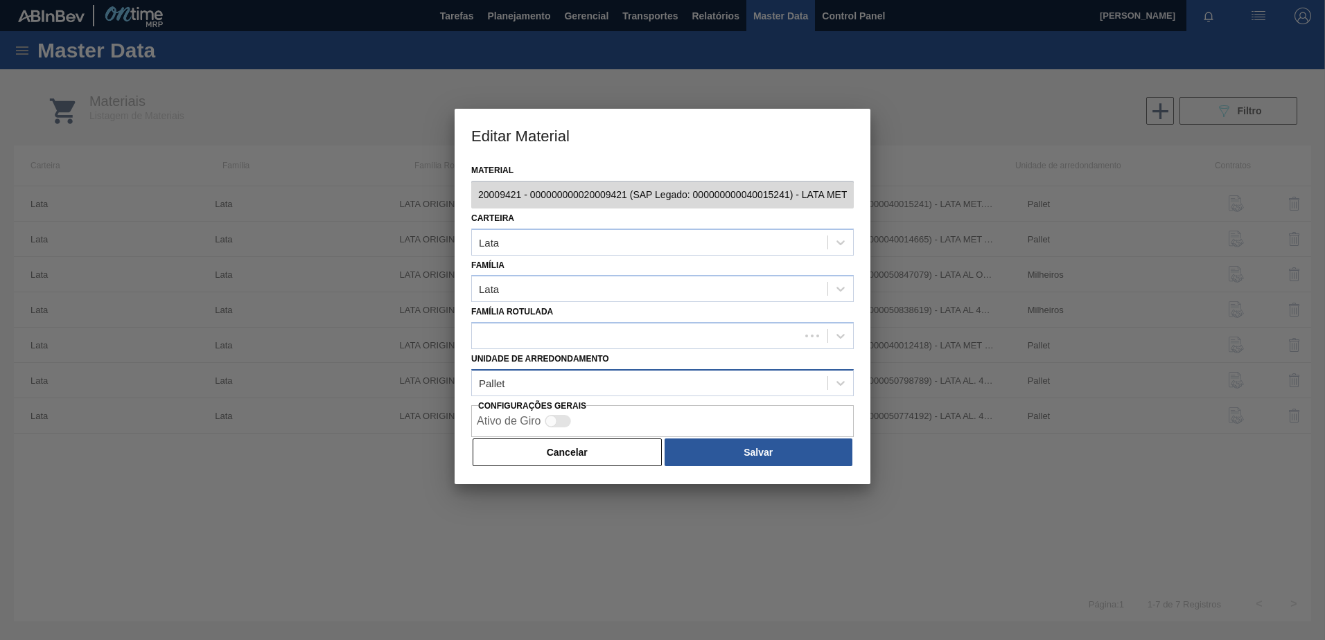
click at [563, 384] on div "Pallet" at bounding box center [650, 383] width 356 height 20
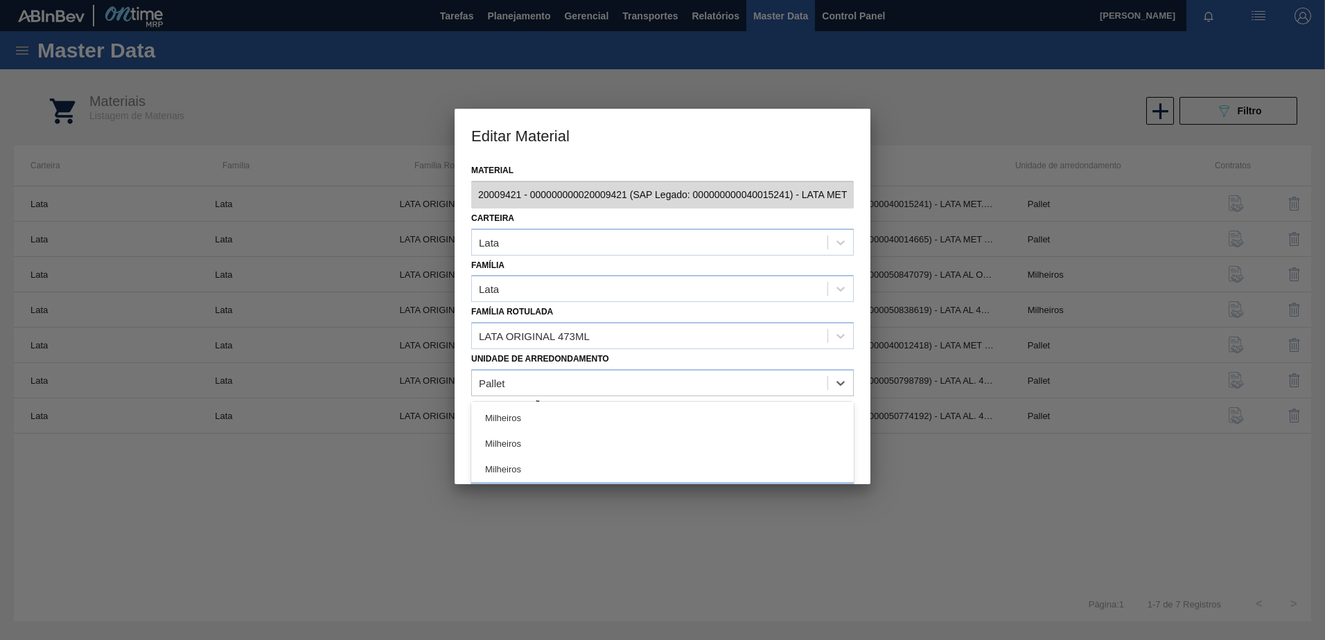
scroll to position [416, 0]
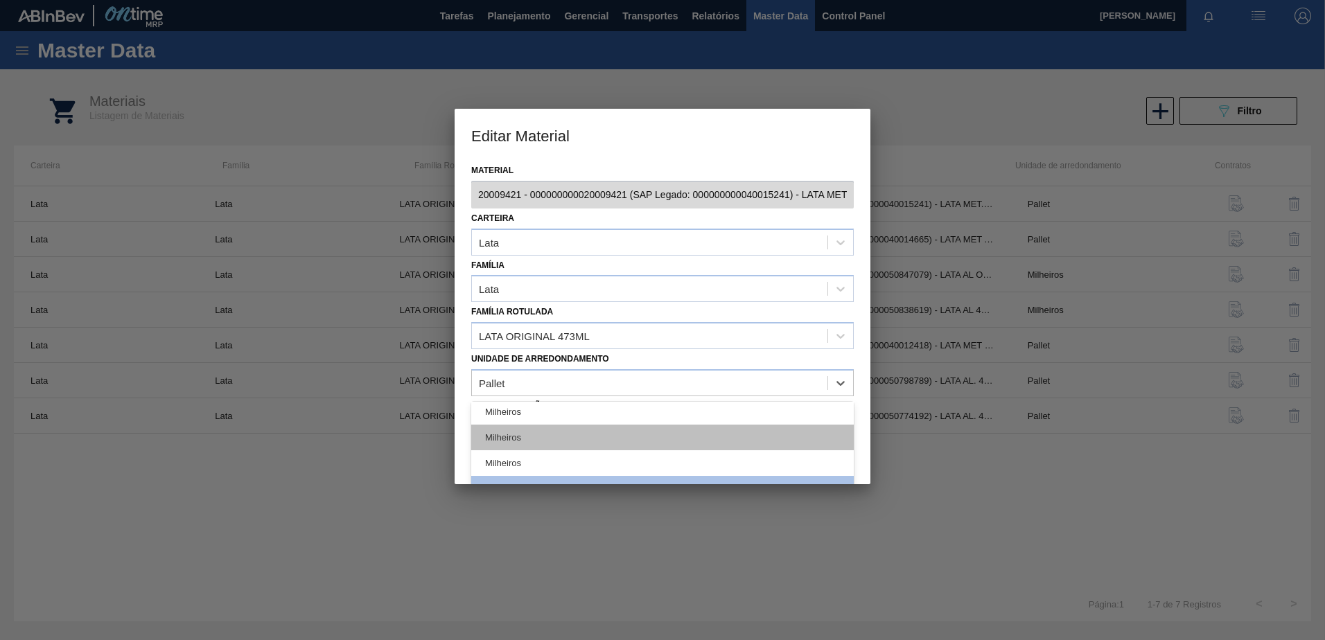
click at [576, 440] on div "Milheiros" at bounding box center [662, 438] width 383 height 26
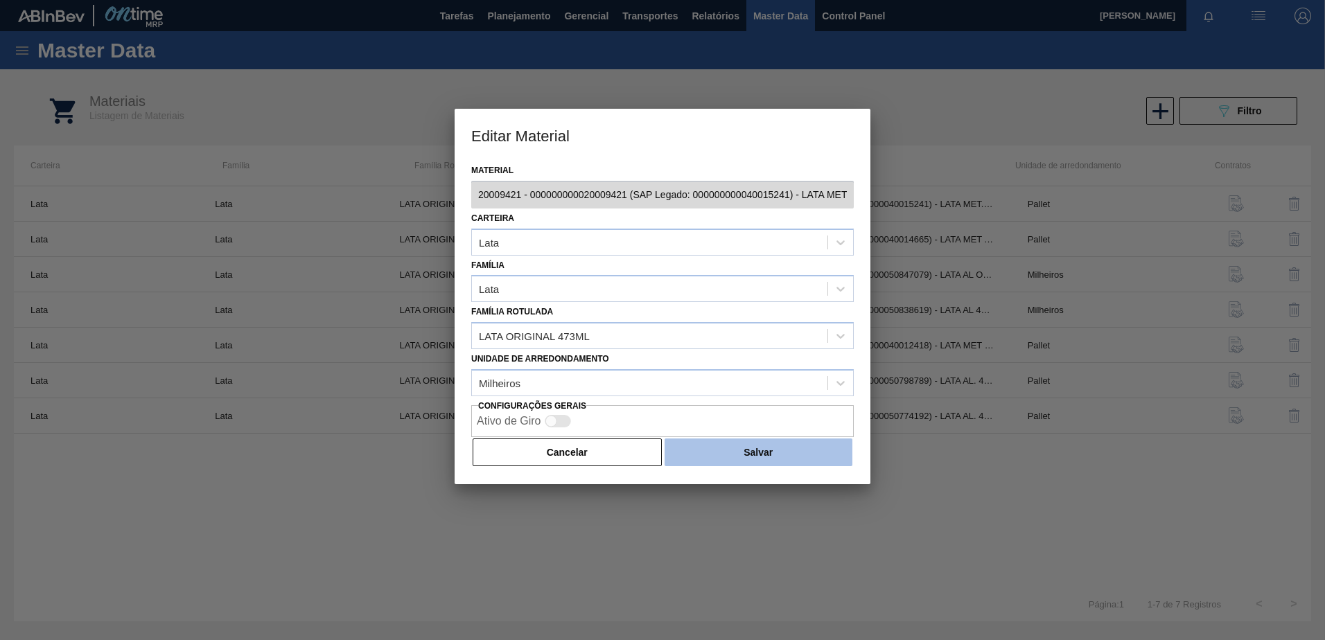
click at [781, 455] on button "Salvar" at bounding box center [759, 453] width 188 height 28
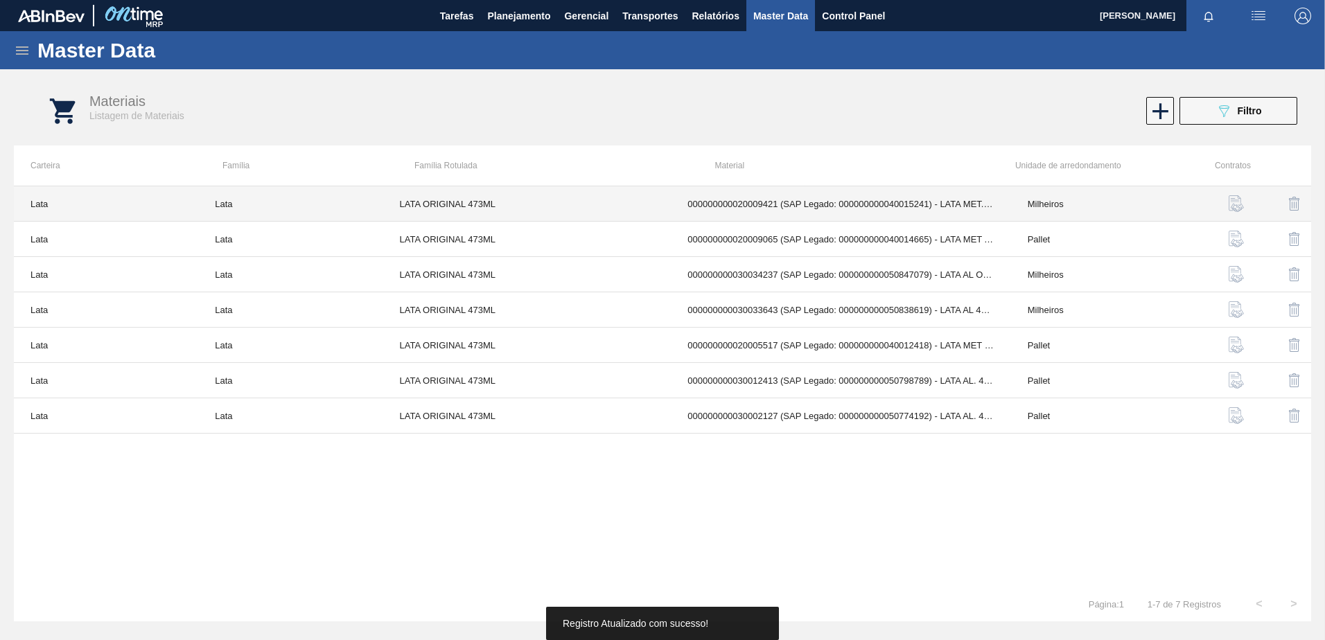
click at [987, 197] on td "000000000020009421 (SAP Legado: 000000000040015241) - LATA MET. ORIGINAL 473ML" at bounding box center [841, 203] width 340 height 35
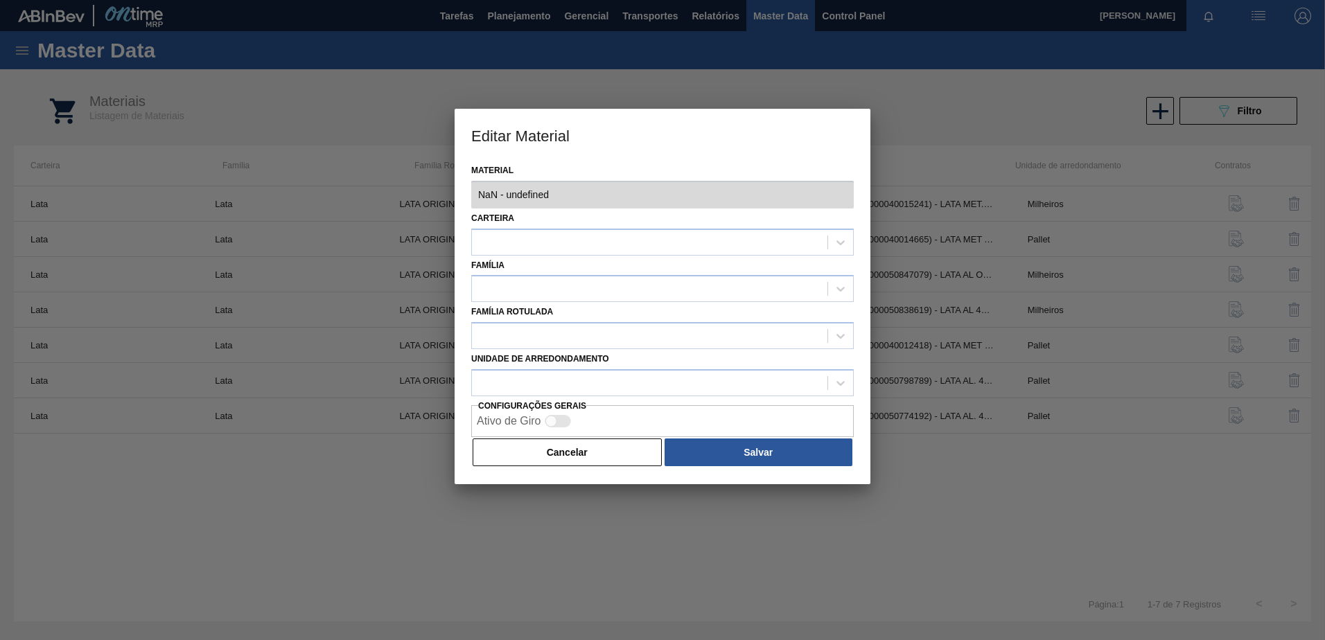
type input "20009421 - 000000000020009421 (SAP Legado: 000000000040015241) - LATA MET. ORIG…"
drag, startPoint x: 999, startPoint y: 466, endPoint x: 1094, endPoint y: 333, distance: 162.5
click at [999, 466] on div at bounding box center [662, 320] width 1325 height 640
click at [563, 450] on button "Cancelar" at bounding box center [567, 453] width 189 height 28
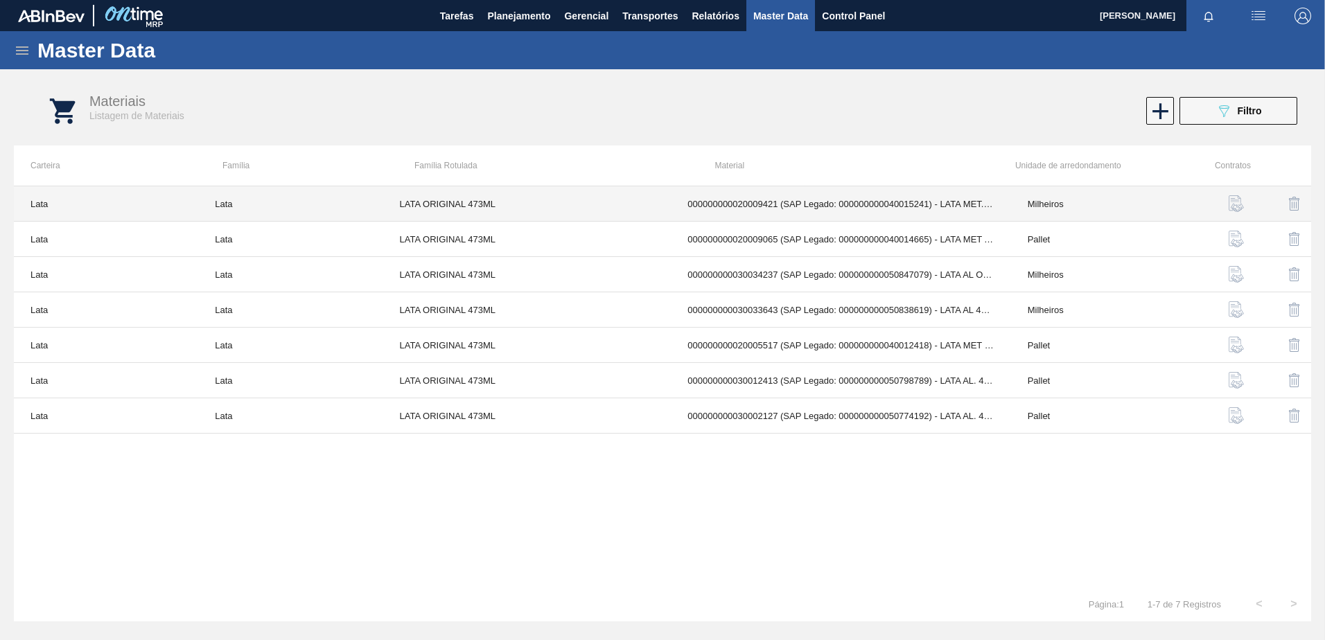
click at [1043, 199] on td "Milheiros" at bounding box center [1103, 203] width 184 height 35
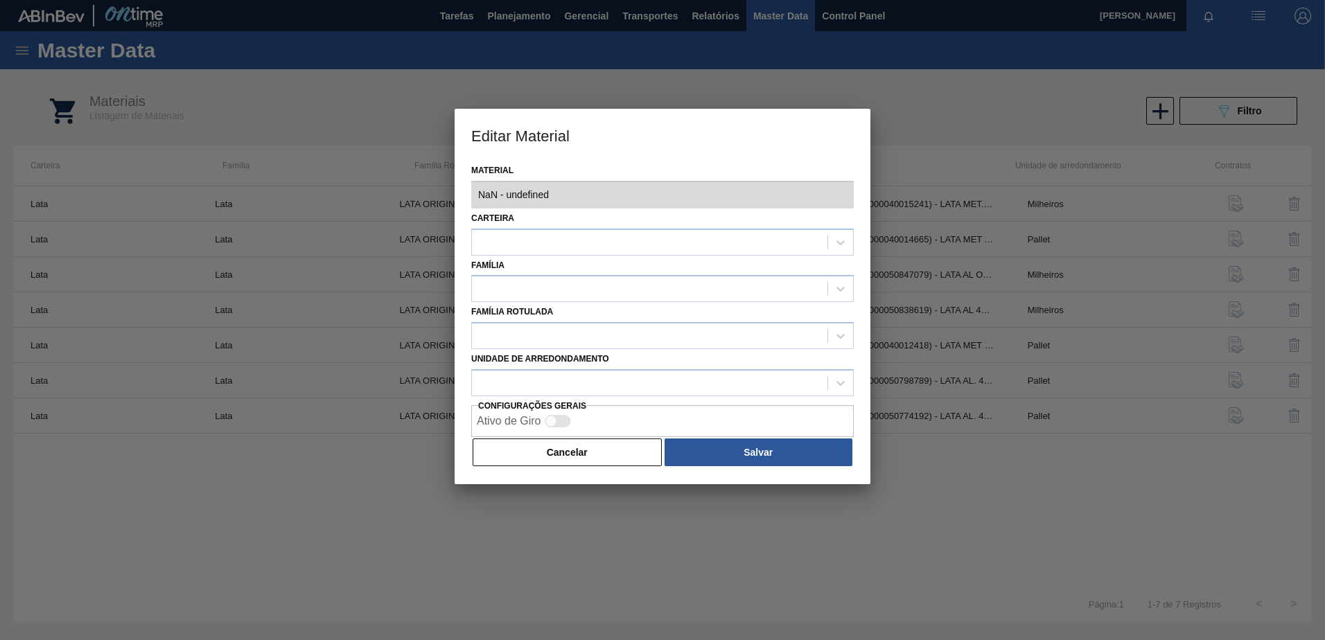
type input "20009421 - 000000000020009421 (SAP Legado: 000000000040015241) - LATA MET. ORIG…"
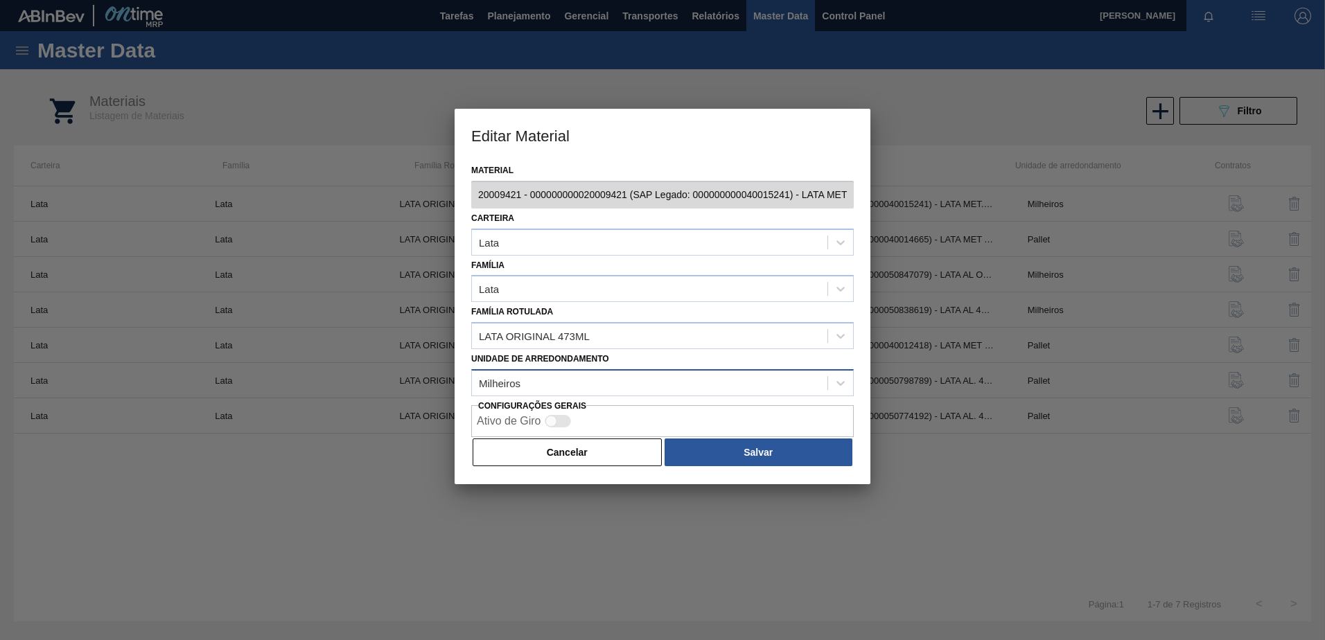
click at [545, 389] on div "Milheiros" at bounding box center [650, 383] width 356 height 20
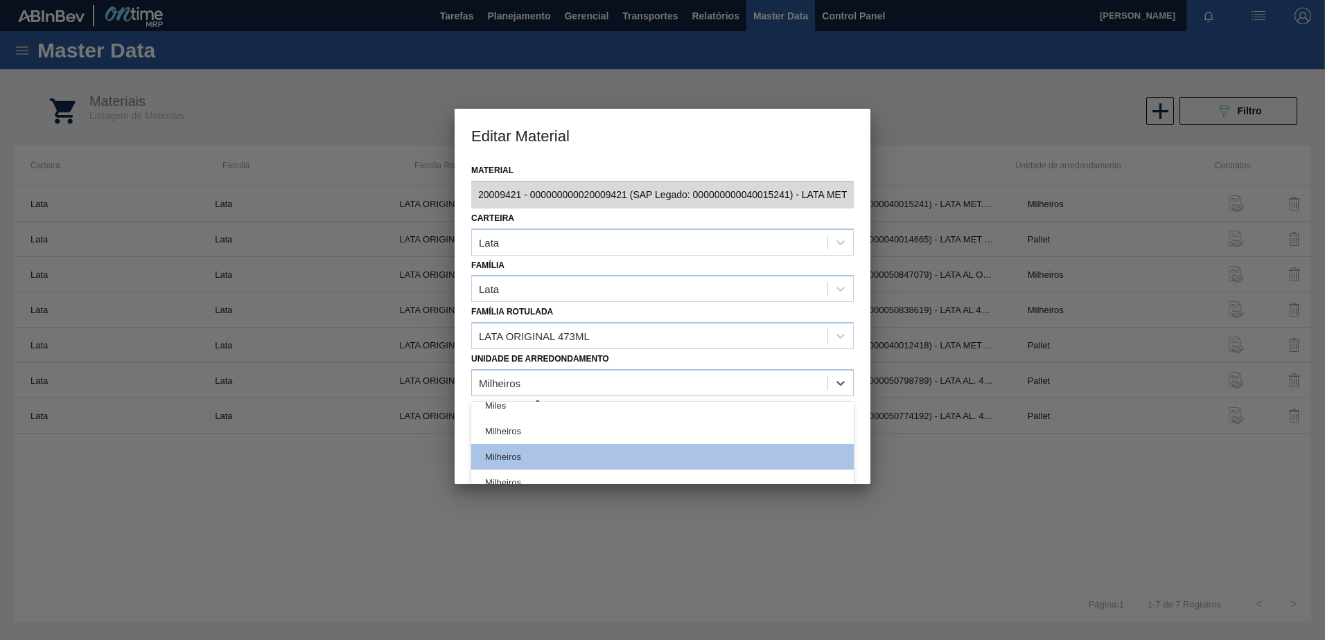
scroll to position [464, 0]
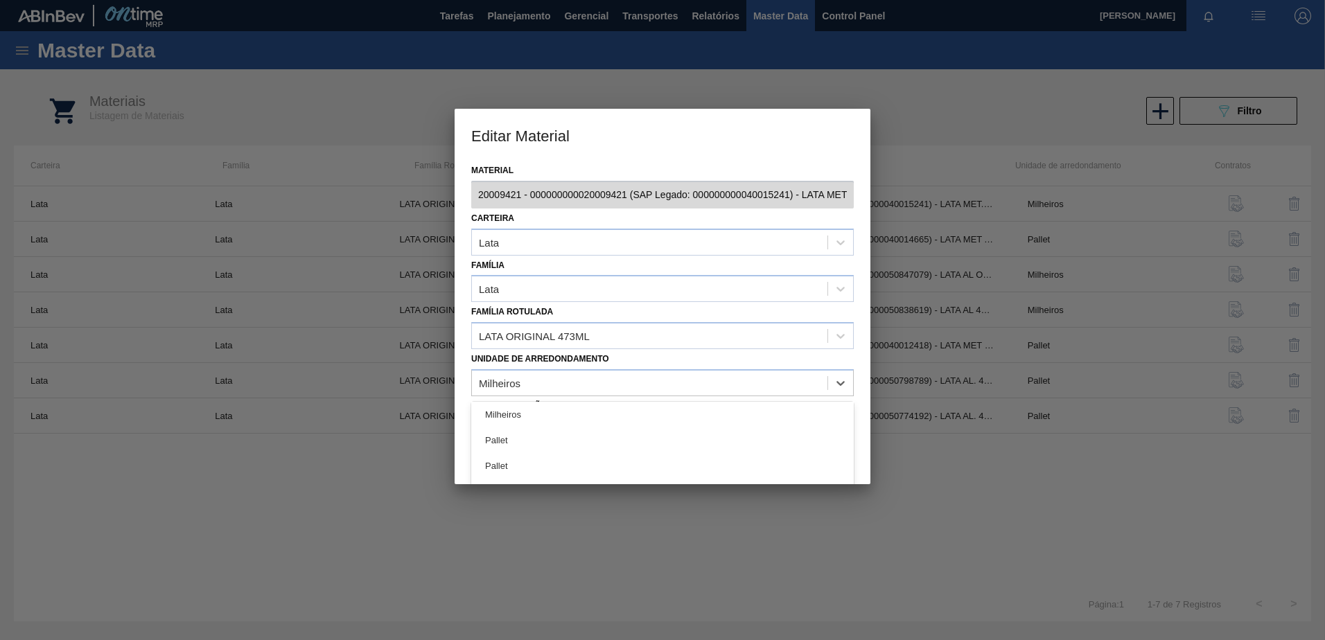
click at [599, 441] on div "Pallet" at bounding box center [662, 441] width 383 height 26
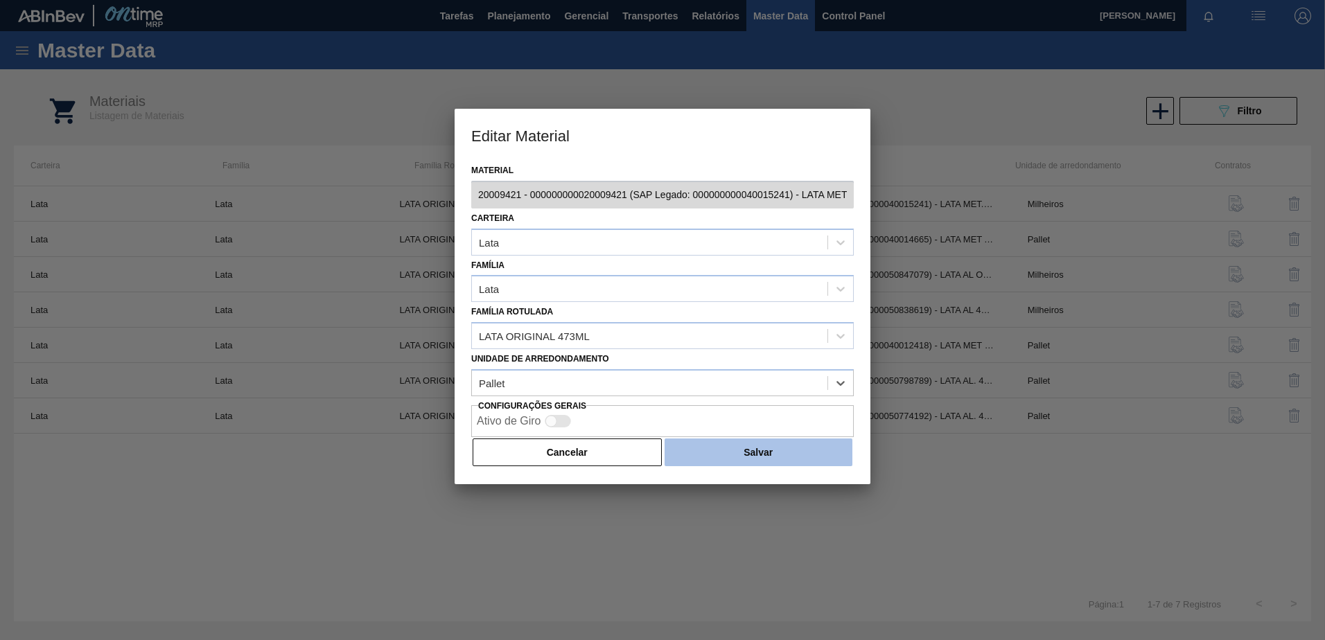
click at [782, 455] on button "Salvar" at bounding box center [759, 453] width 188 height 28
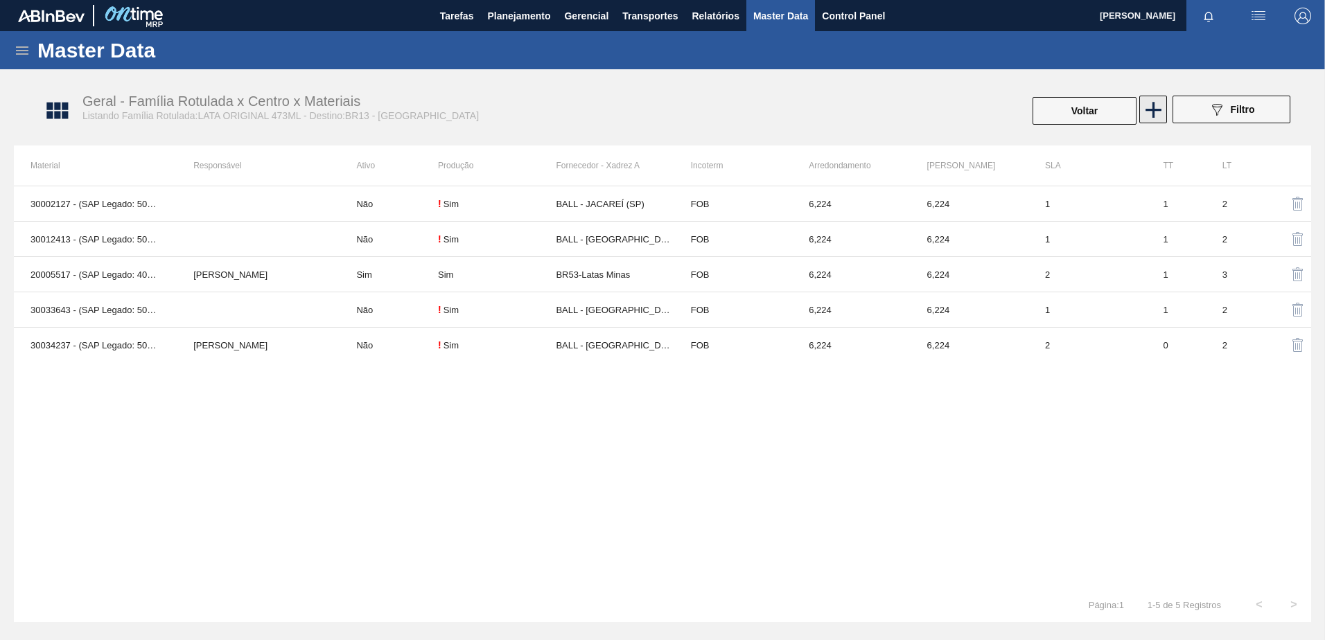
click at [1153, 112] on icon at bounding box center [1154, 110] width 16 height 16
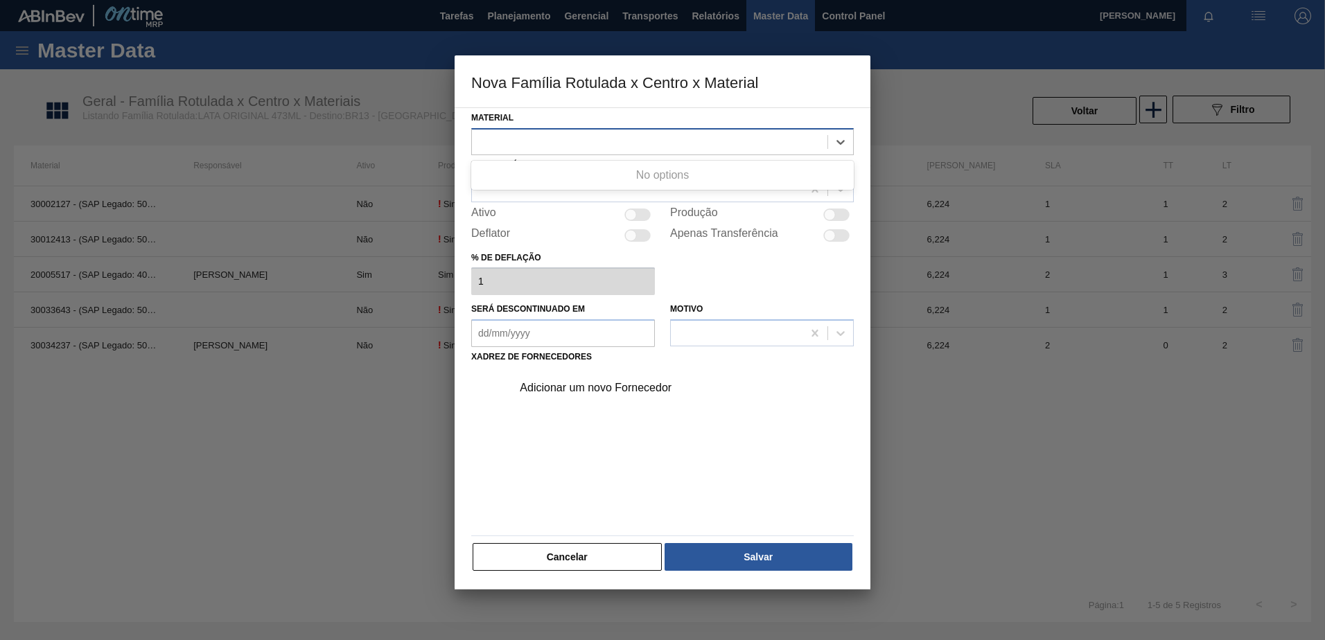
click at [522, 134] on div at bounding box center [650, 142] width 356 height 20
click at [514, 236] on div "Deflator" at bounding box center [563, 235] width 184 height 17
click at [274, 143] on div at bounding box center [662, 320] width 1325 height 640
click at [279, 142] on div at bounding box center [662, 320] width 1325 height 640
click at [544, 558] on button "Cancelar" at bounding box center [567, 557] width 189 height 28
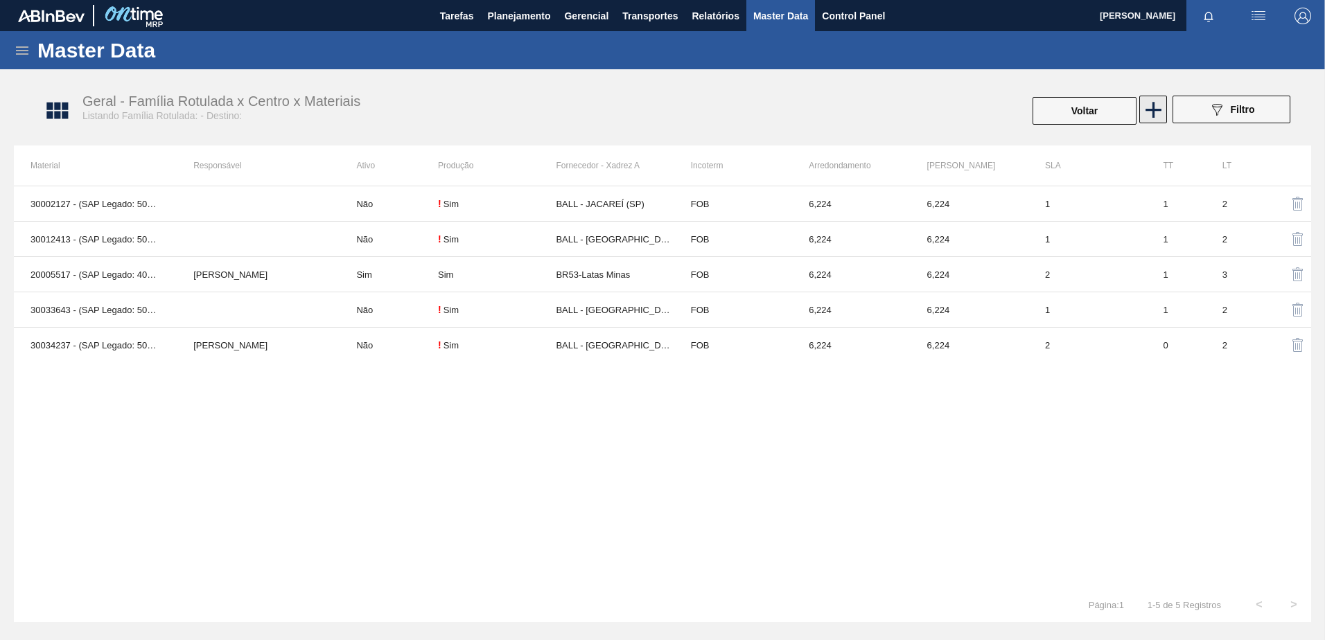
click at [1153, 110] on icon at bounding box center [1154, 110] width 16 height 16
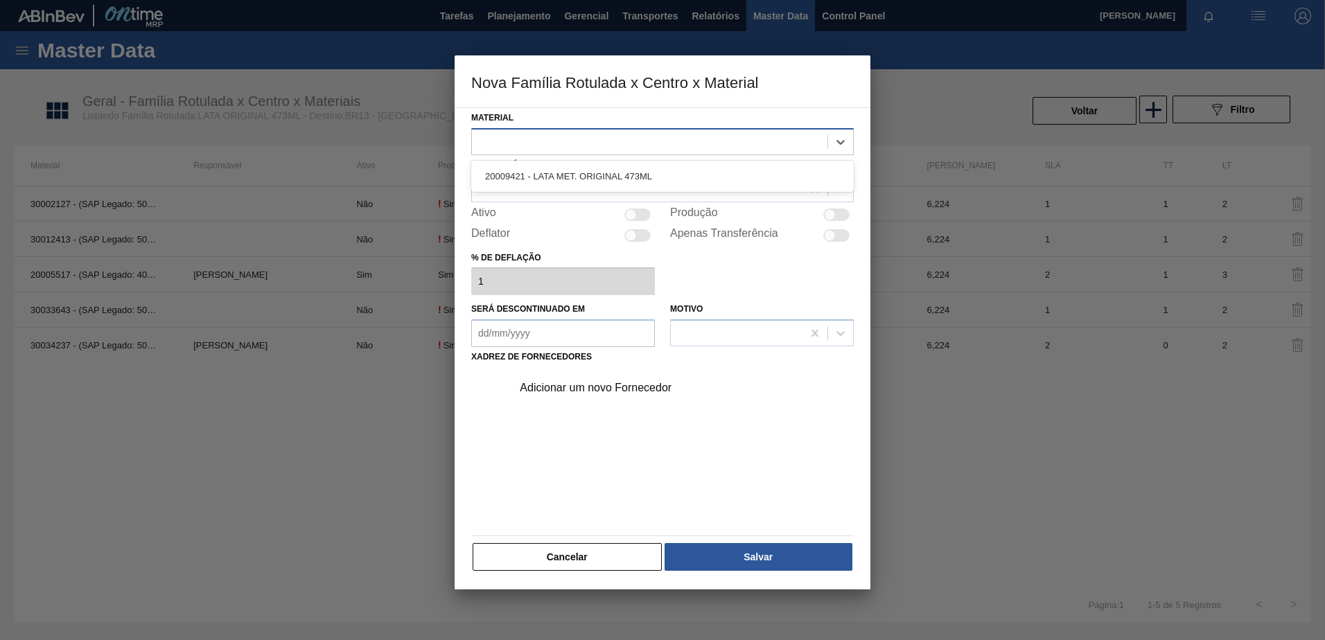
click at [651, 143] on div at bounding box center [650, 142] width 356 height 20
click at [564, 554] on button "Cancelar" at bounding box center [567, 557] width 189 height 28
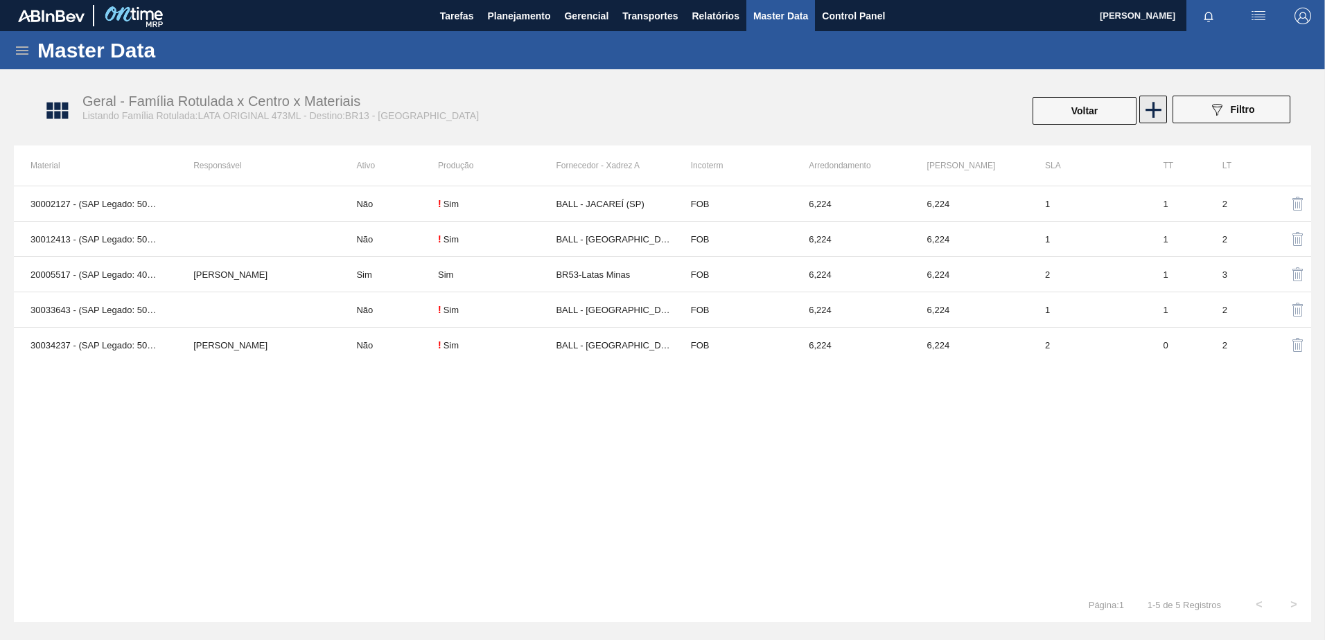
click at [1155, 108] on icon at bounding box center [1153, 109] width 27 height 27
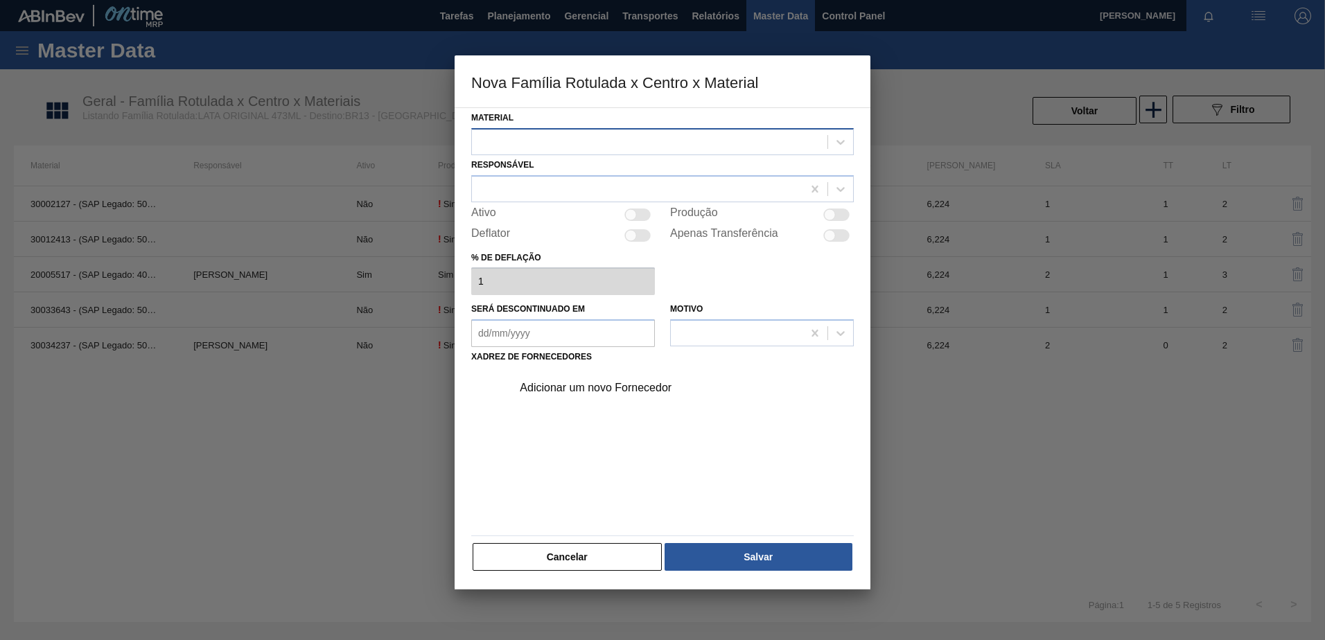
click at [725, 130] on div at bounding box center [662, 141] width 383 height 27
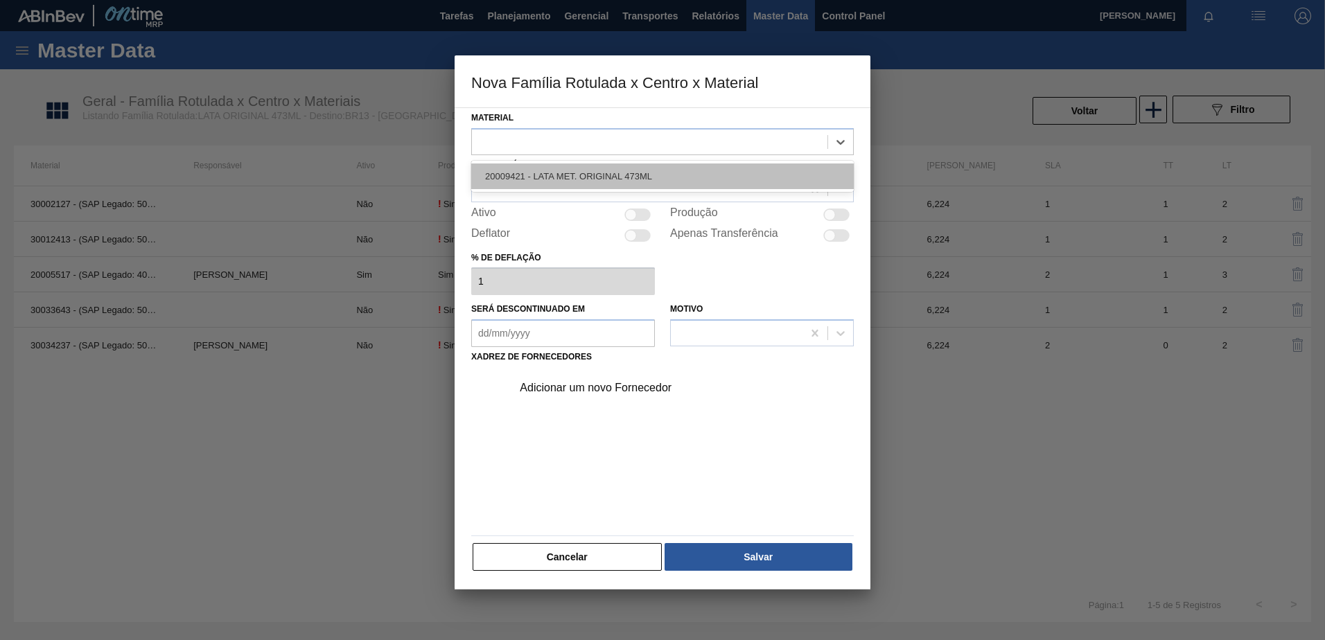
click at [561, 183] on div "20009421 - LATA MET. ORIGINAL 473ML" at bounding box center [662, 177] width 383 height 26
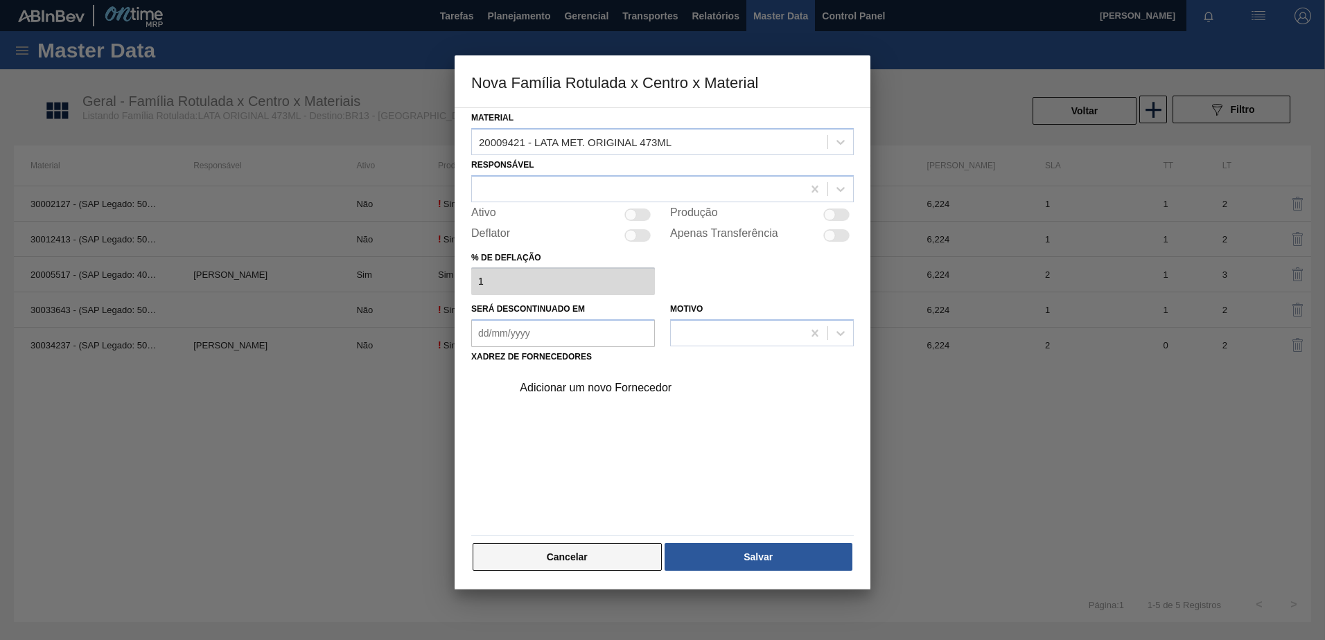
click at [545, 554] on button "Cancelar" at bounding box center [567, 557] width 189 height 28
